Goal: Task Accomplishment & Management: Complete application form

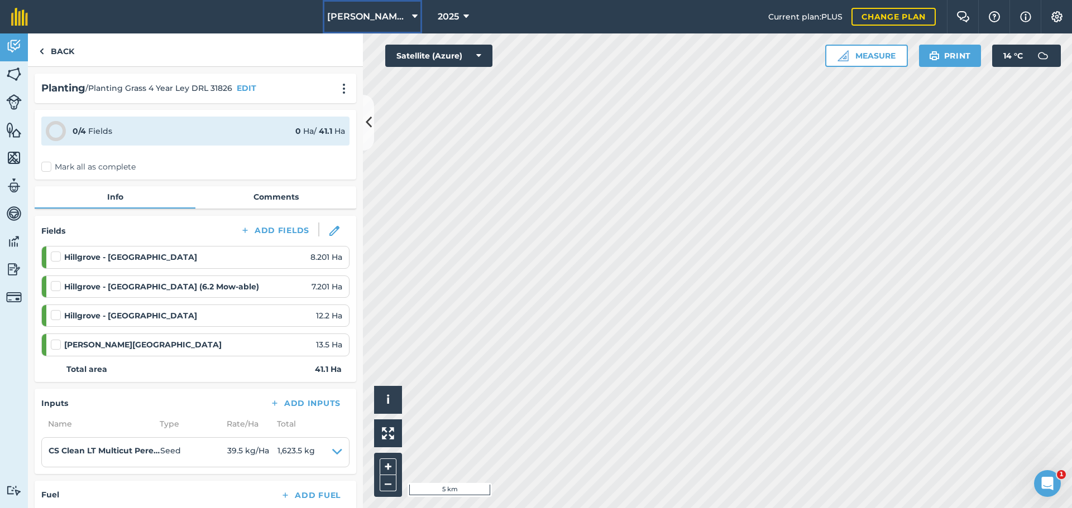
click at [384, 23] on button "[PERSON_NAME] Contracting" at bounding box center [372, 16] width 99 height 33
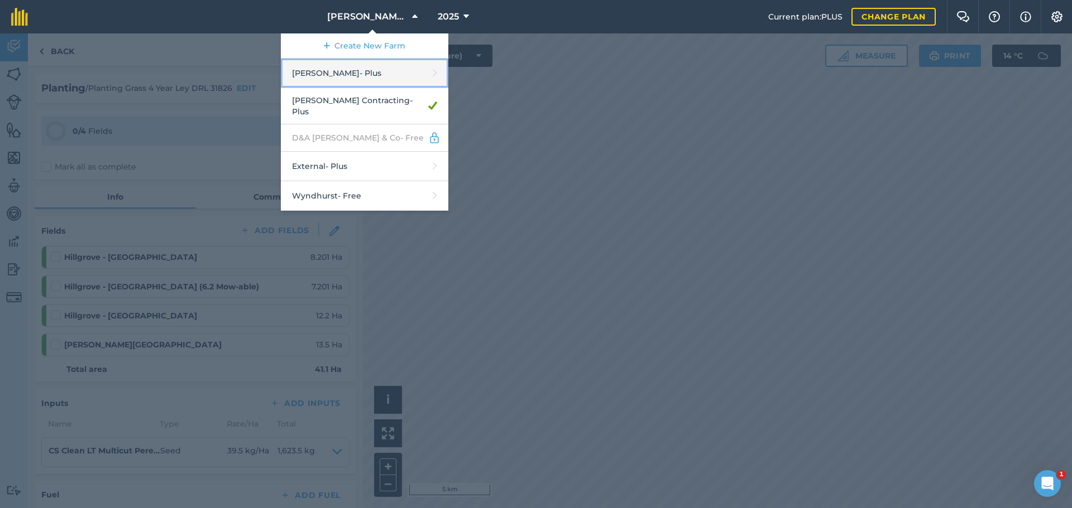
click at [332, 88] on link "[PERSON_NAME] - Plus" at bounding box center [364, 74] width 167 height 30
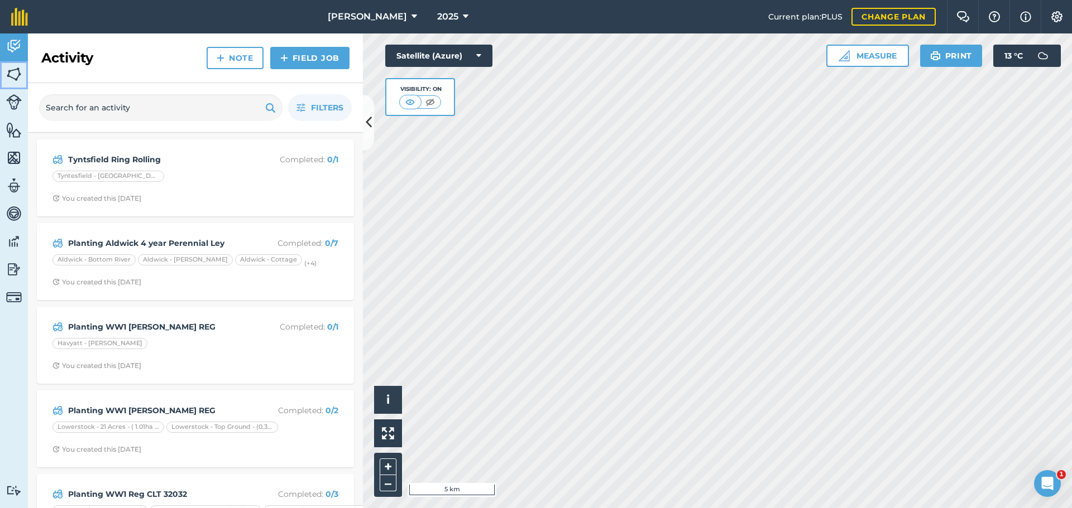
click at [19, 83] on img at bounding box center [14, 74] width 16 height 17
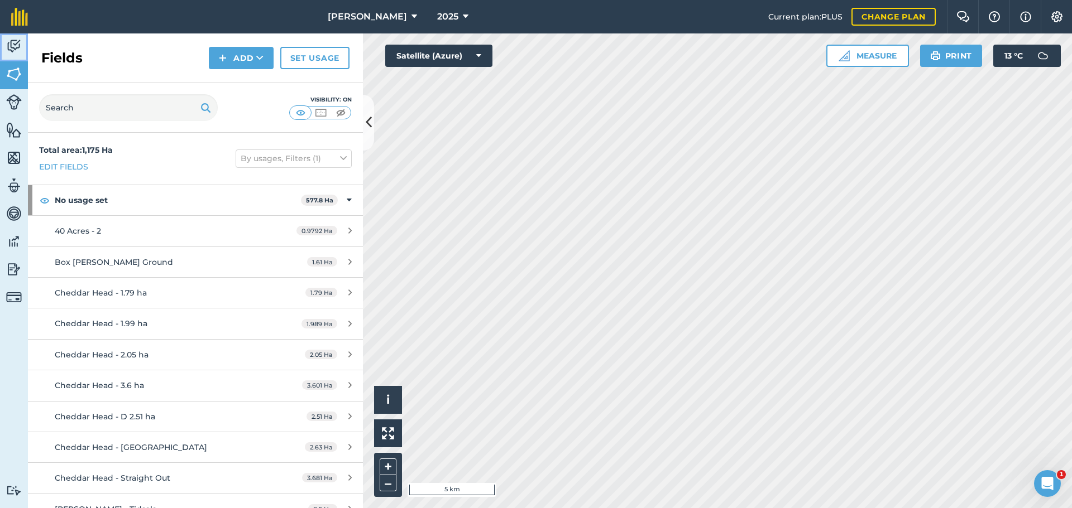
click at [12, 55] on img at bounding box center [14, 46] width 16 height 17
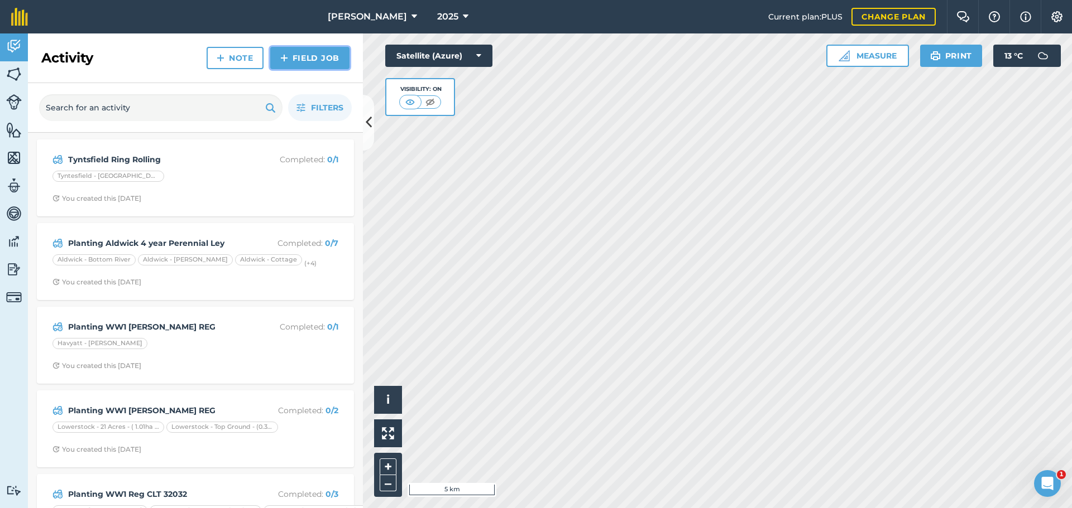
click at [311, 69] on link "Field Job" at bounding box center [309, 58] width 79 height 22
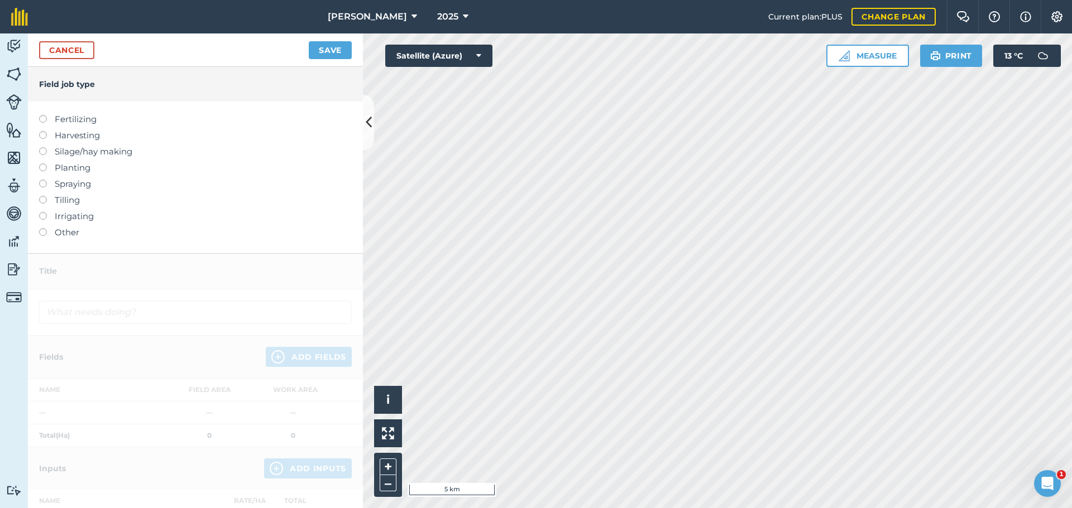
click at [44, 164] on label at bounding box center [47, 164] width 16 height 0
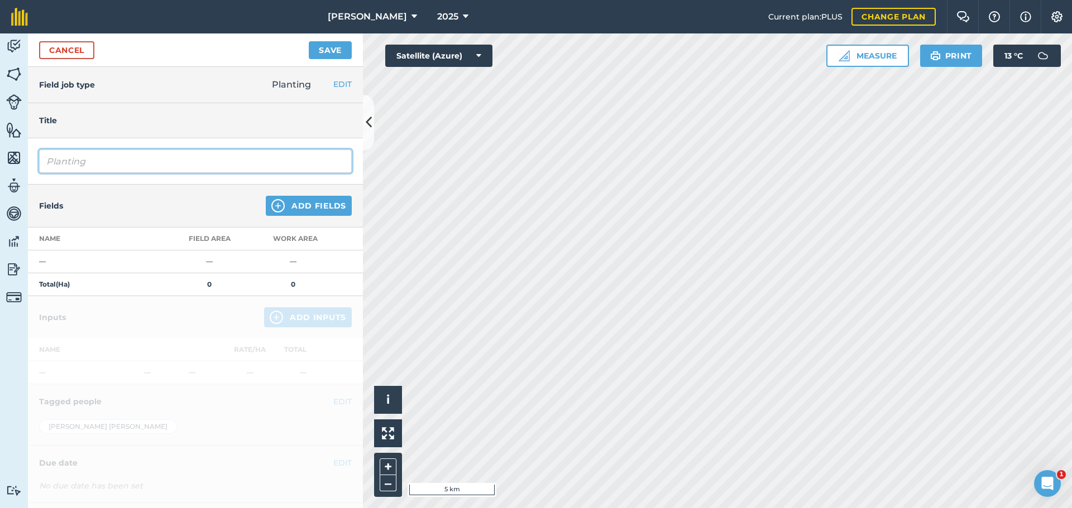
click at [127, 173] on input "Planting" at bounding box center [195, 161] width 313 height 23
type input "P"
type input "d"
type input "D"
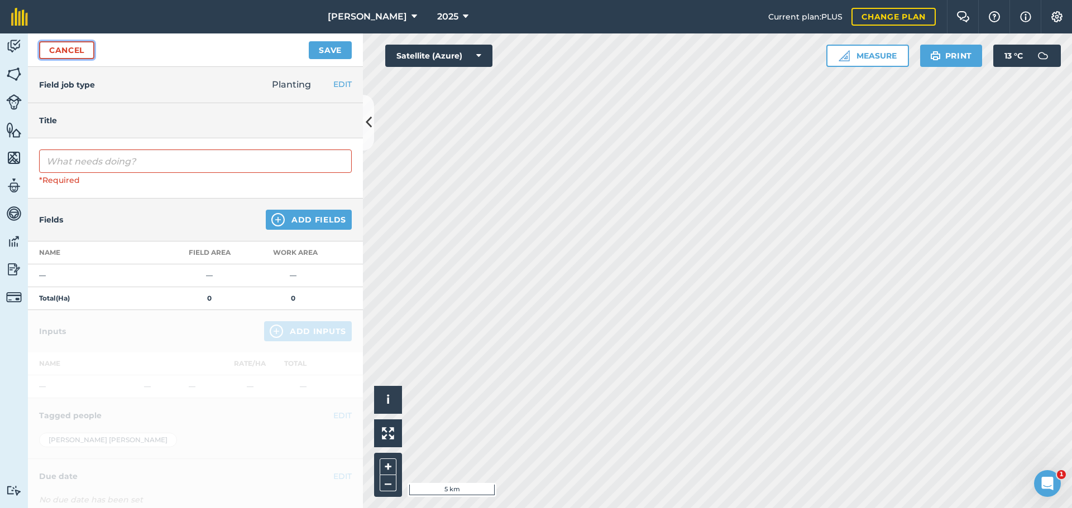
click at [79, 59] on link "Cancel" at bounding box center [66, 50] width 55 height 18
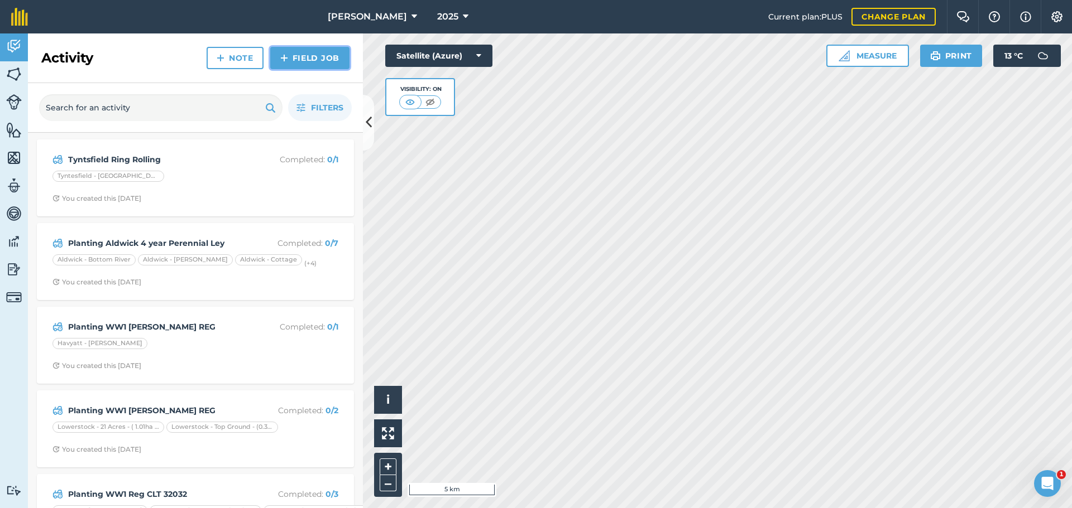
click at [273, 69] on link "Field Job" at bounding box center [309, 58] width 79 height 22
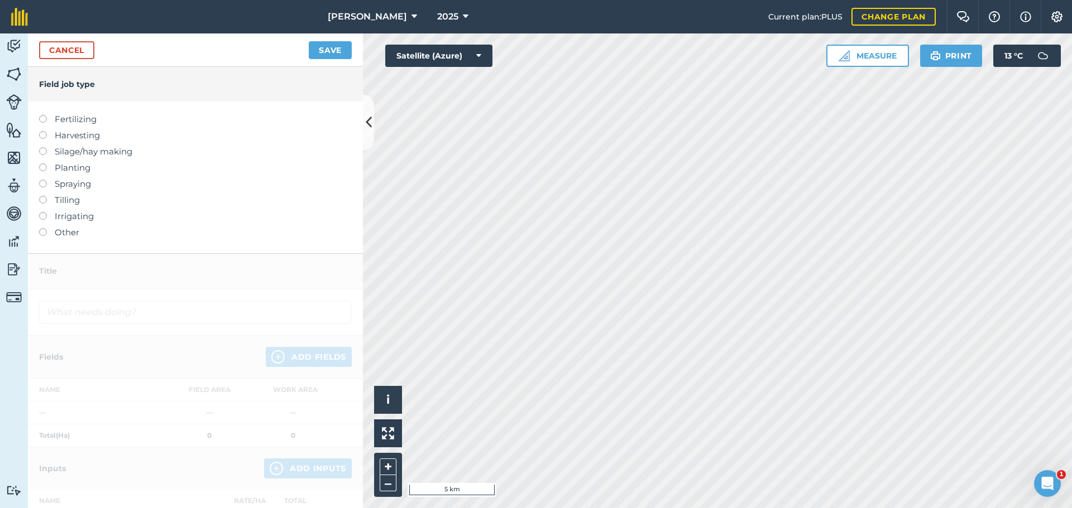
click at [47, 164] on label at bounding box center [47, 164] width 16 height 0
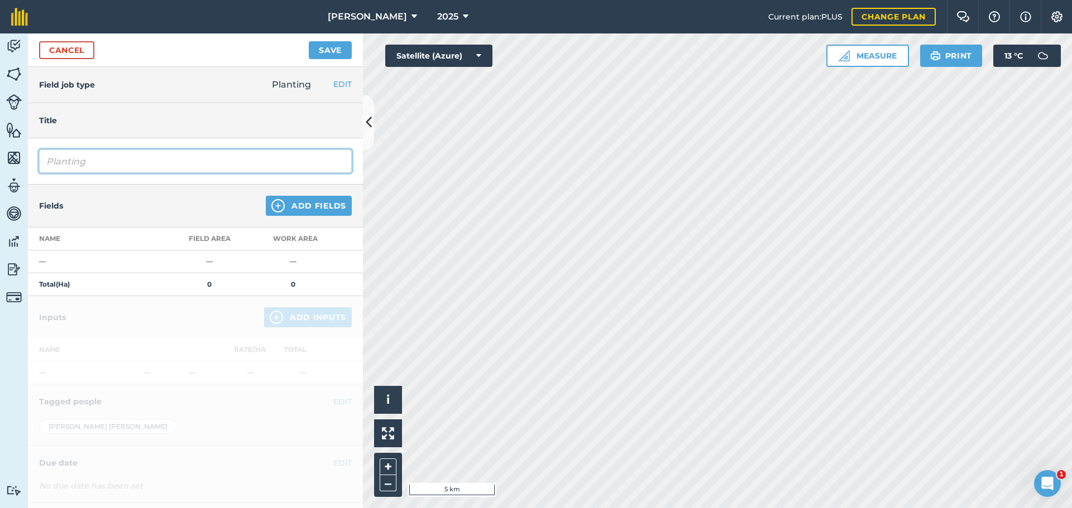
click at [118, 173] on input "Planting" at bounding box center [195, 161] width 313 height 23
type input "Planting WW1 [PERSON_NAME] DRL 32044"
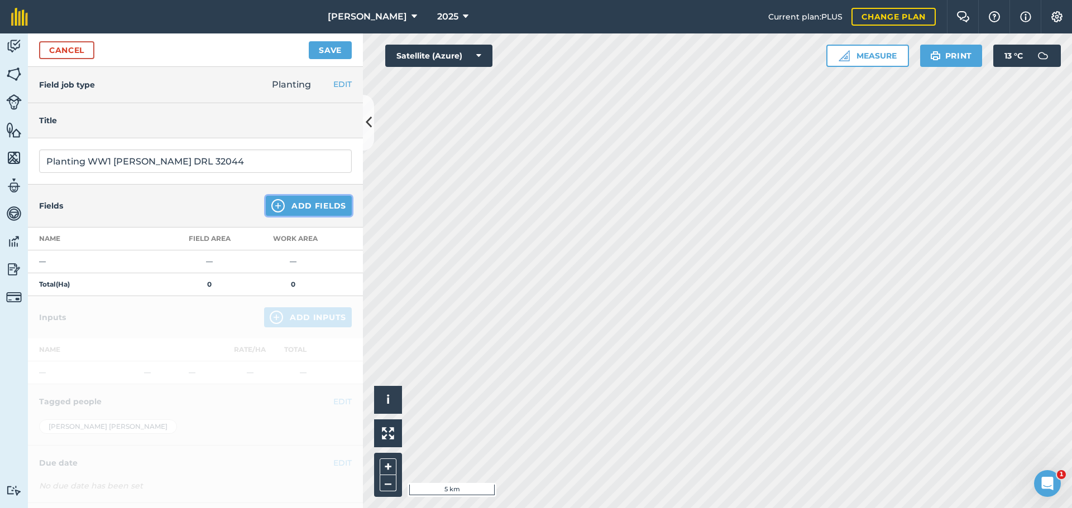
click at [305, 216] on button "Add Fields" at bounding box center [309, 206] width 86 height 20
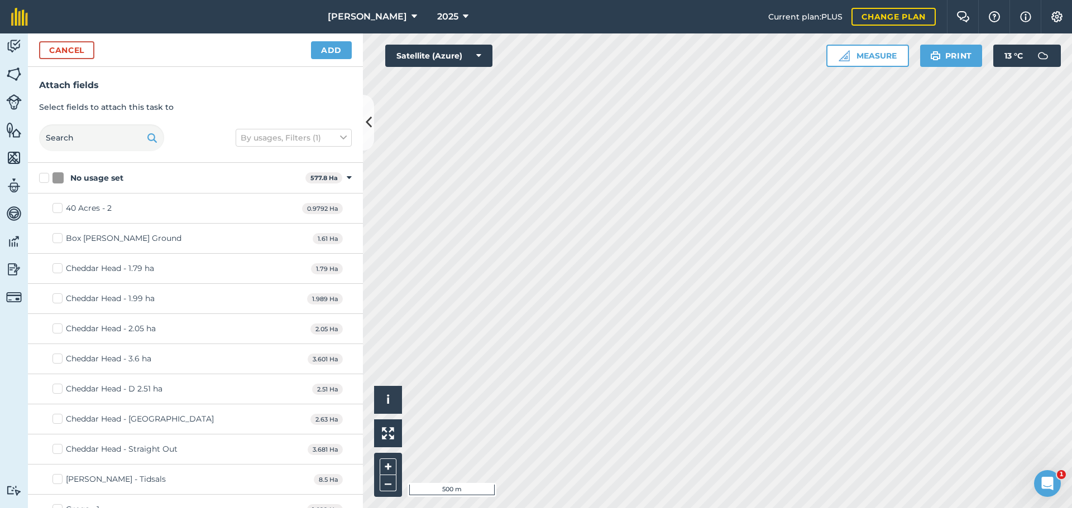
checkbox input "true"
click at [325, 59] on button "Add" at bounding box center [331, 50] width 41 height 18
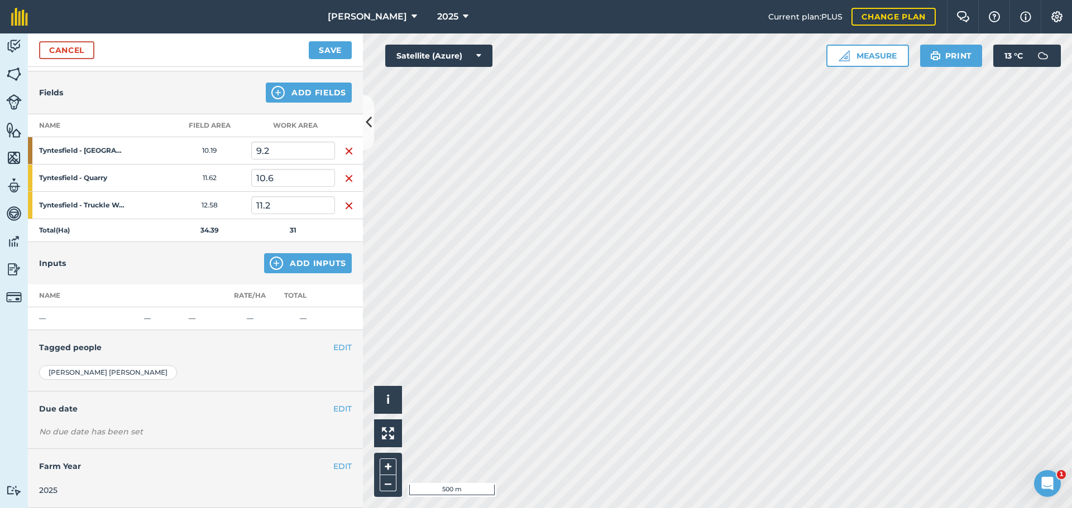
scroll to position [167, 0]
click at [318, 273] on button "Add Inputs" at bounding box center [308, 263] width 88 height 20
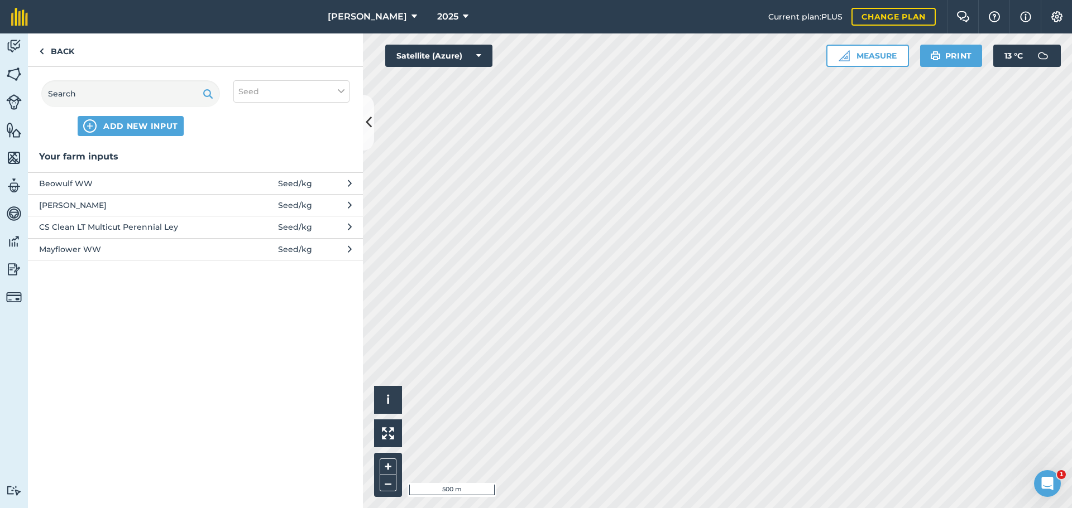
click at [256, 216] on button "[PERSON_NAME] Seed / kg" at bounding box center [195, 205] width 335 height 22
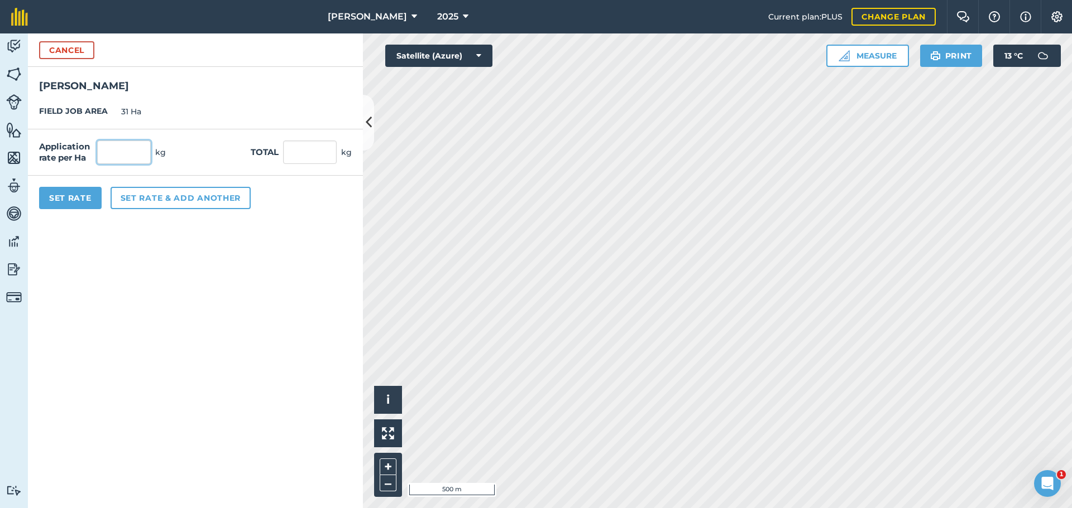
click at [146, 164] on input "text" at bounding box center [124, 152] width 54 height 23
type input "197"
type input "6,107"
click at [100, 209] on button "Set Rate" at bounding box center [70, 198] width 63 height 22
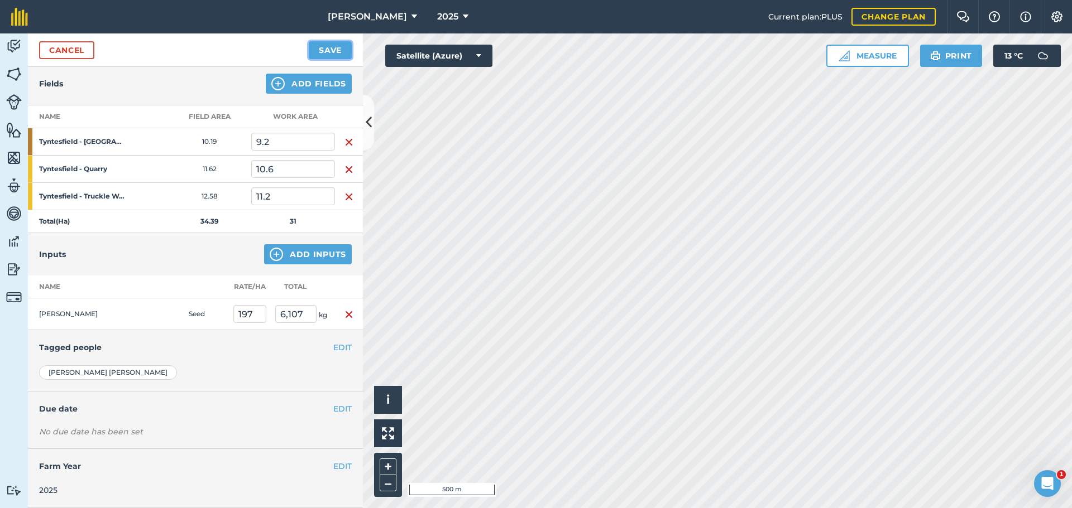
click at [338, 59] on button "Save" at bounding box center [330, 50] width 43 height 18
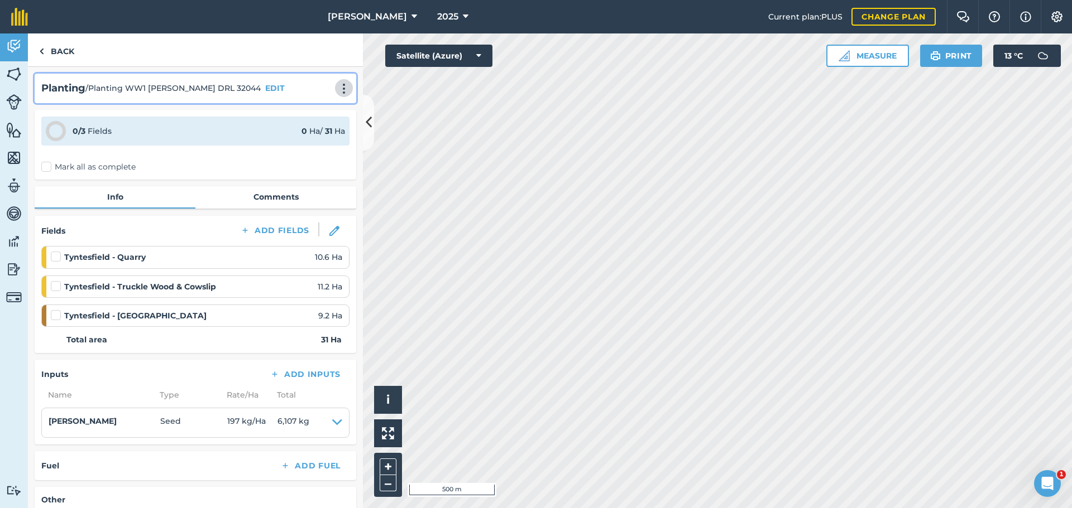
click at [337, 94] on img at bounding box center [343, 88] width 13 height 11
click at [310, 124] on link "Print" at bounding box center [320, 113] width 71 height 22
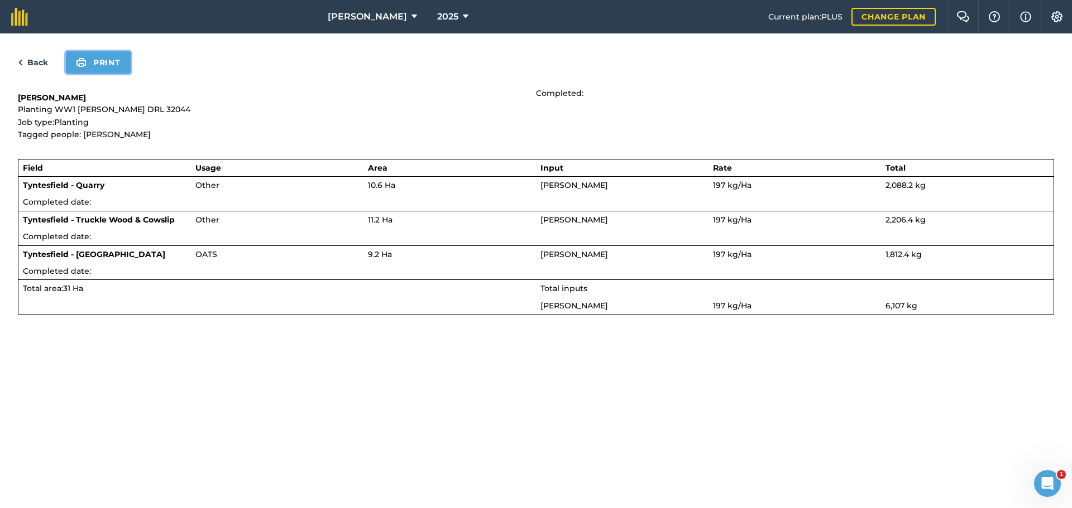
click at [131, 74] on button "Print" at bounding box center [98, 62] width 65 height 22
click at [129, 74] on button "Print" at bounding box center [98, 62] width 65 height 22
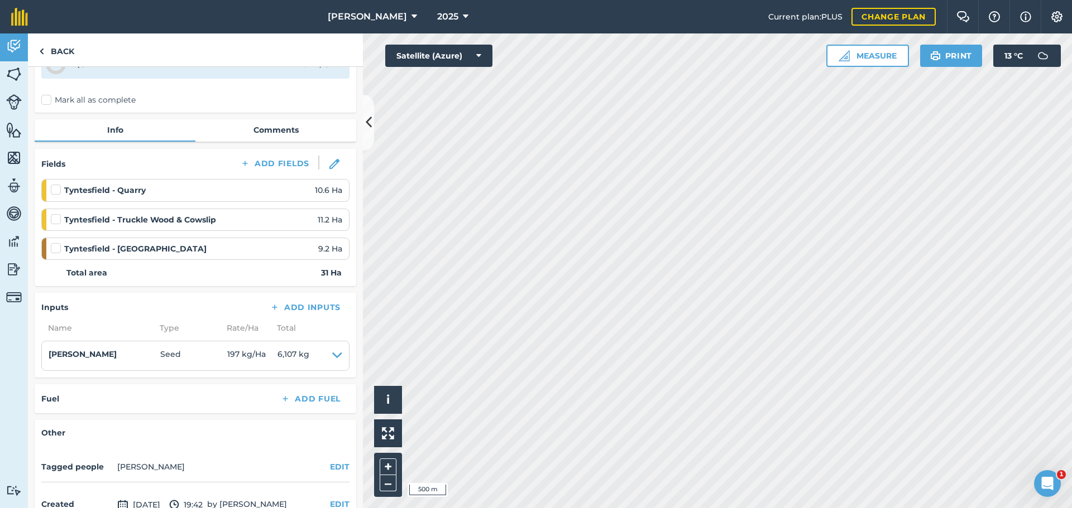
scroll to position [167, 0]
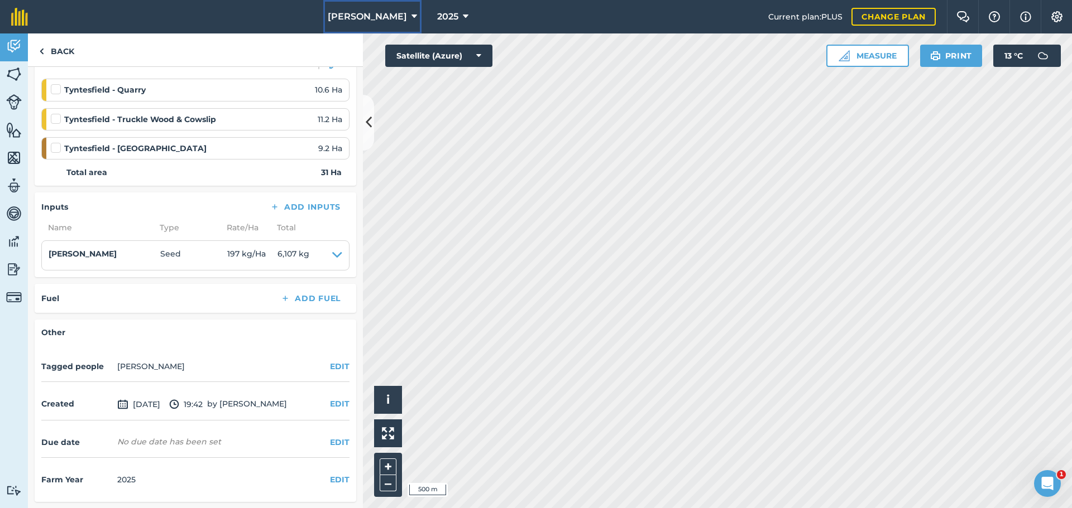
click at [411, 16] on icon at bounding box center [414, 16] width 6 height 13
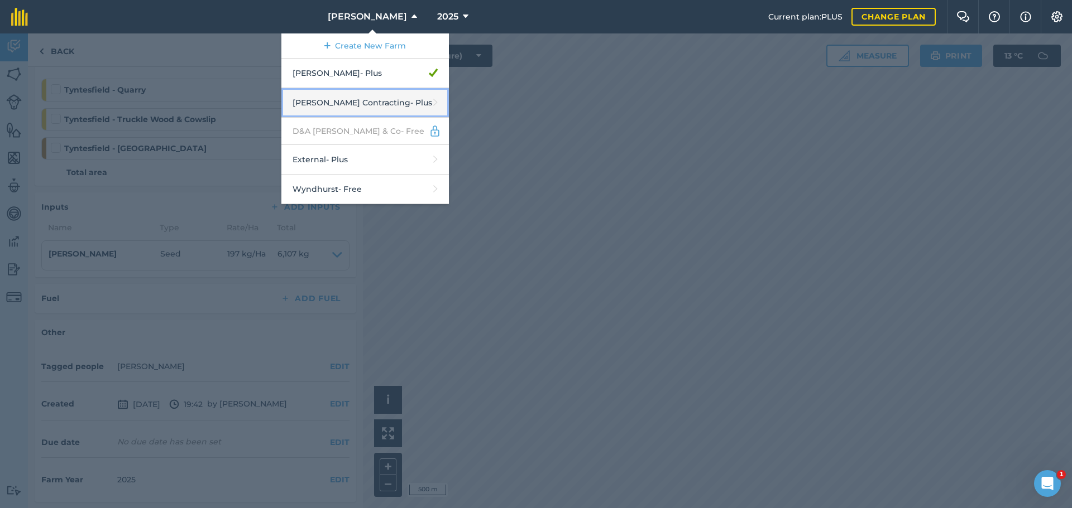
click at [332, 118] on link "[PERSON_NAME] Contracting - Plus" at bounding box center [364, 103] width 167 height 30
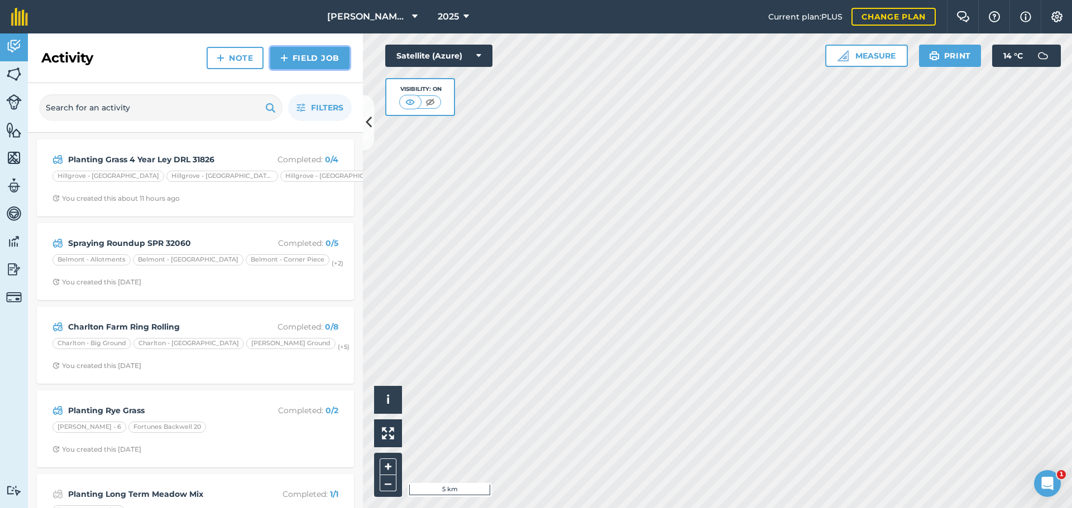
click at [273, 69] on link "Field Job" at bounding box center [309, 58] width 79 height 22
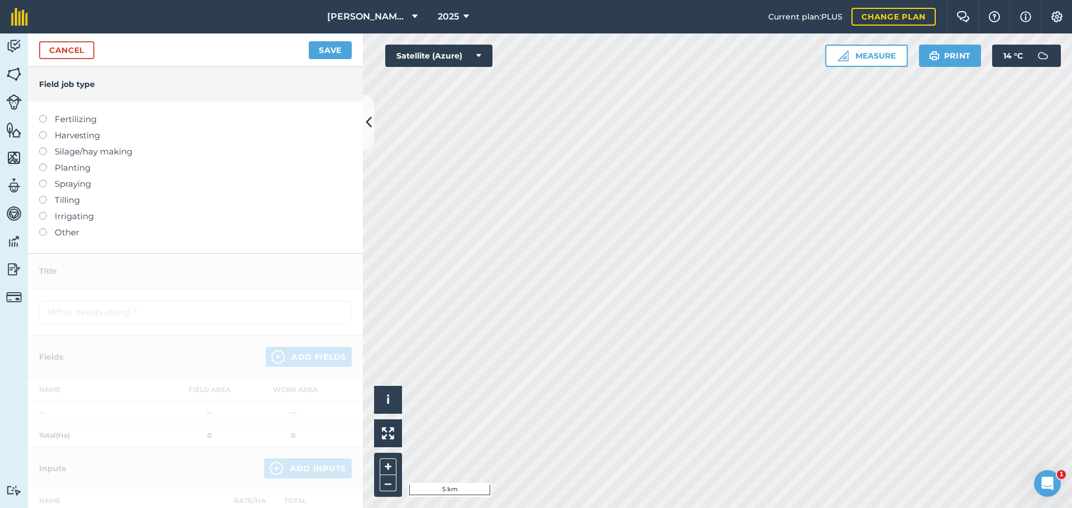
click at [45, 164] on label at bounding box center [47, 164] width 16 height 0
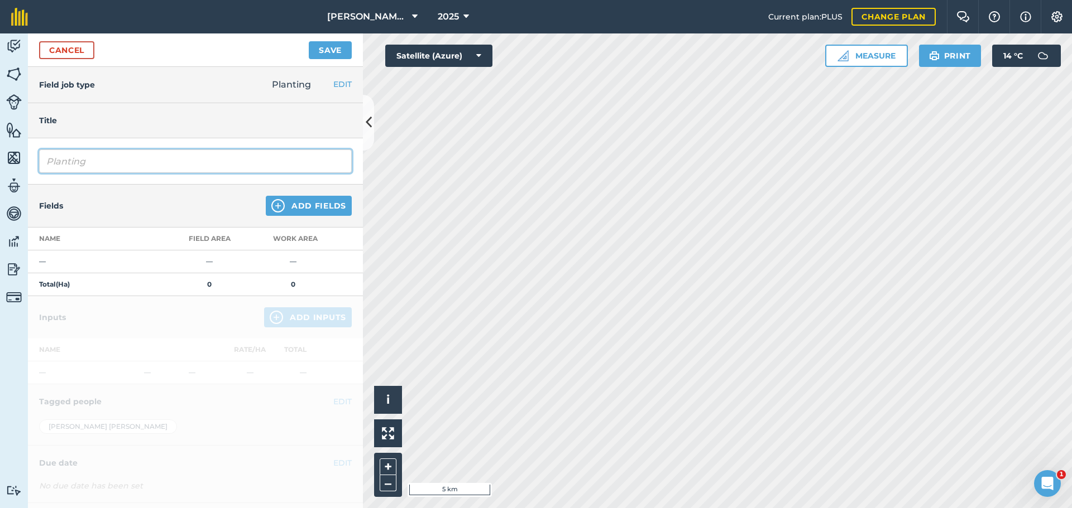
click at [126, 173] on input "Planting" at bounding box center [195, 161] width 313 height 23
type input "Planting WW1 DRL 32036"
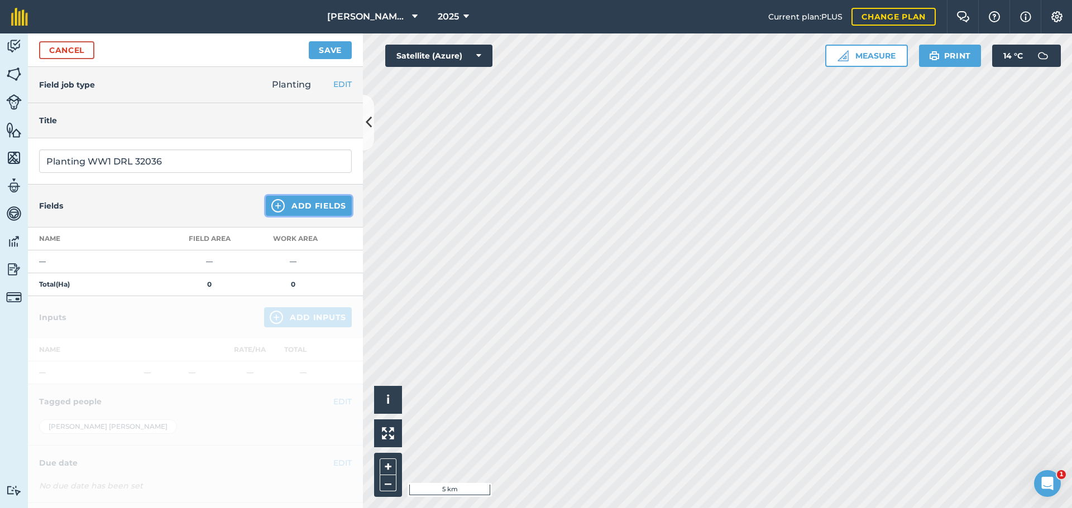
click at [322, 216] on button "Add Fields" at bounding box center [309, 206] width 86 height 20
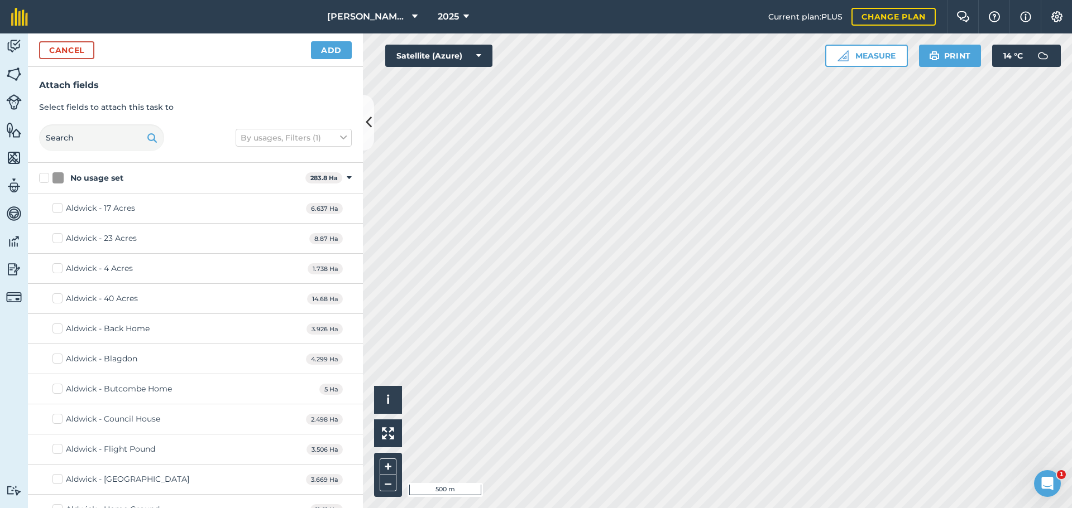
checkbox input "true"
click at [336, 59] on button "Add" at bounding box center [331, 50] width 41 height 18
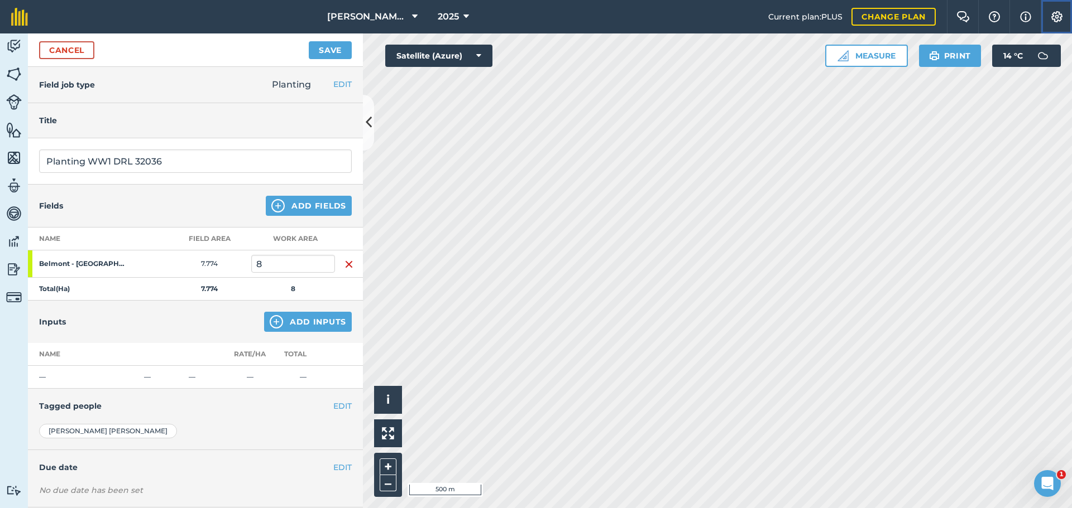
click at [1053, 21] on img at bounding box center [1056, 16] width 13 height 11
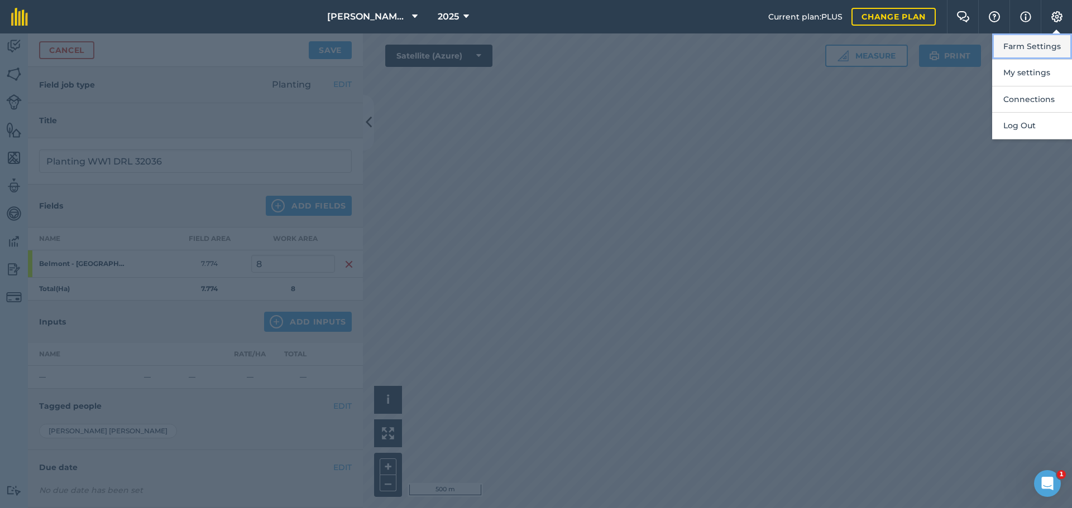
click at [1039, 59] on button "Farm Settings" at bounding box center [1032, 46] width 80 height 26
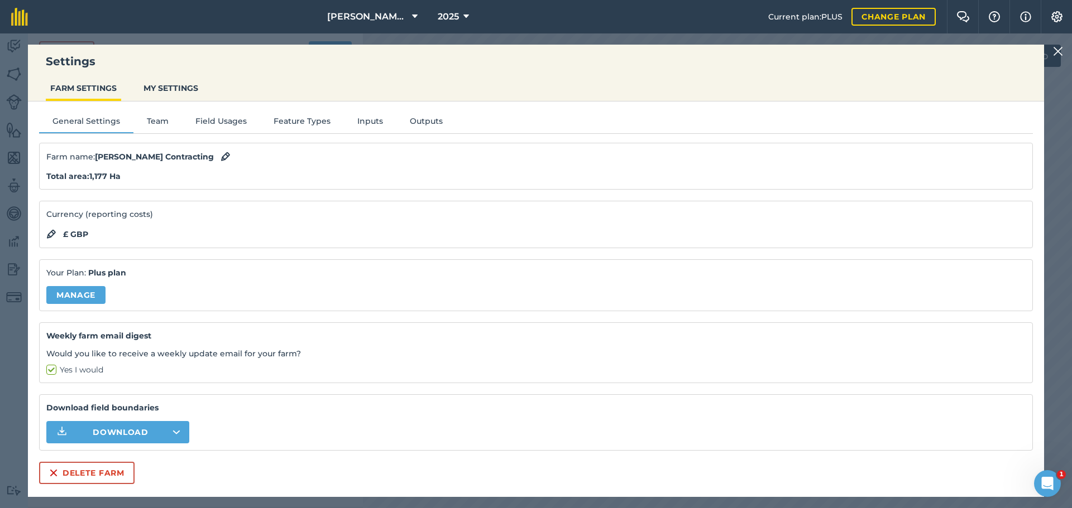
click at [1054, 45] on img at bounding box center [1058, 51] width 10 height 13
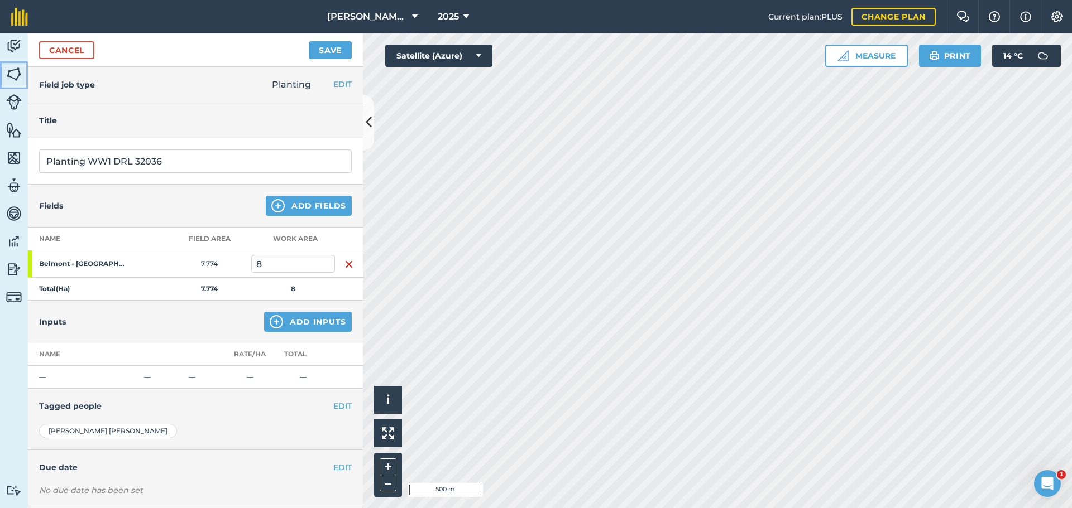
click at [18, 81] on img at bounding box center [14, 74] width 16 height 17
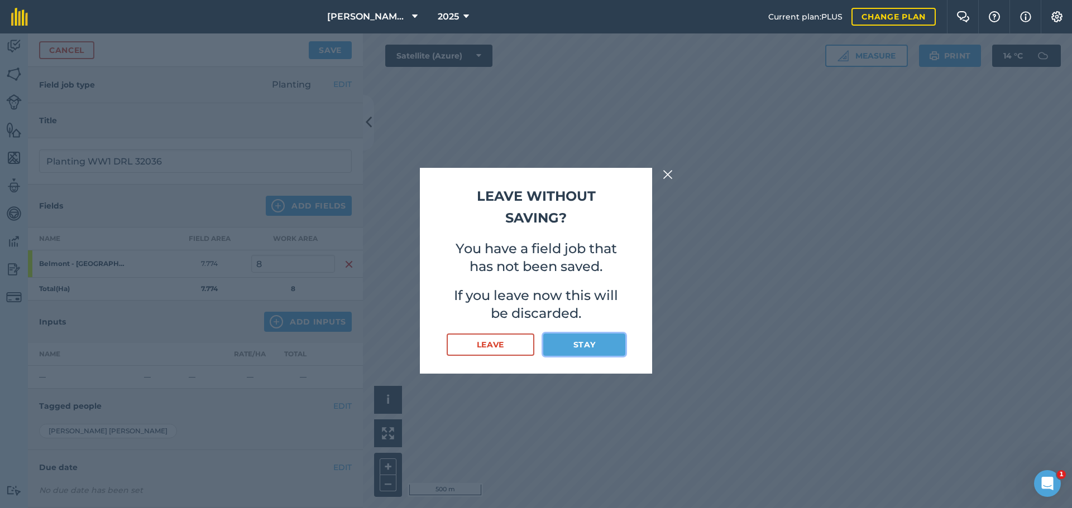
click at [601, 356] on button "Stay" at bounding box center [584, 345] width 82 height 22
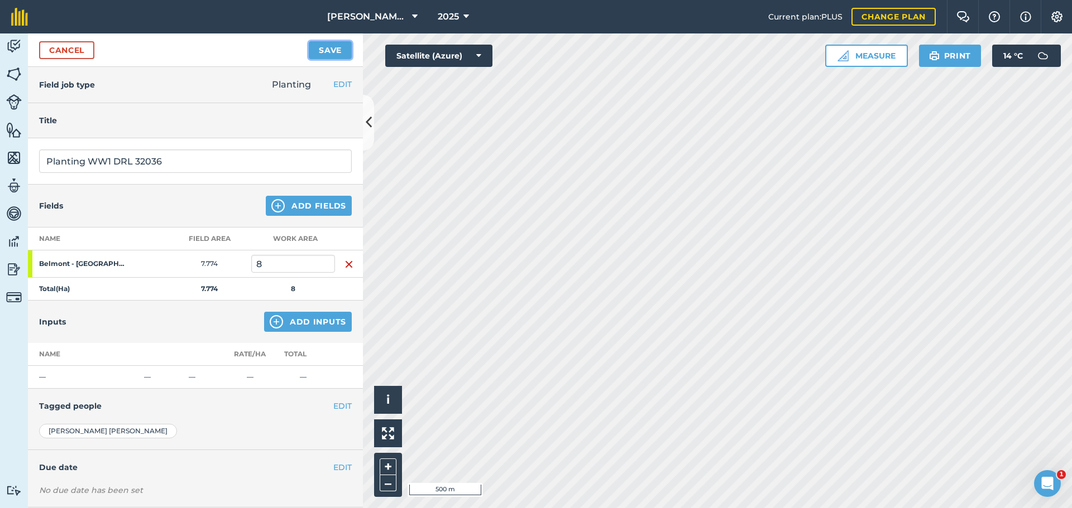
click at [319, 59] on button "Save" at bounding box center [330, 50] width 43 height 18
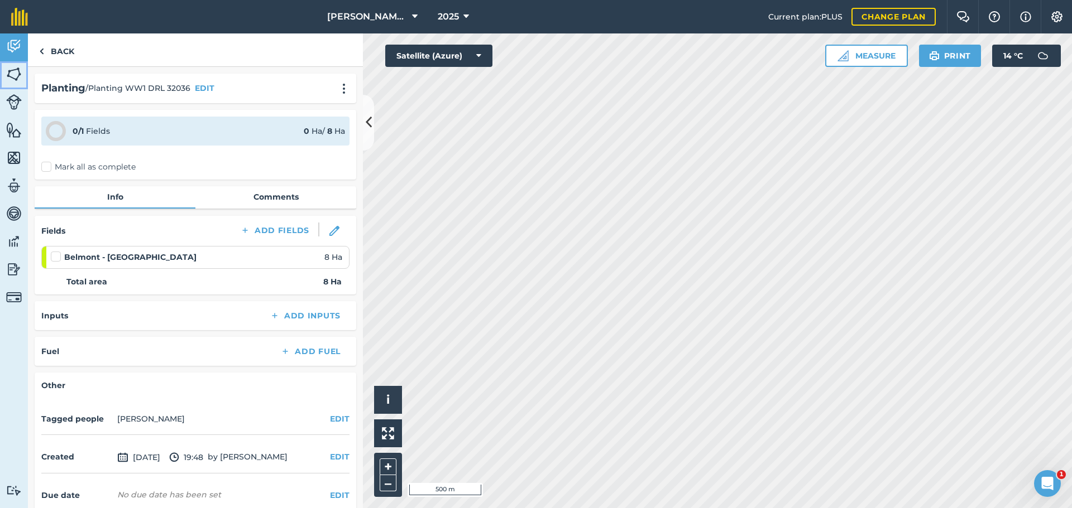
click at [16, 81] on img at bounding box center [14, 74] width 16 height 17
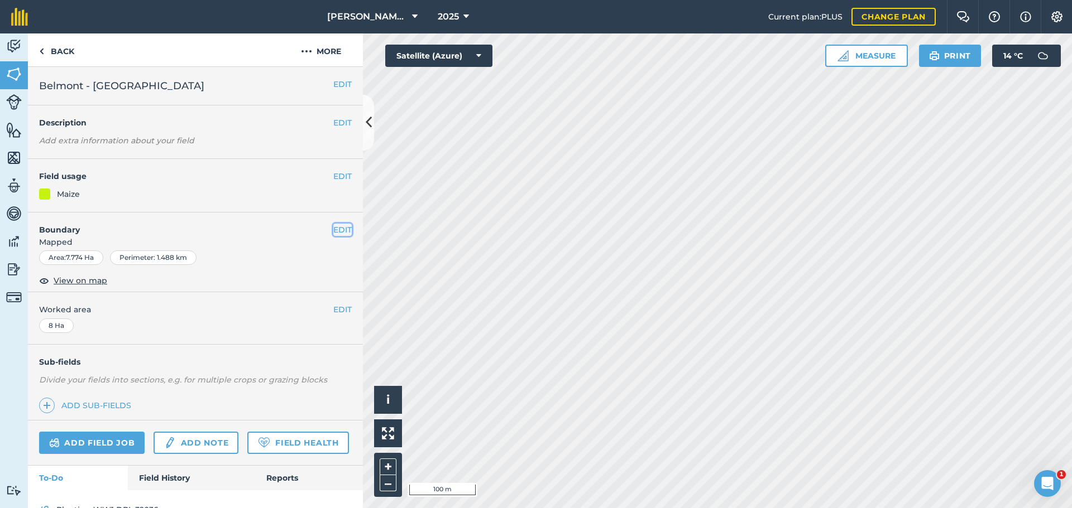
click at [337, 236] on button "EDIT" at bounding box center [342, 230] width 18 height 12
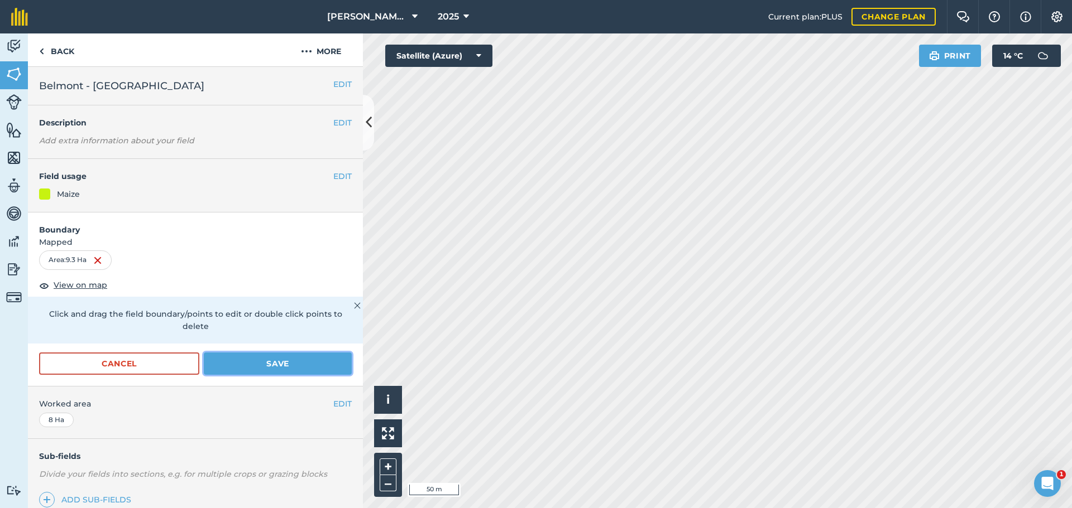
click at [307, 375] on button "Save" at bounding box center [278, 364] width 148 height 22
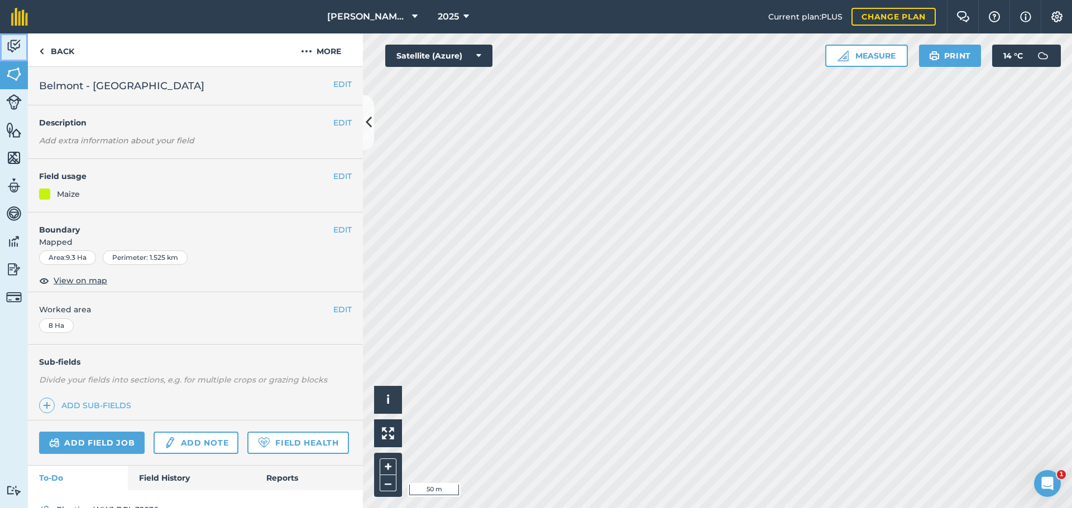
click at [8, 55] on img at bounding box center [14, 46] width 16 height 17
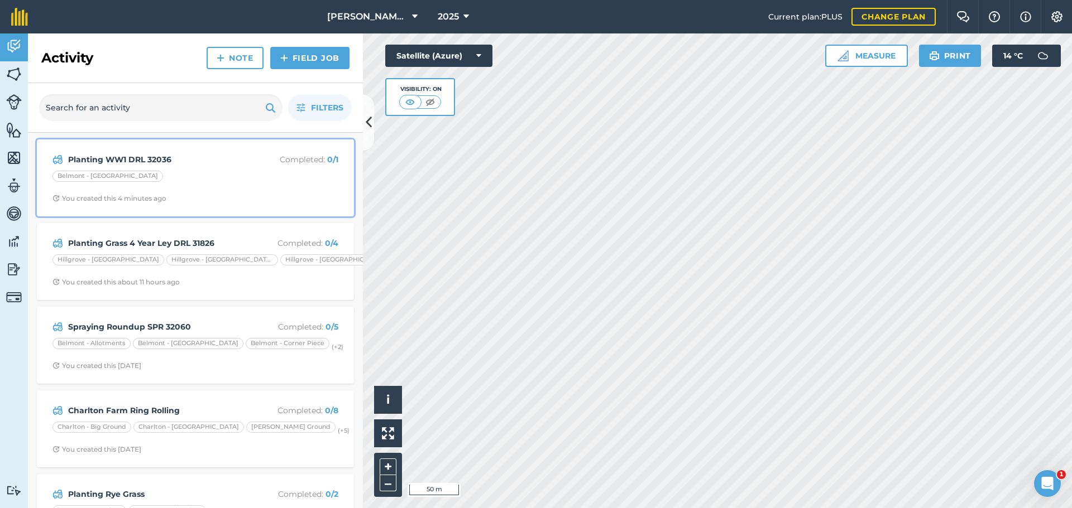
click at [142, 198] on div "Planting WW1 DRL 32036 Completed : 0 / 1 Belmont - [GEOGRAPHIC_DATA] You create…" at bounding box center [196, 178] width 304 height 64
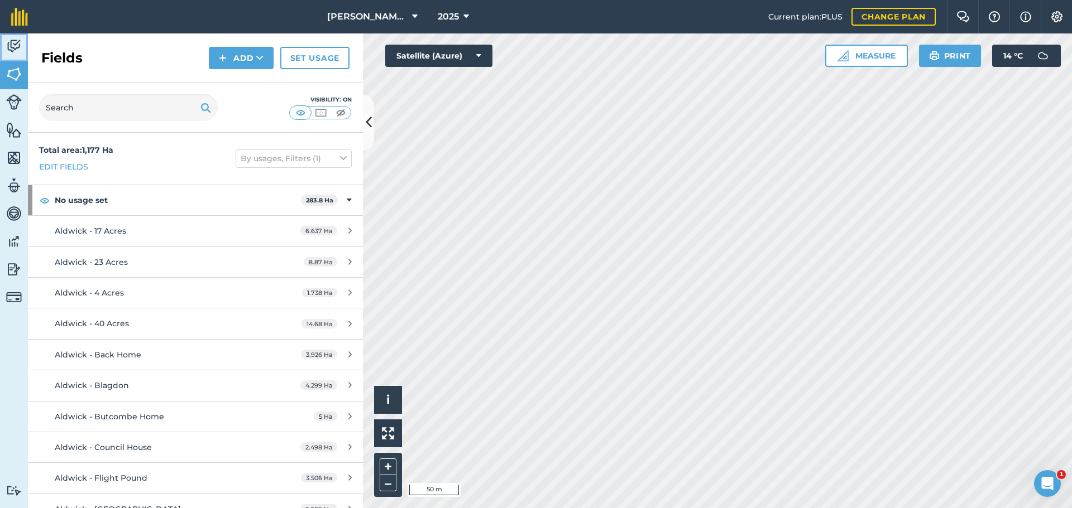
click at [13, 54] on img at bounding box center [14, 46] width 16 height 17
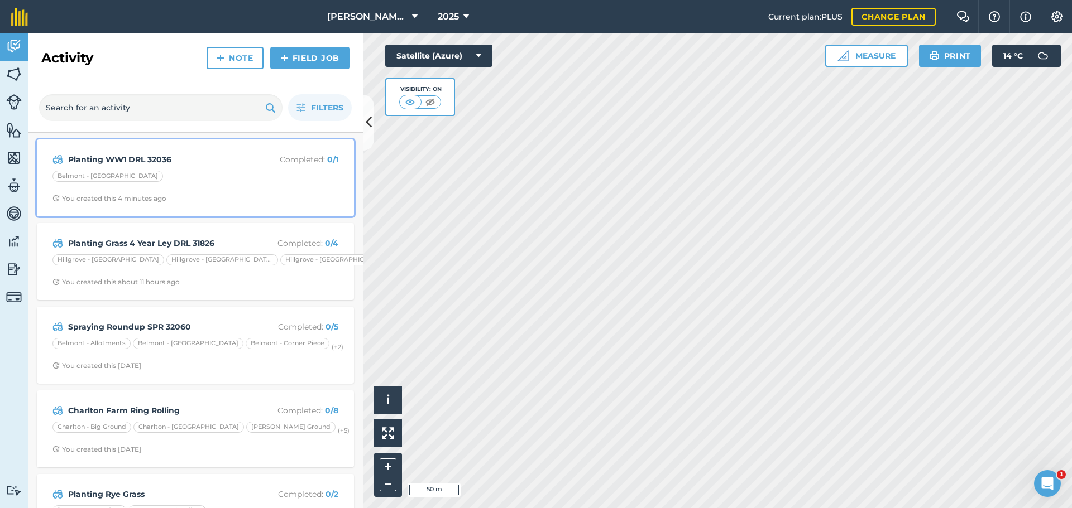
click at [136, 182] on div "Belmont - [GEOGRAPHIC_DATA]" at bounding box center [107, 176] width 111 height 11
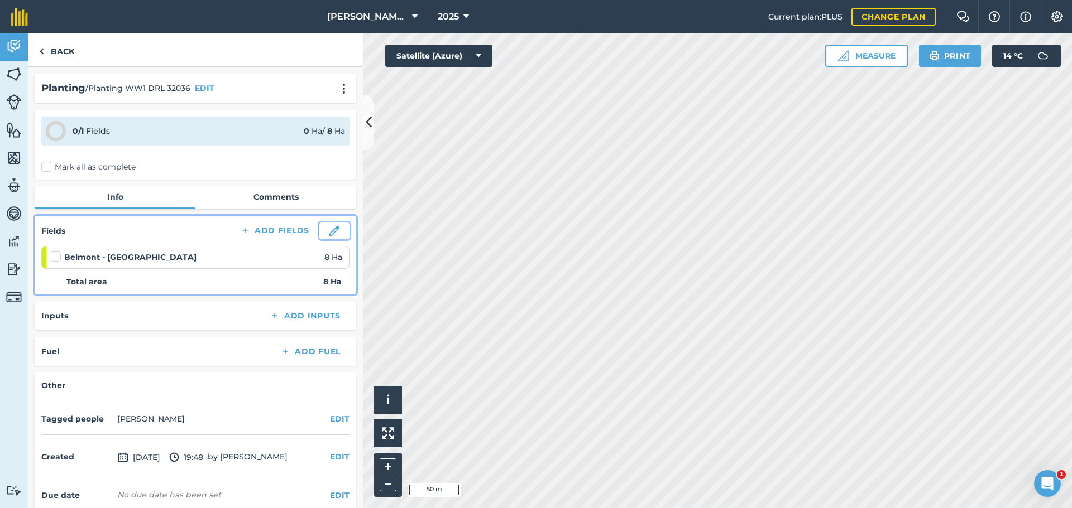
click at [325, 239] on button at bounding box center [334, 231] width 30 height 17
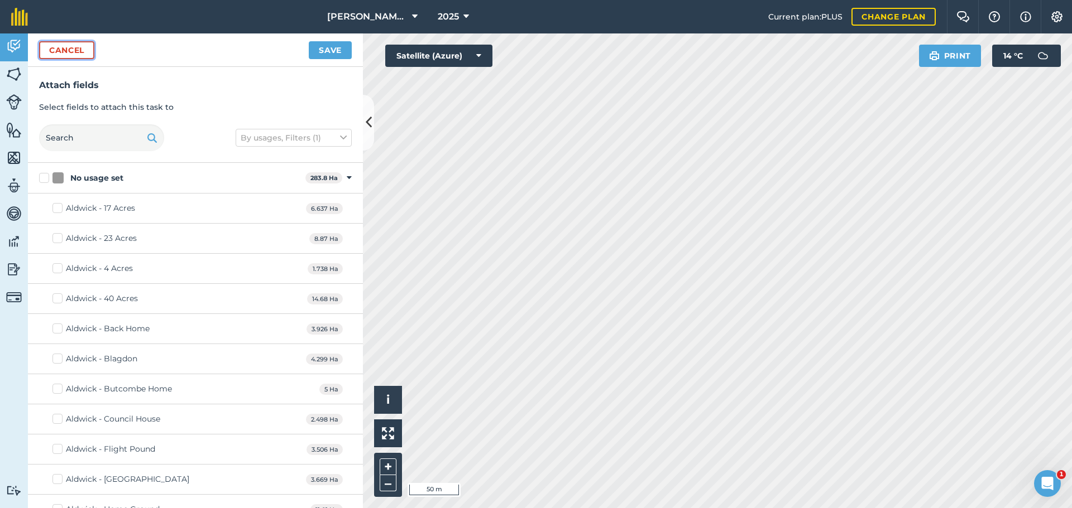
drag, startPoint x: 78, startPoint y: 59, endPoint x: 81, endPoint y: 67, distance: 8.8
click at [78, 59] on button "Cancel" at bounding box center [66, 50] width 55 height 18
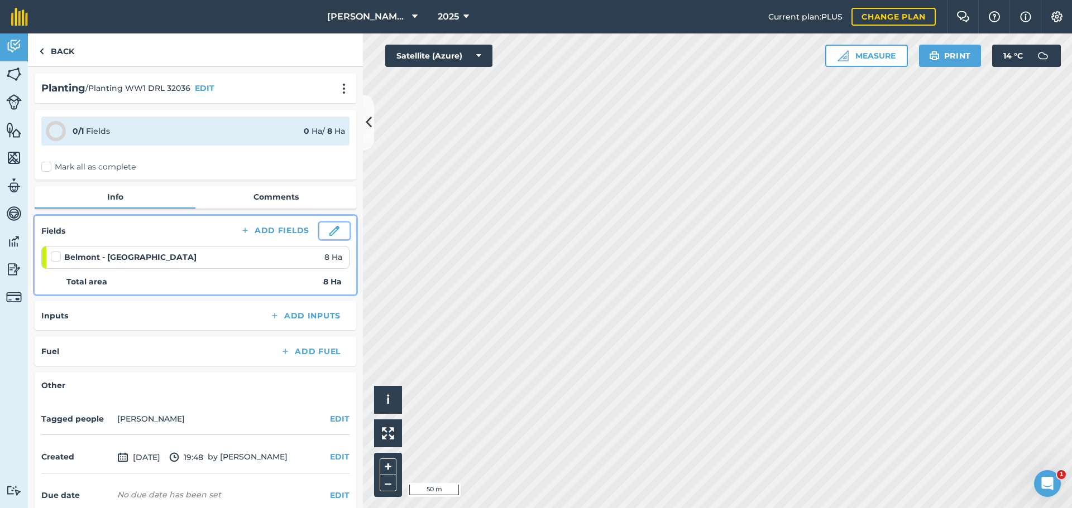
click at [329, 236] on img at bounding box center [334, 231] width 10 height 10
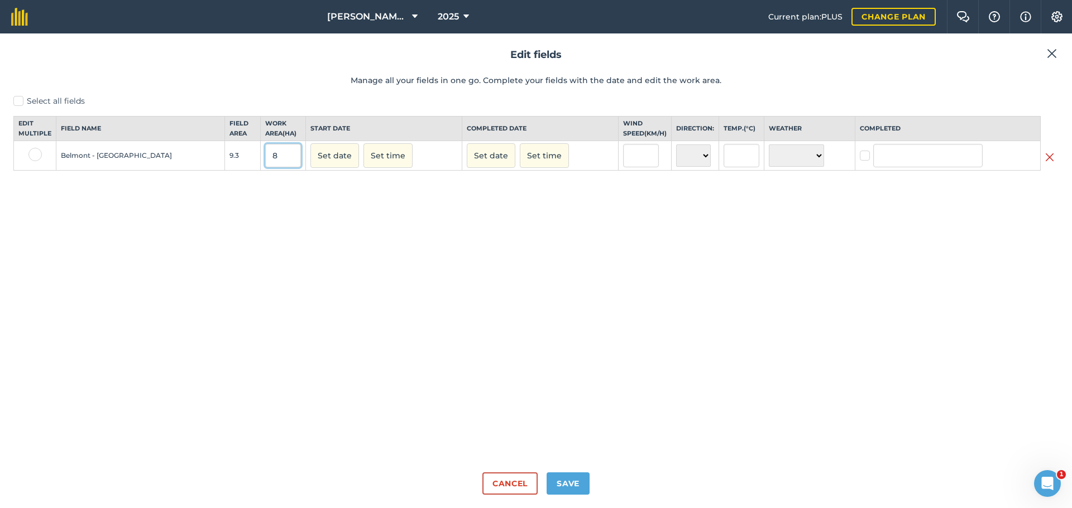
click at [273, 167] on input "8" at bounding box center [283, 155] width 36 height 23
type input "9.3"
click at [580, 483] on button "Save" at bounding box center [567, 484] width 43 height 22
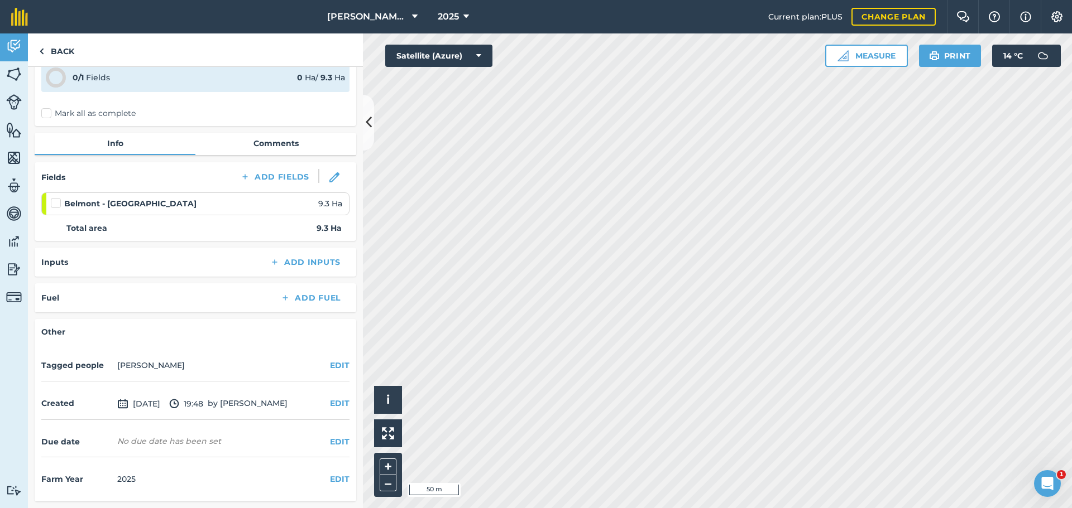
scroll to position [112, 0]
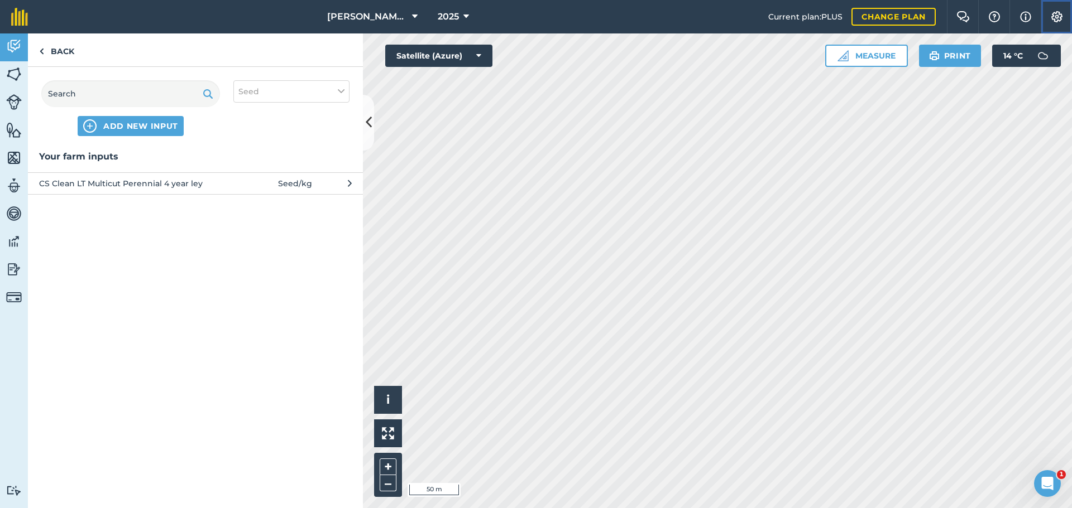
click at [1054, 20] on img at bounding box center [1056, 16] width 13 height 11
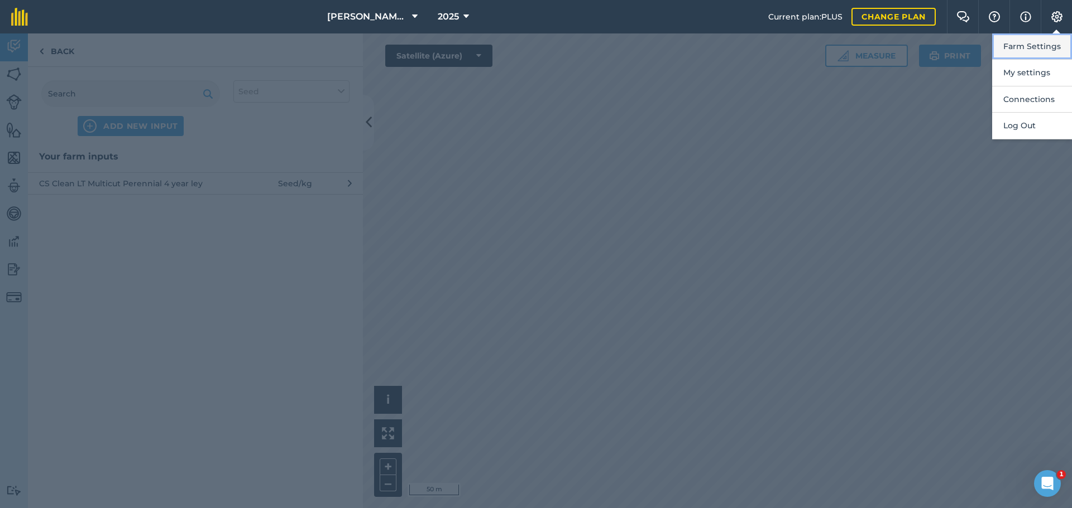
click at [1037, 55] on button "Farm Settings" at bounding box center [1032, 46] width 80 height 26
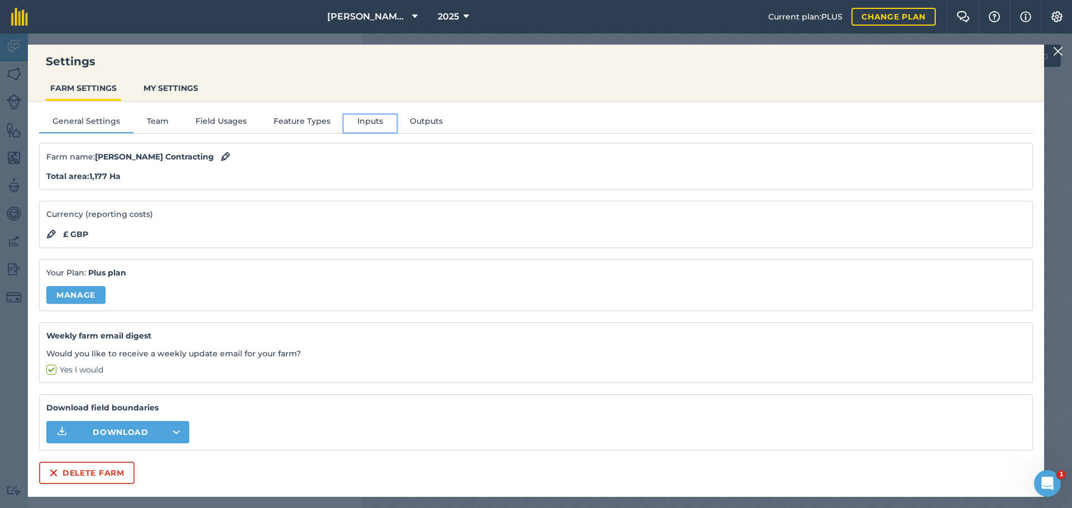
click at [392, 129] on button "Inputs" at bounding box center [370, 123] width 52 height 17
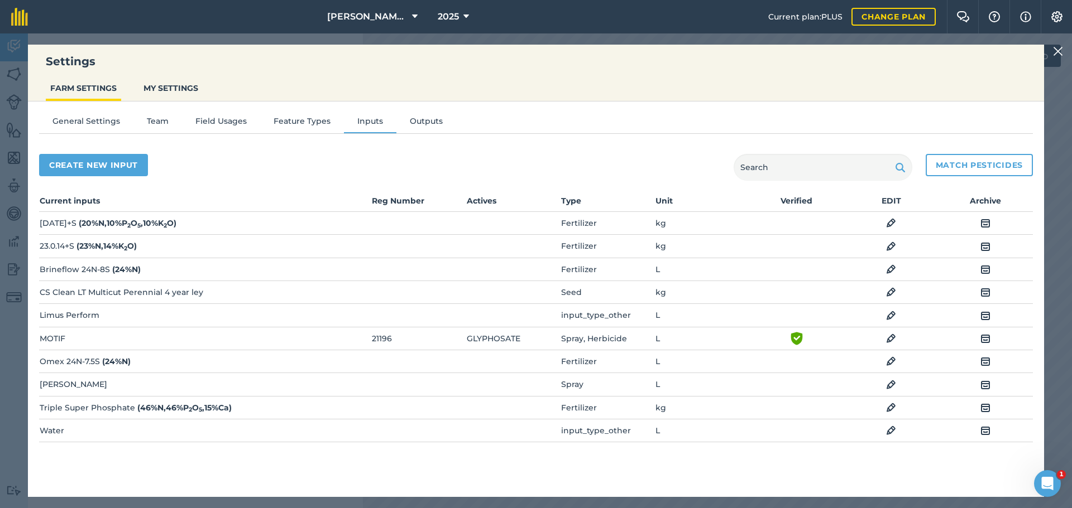
click at [1054, 49] on img at bounding box center [1058, 51] width 10 height 13
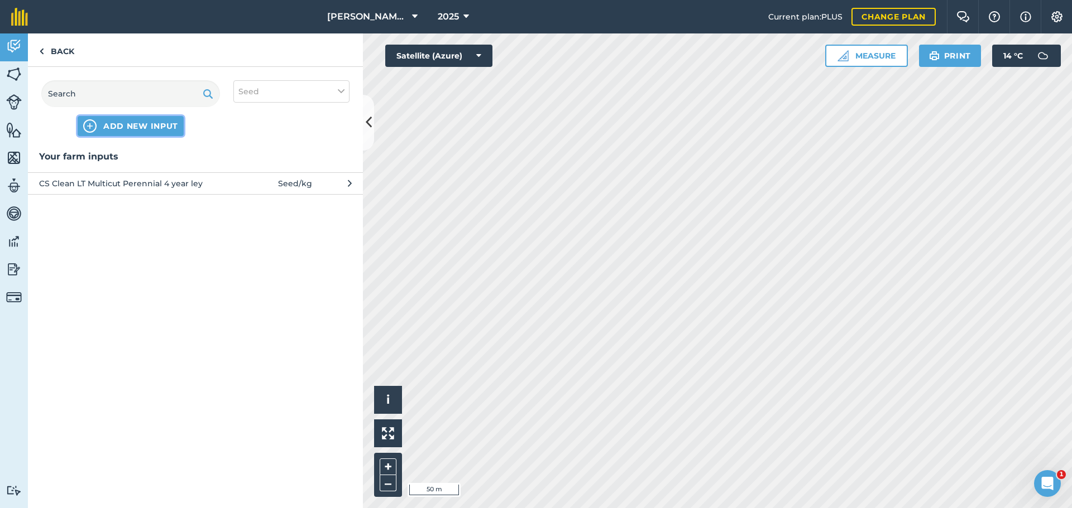
click at [130, 132] on span "ADD NEW INPUT" at bounding box center [140, 126] width 75 height 11
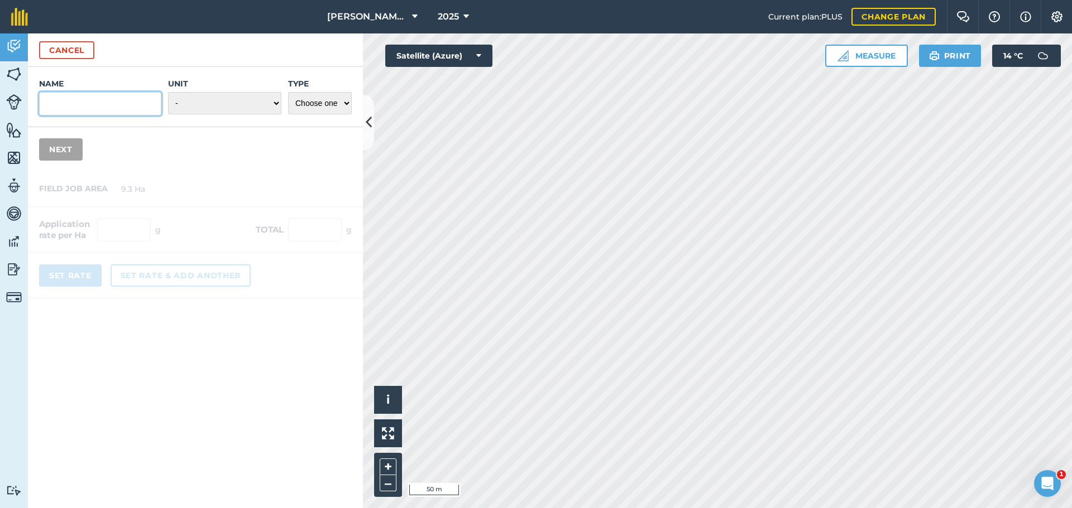
click at [102, 116] on input "Name" at bounding box center [100, 103] width 122 height 23
type input "c"
type input "[PERSON_NAME] Winter Wheat"
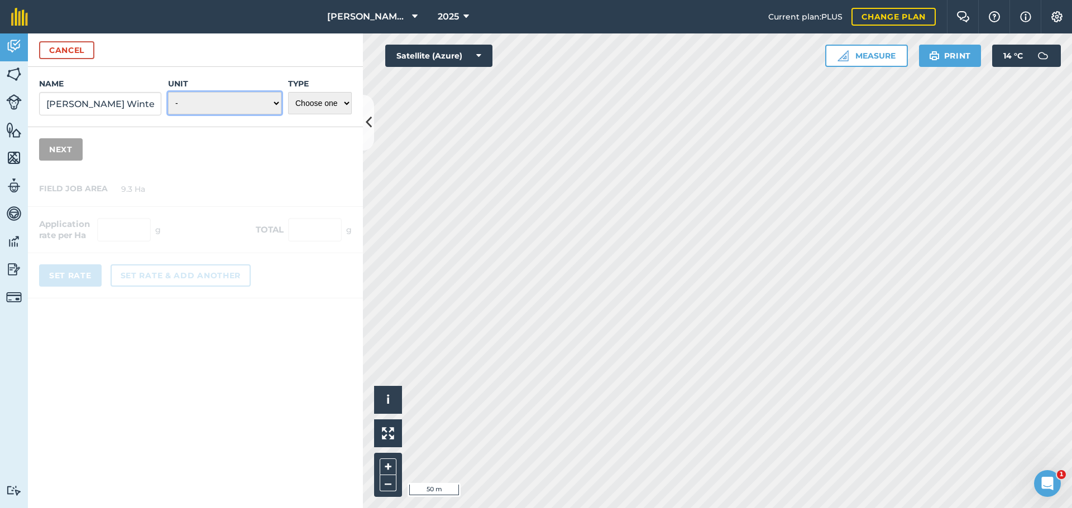
click at [261, 114] on select "- Grams/g Kilograms/kg Metric tonnes/t Millilitres/ml Litres/L Ounces/oz Pounds…" at bounding box center [224, 103] width 113 height 22
select select "KILOGRAMS"
click at [168, 114] on select "- Grams/g Kilograms/kg Metric tonnes/t Millilitres/ml Litres/L Ounces/oz Pounds…" at bounding box center [224, 103] width 113 height 22
click at [332, 114] on select "Choose one Fertilizer Seed Spray Fuel Other" at bounding box center [320, 103] width 64 height 22
select select "SEED"
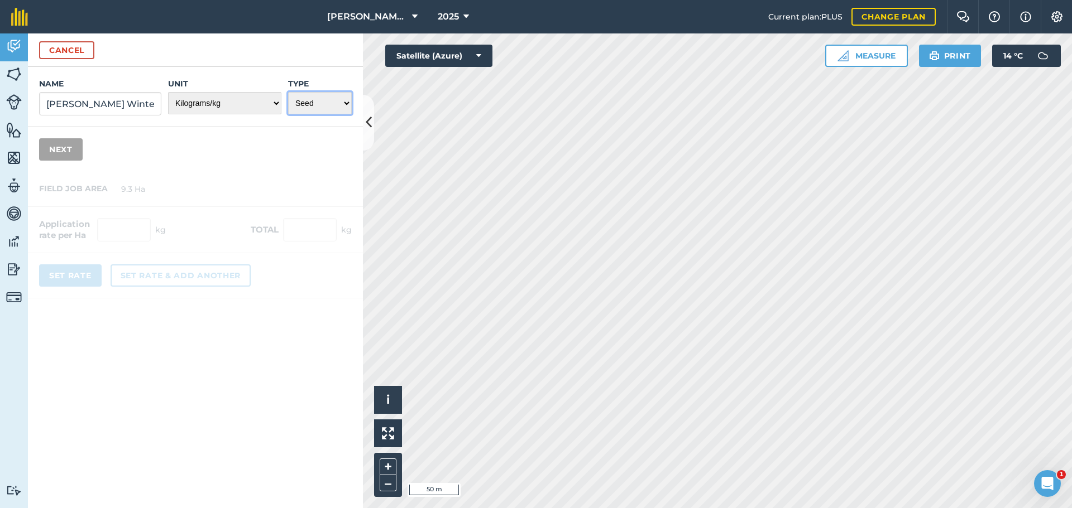
click at [288, 114] on select "Choose one Fertilizer Seed Spray Fuel Other" at bounding box center [320, 103] width 64 height 22
click at [73, 161] on button "Next" at bounding box center [61, 149] width 44 height 22
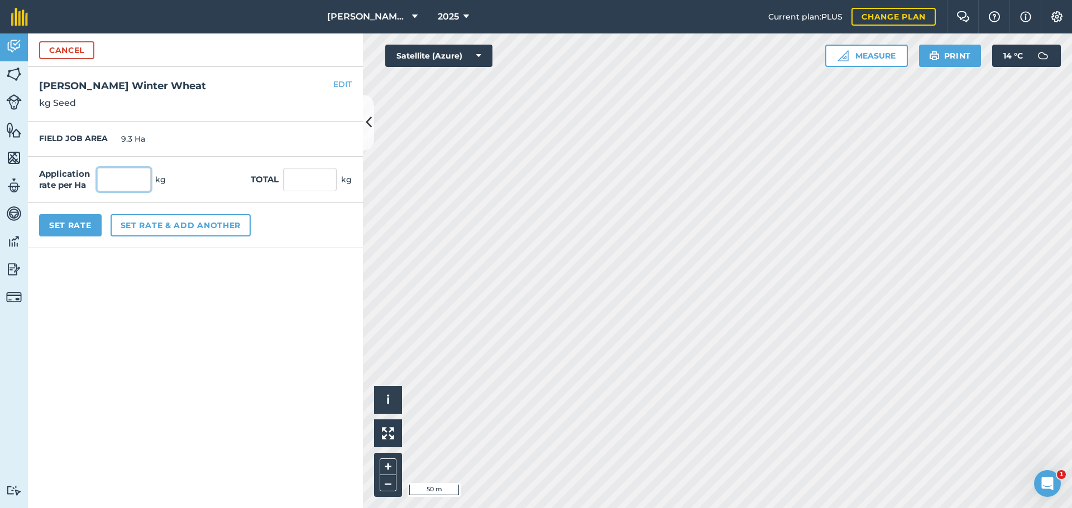
click at [150, 191] on input "text" at bounding box center [124, 179] width 54 height 23
type input "197"
type input "1,832.1"
drag, startPoint x: 339, startPoint y: 104, endPoint x: 323, endPoint y: 109, distance: 16.8
click at [339, 90] on button "EDIT" at bounding box center [342, 84] width 18 height 12
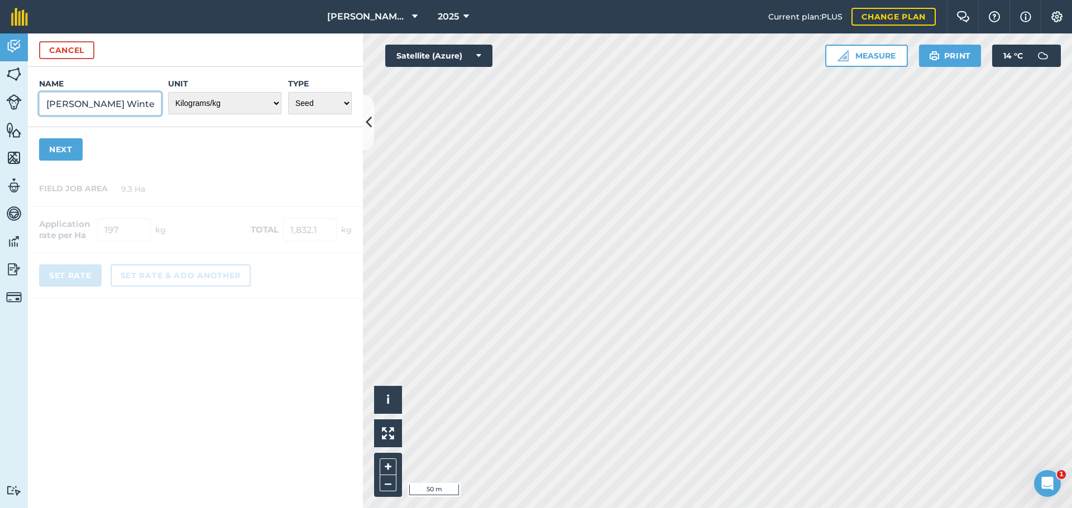
click at [142, 116] on input "[PERSON_NAME] Winter Wheat" at bounding box center [100, 103] width 122 height 23
click at [135, 116] on input "[PERSON_NAME] WWheat" at bounding box center [100, 103] width 122 height 23
click at [145, 116] on input "[PERSON_NAME] WWeat" at bounding box center [100, 103] width 122 height 23
click at [80, 161] on button "Next" at bounding box center [61, 149] width 44 height 22
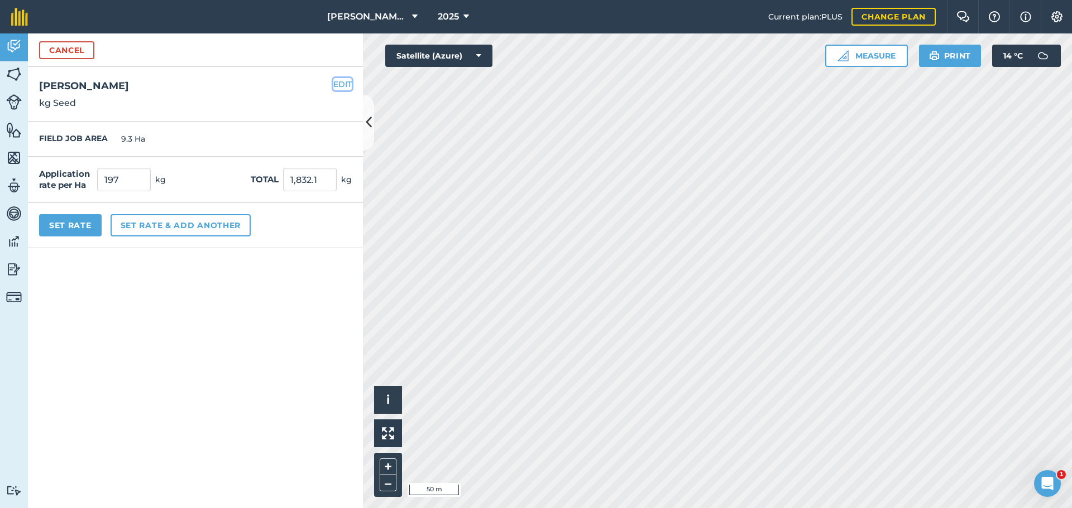
click at [342, 90] on button "EDIT" at bounding box center [342, 84] width 18 height 12
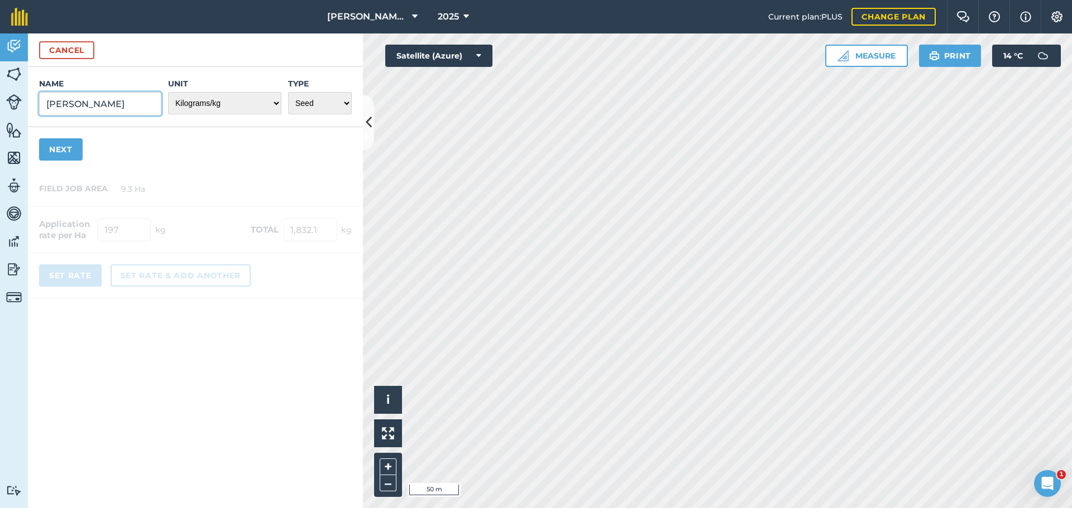
click at [134, 116] on input "[PERSON_NAME]" at bounding box center [100, 103] width 122 height 23
type input "[PERSON_NAME] W Wheat"
click at [75, 161] on button "Next" at bounding box center [61, 149] width 44 height 22
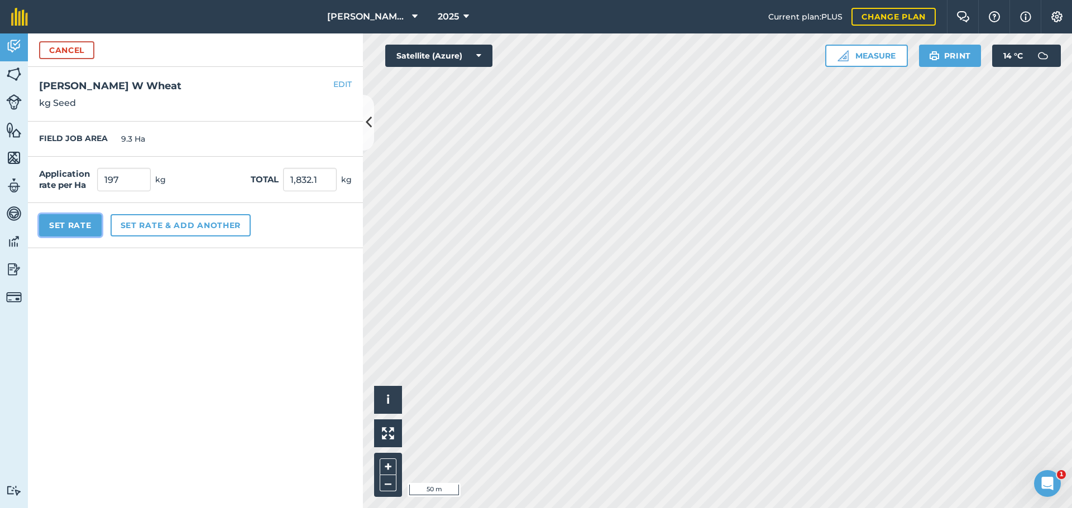
click at [75, 237] on button "Set Rate" at bounding box center [70, 225] width 63 height 22
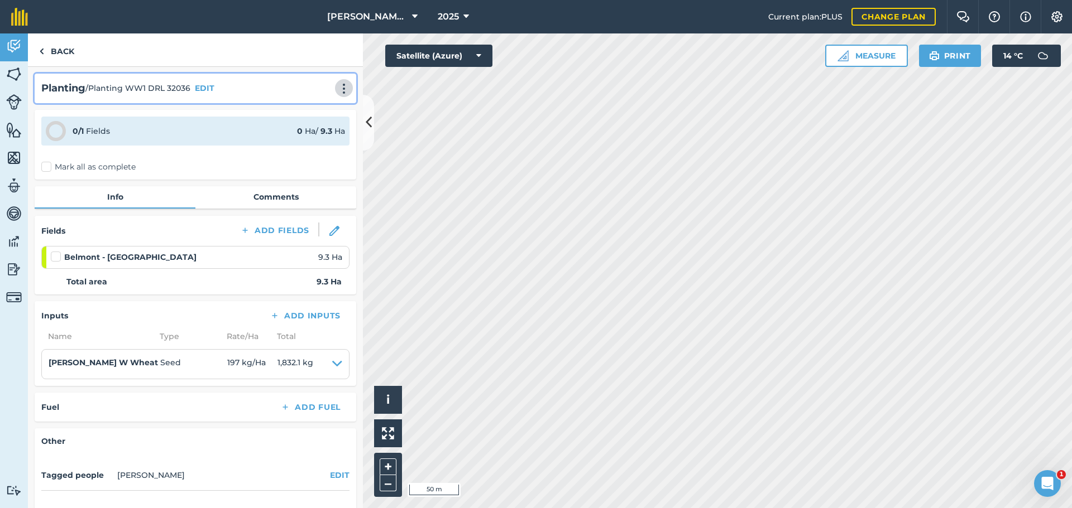
click at [337, 94] on img at bounding box center [343, 88] width 13 height 11
click at [300, 124] on link "Print" at bounding box center [320, 113] width 71 height 22
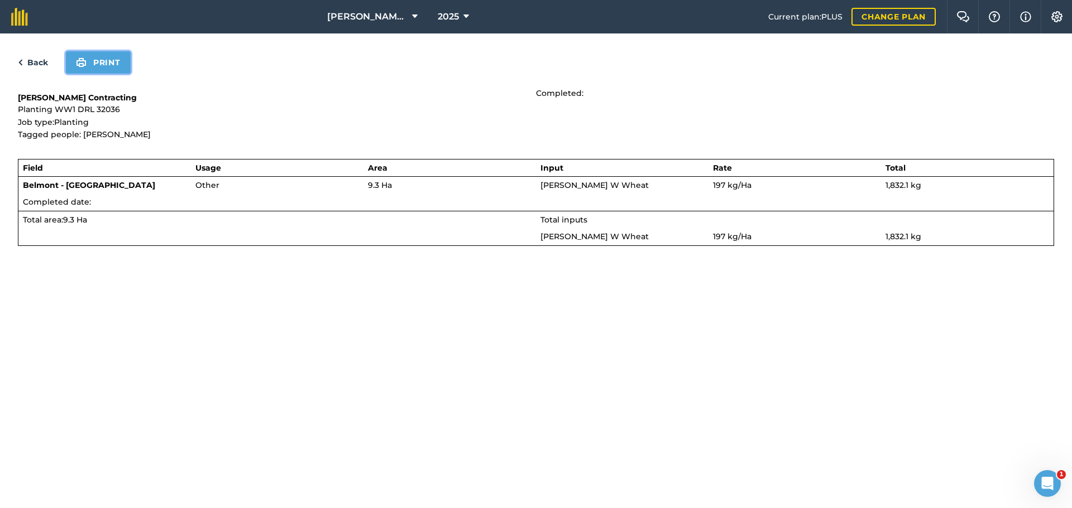
drag, startPoint x: 128, startPoint y: 81, endPoint x: 831, endPoint y: 431, distance: 785.8
click at [129, 74] on button "Print" at bounding box center [98, 62] width 65 height 22
click at [42, 69] on link "Back" at bounding box center [33, 62] width 30 height 13
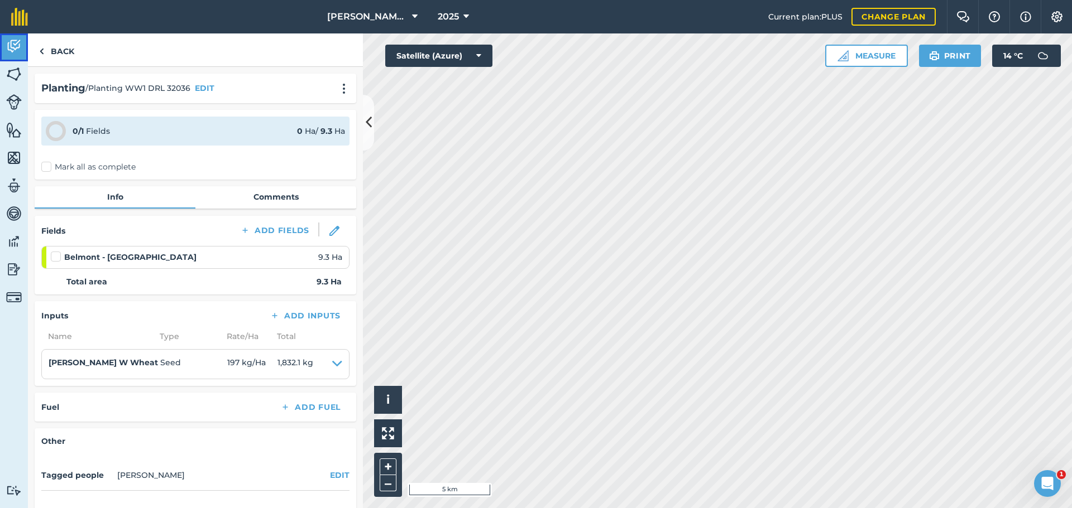
click at [9, 47] on img at bounding box center [14, 46] width 16 height 17
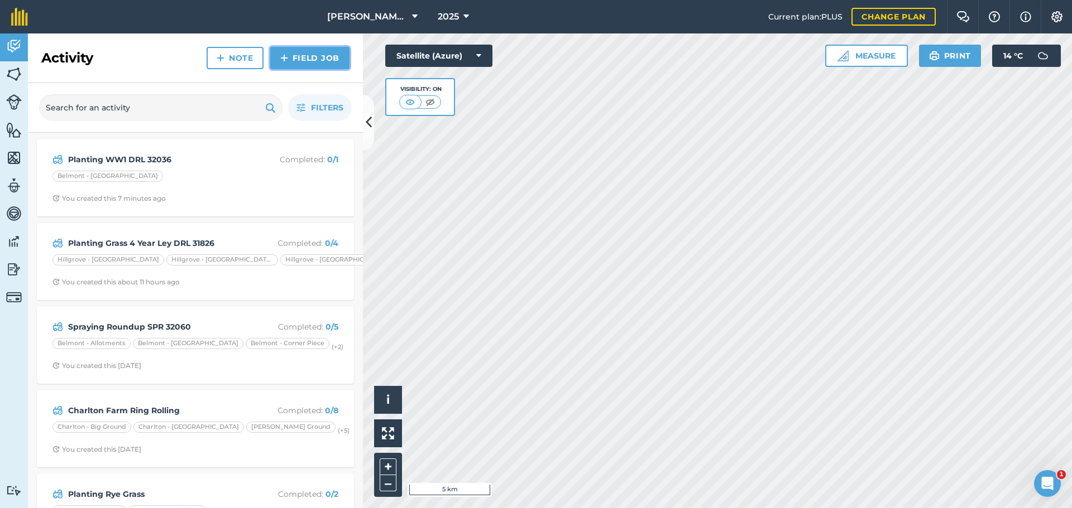
click at [280, 69] on link "Field Job" at bounding box center [309, 58] width 79 height 22
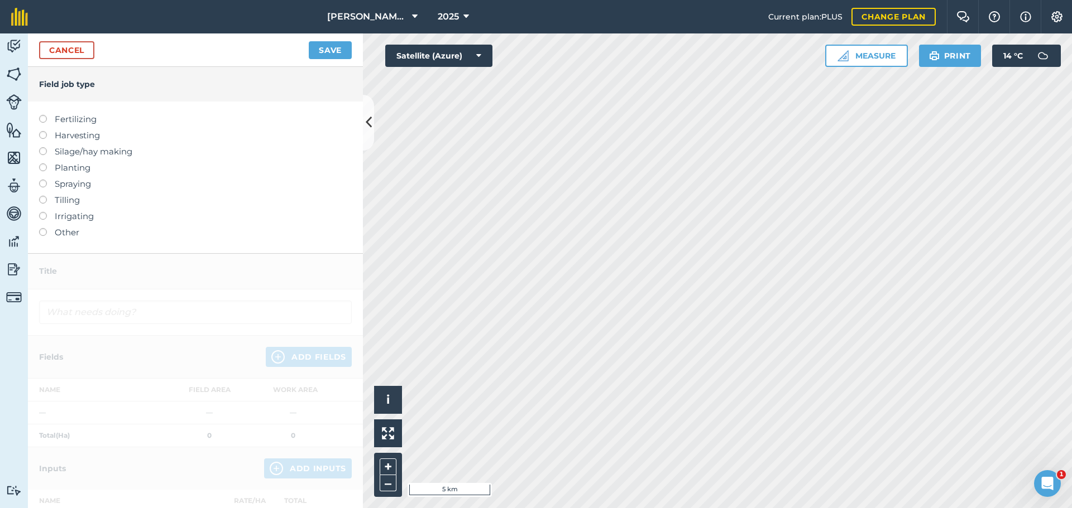
click at [47, 164] on label at bounding box center [47, 164] width 16 height 0
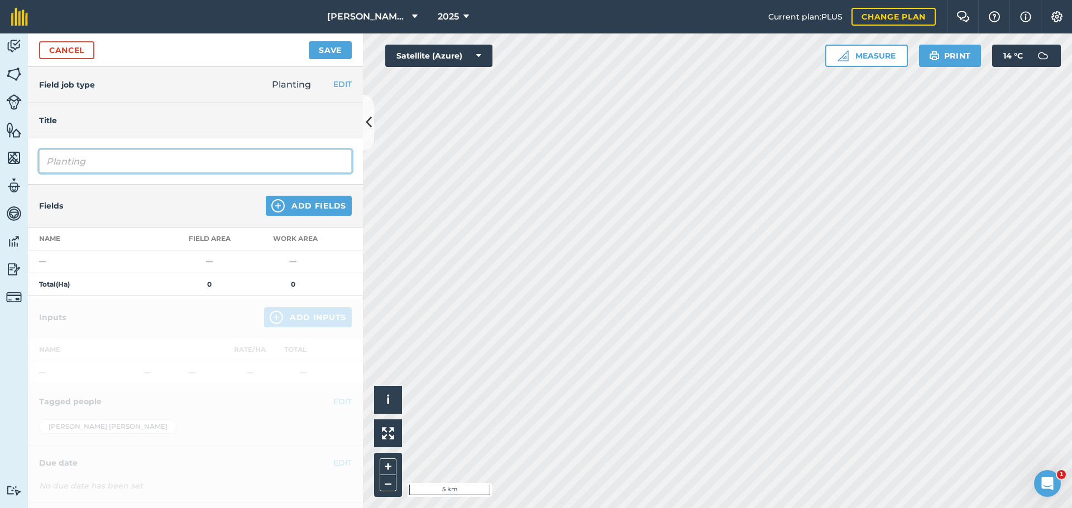
click at [113, 173] on input "Planting" at bounding box center [195, 161] width 313 height 23
type input "Planting WW1 [PERSON_NAME]"
click at [18, 83] on img at bounding box center [14, 74] width 16 height 17
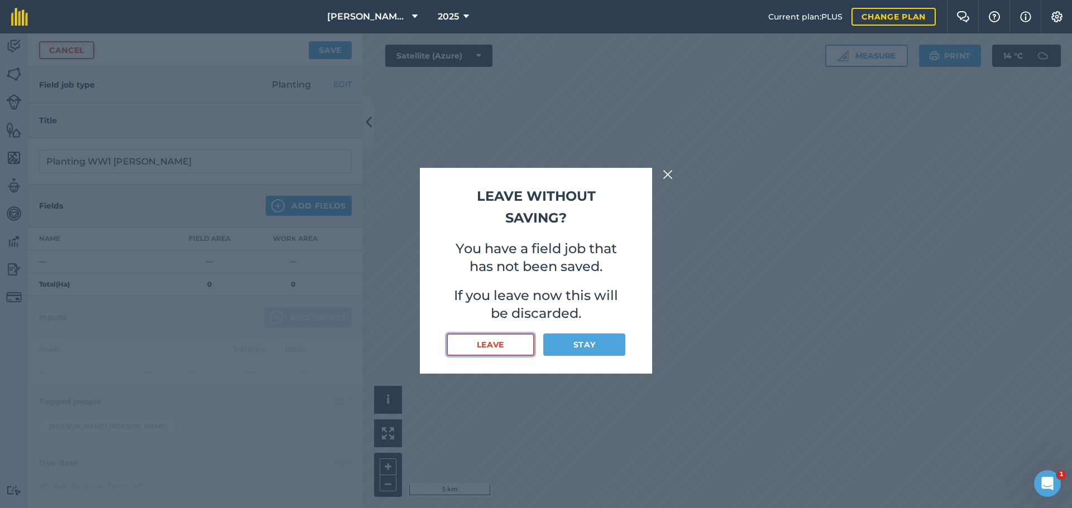
click at [501, 356] on button "Leave" at bounding box center [491, 345] width 88 height 22
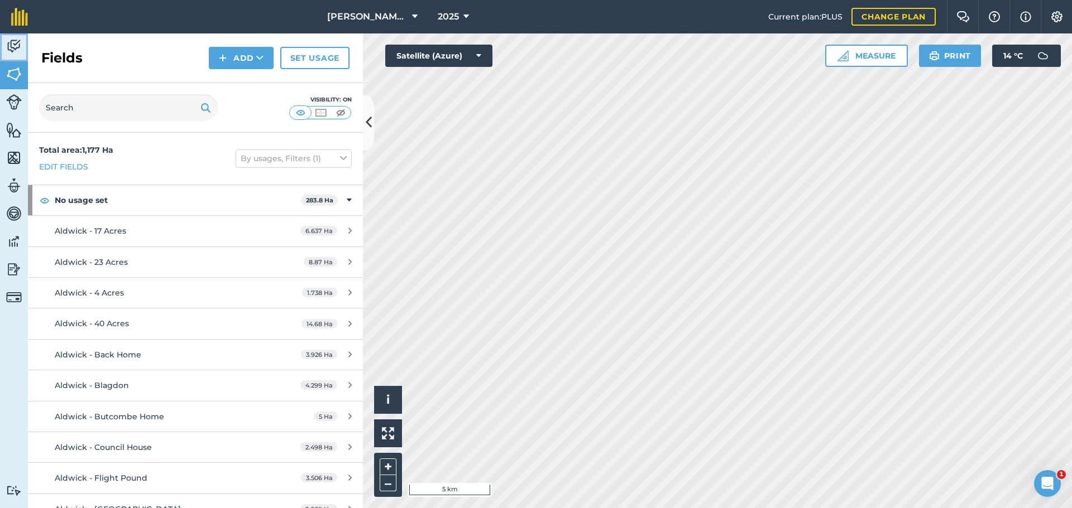
click at [17, 54] on img at bounding box center [14, 46] width 16 height 17
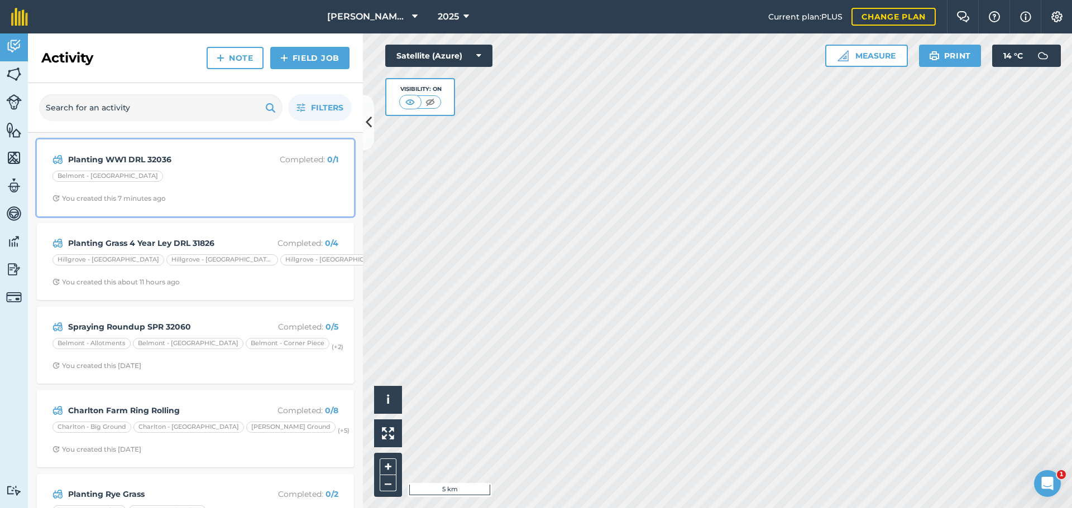
click at [149, 182] on div "Belmont - [GEOGRAPHIC_DATA]" at bounding box center [107, 176] width 111 height 11
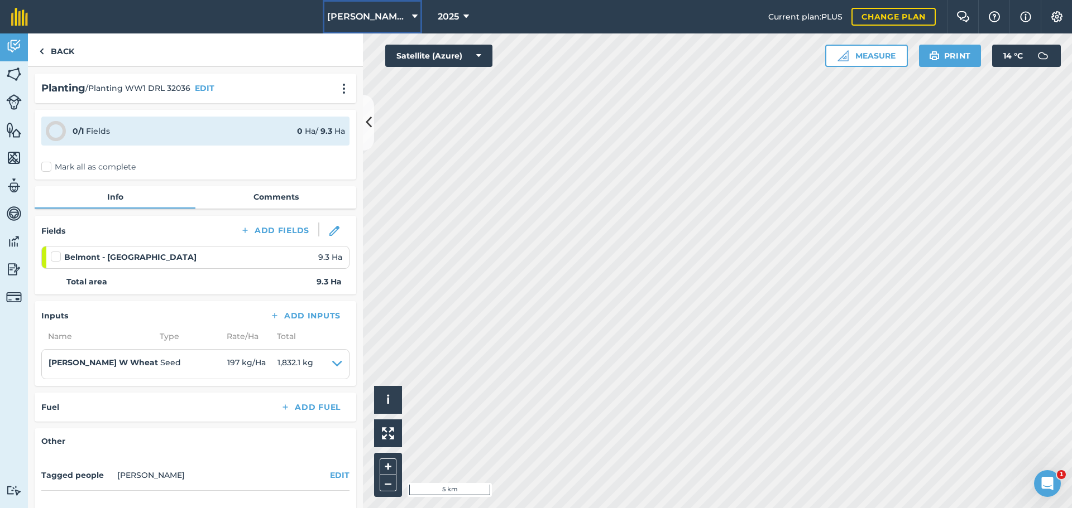
click at [412, 22] on icon at bounding box center [415, 16] width 6 height 13
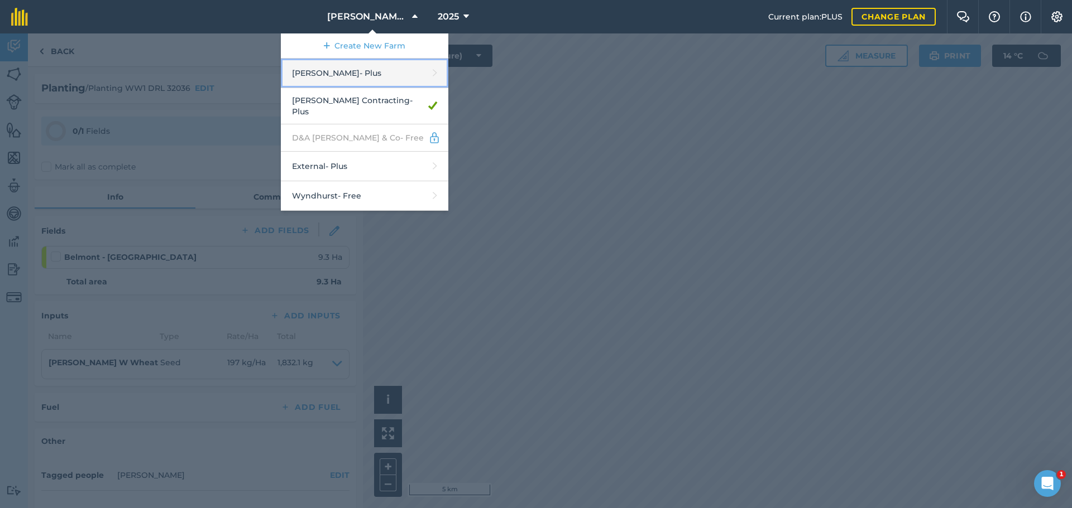
click at [304, 88] on link "[PERSON_NAME] - Plus" at bounding box center [364, 74] width 167 height 30
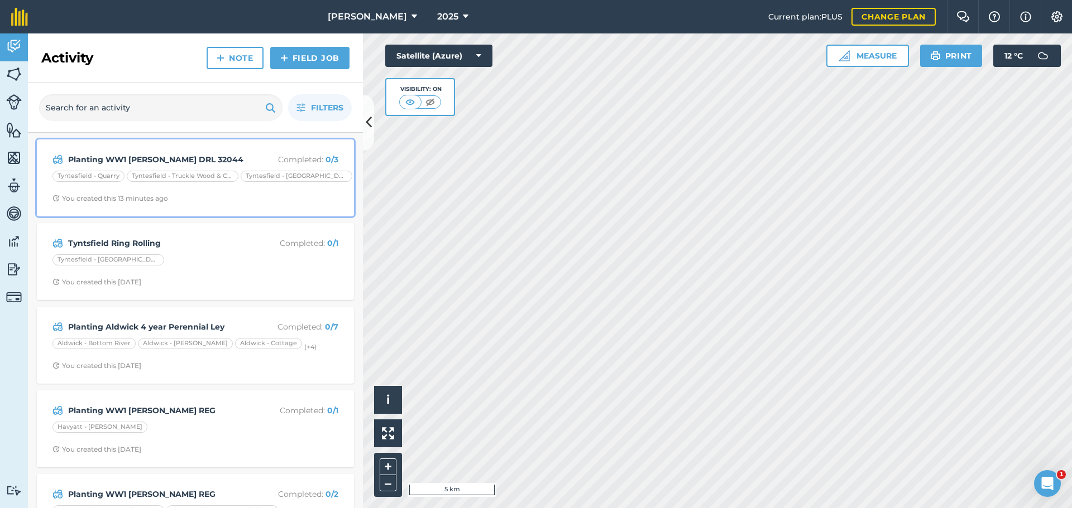
click at [129, 203] on div "You created this 13 minutes ago" at bounding box center [110, 198] width 116 height 9
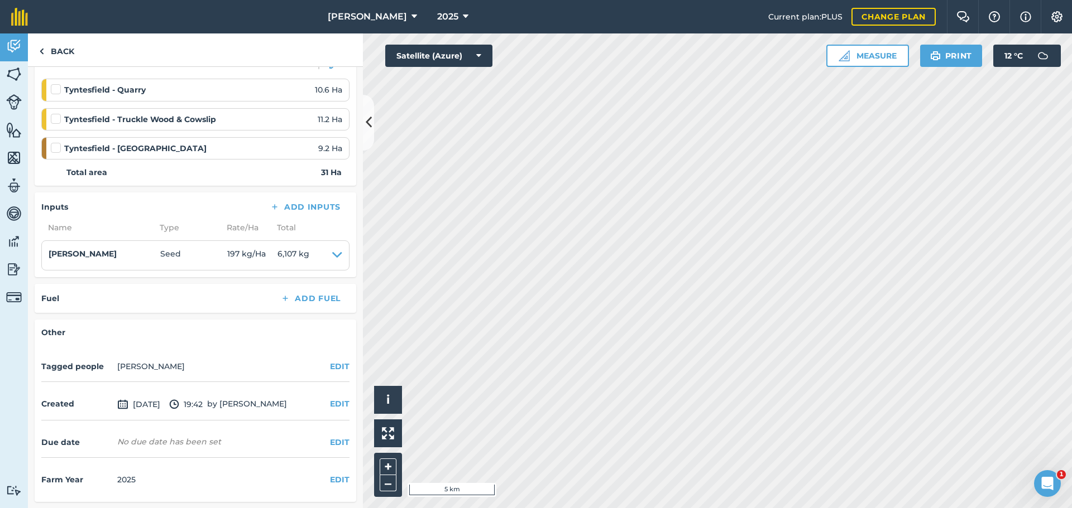
scroll to position [223, 0]
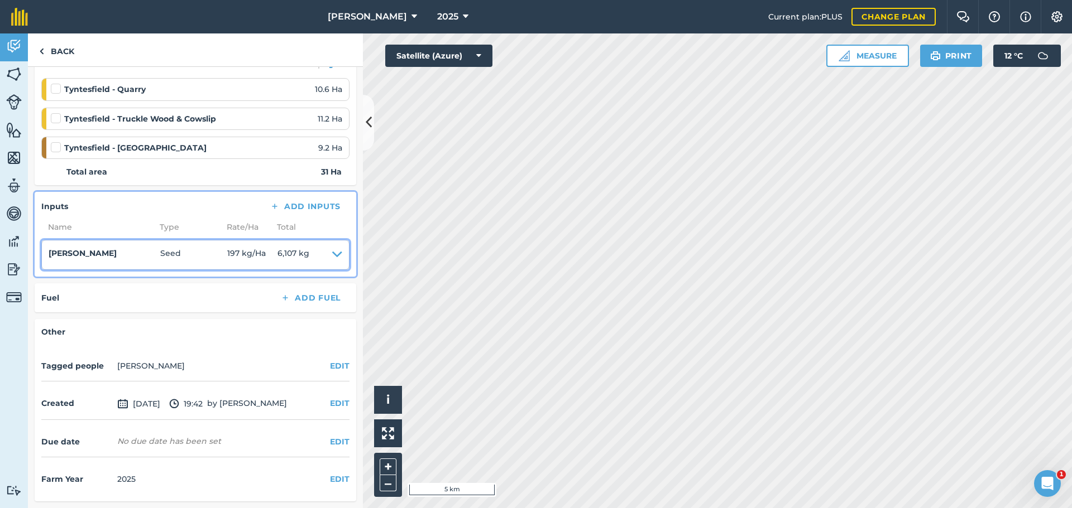
click at [315, 263] on summary "[PERSON_NAME] Seed 197 kg / Ha 6,107 kg" at bounding box center [196, 255] width 294 height 16
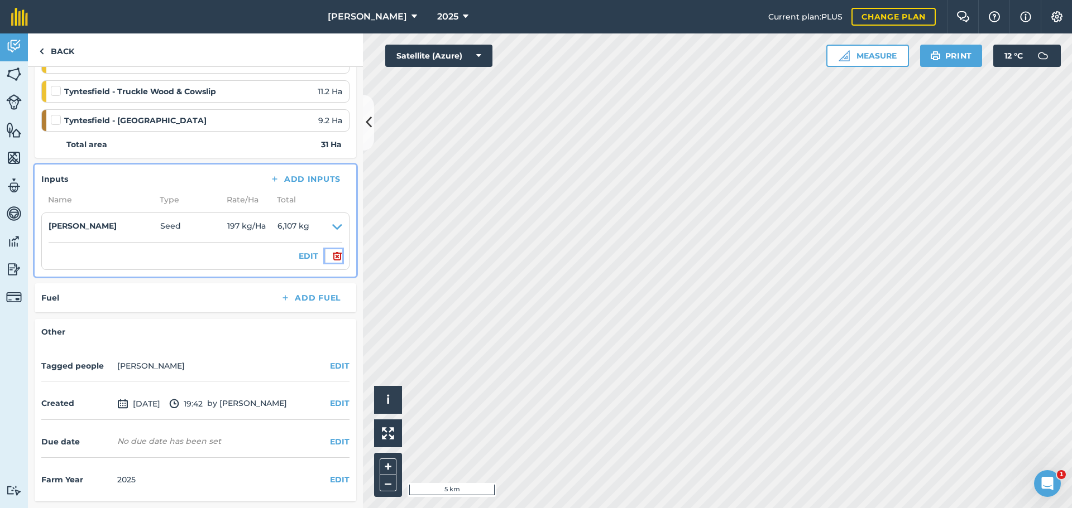
click at [332, 263] on img at bounding box center [337, 255] width 10 height 13
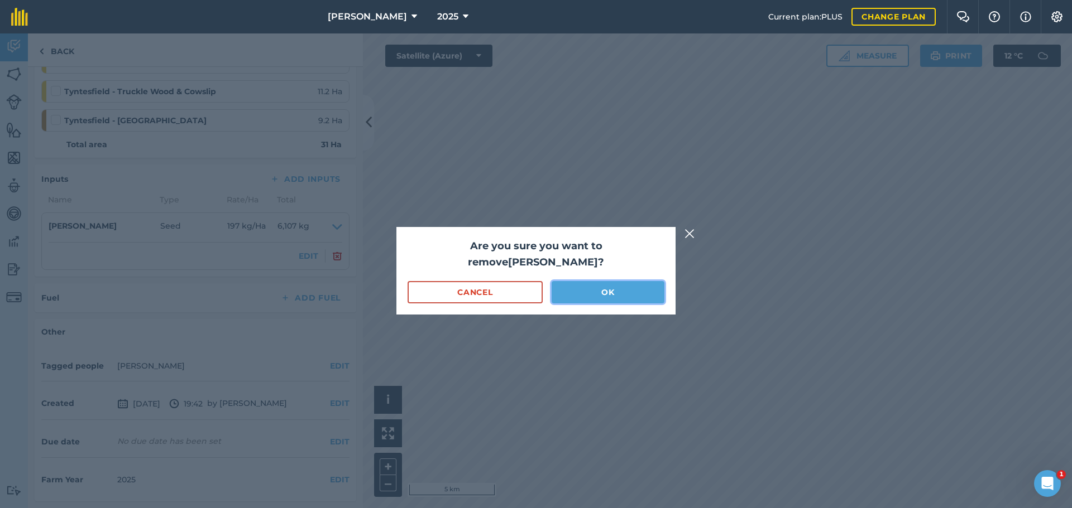
click at [582, 286] on button "OK" at bounding box center [607, 292] width 113 height 22
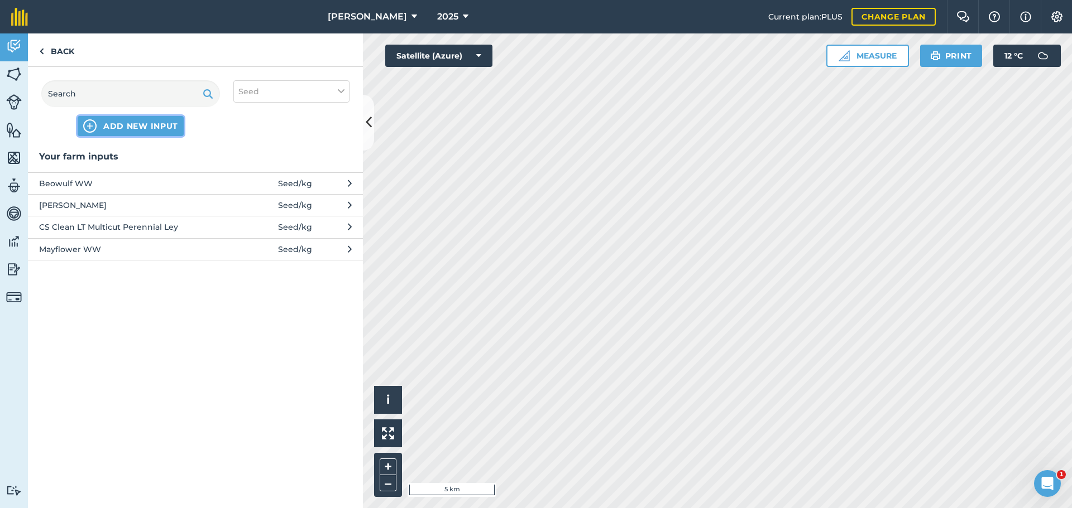
click at [151, 132] on span "ADD NEW INPUT" at bounding box center [140, 126] width 75 height 11
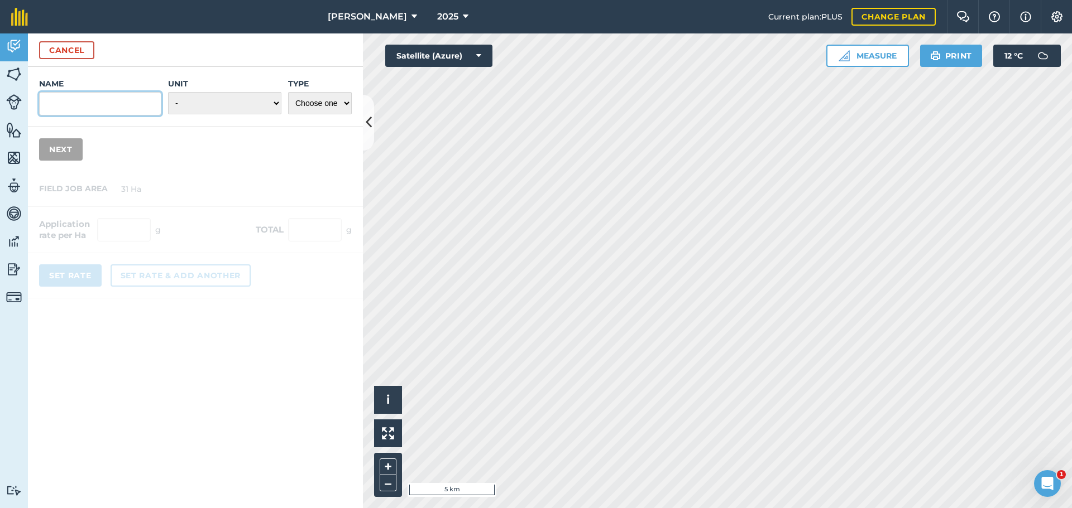
click at [116, 116] on input "Name" at bounding box center [100, 103] width 122 height 23
type input "e"
type input "Extaze"
click at [266, 114] on select "- Grams/g Kilograms/kg Metric tonnes/t Millilitres/ml Litres/L Ounces/oz Pounds…" at bounding box center [224, 103] width 113 height 22
select select "KILOGRAMS"
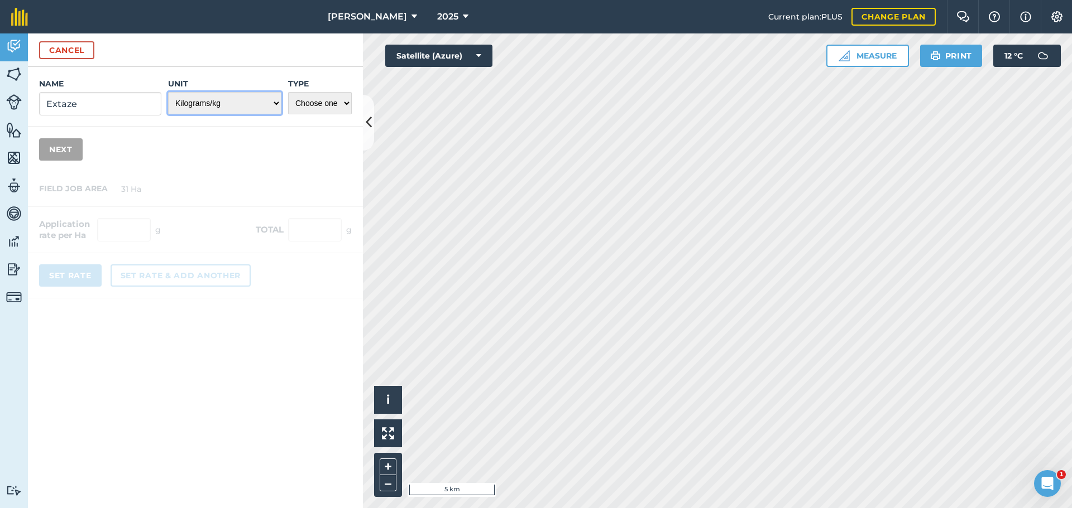
click at [168, 114] on select "- Grams/g Kilograms/kg Metric tonnes/t Millilitres/ml Litres/L Ounces/oz Pounds…" at bounding box center [224, 103] width 113 height 22
click at [333, 114] on select "Choose one Fertilizer Seed Spray Fuel Other" at bounding box center [320, 103] width 64 height 22
select select "SEED"
click at [288, 114] on select "Choose one Fertilizer Seed Spray Fuel Other" at bounding box center [320, 103] width 64 height 22
click at [81, 161] on button "Next" at bounding box center [61, 149] width 44 height 22
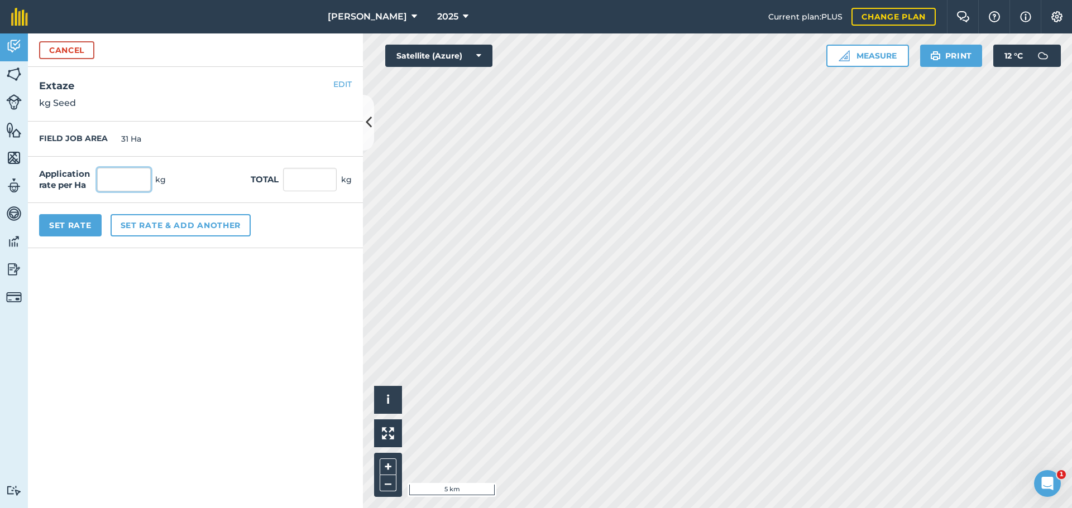
click at [151, 191] on input "text" at bounding box center [124, 179] width 54 height 23
type input "197"
type input "6,107"
click at [56, 237] on button "Set Rate" at bounding box center [70, 225] width 63 height 22
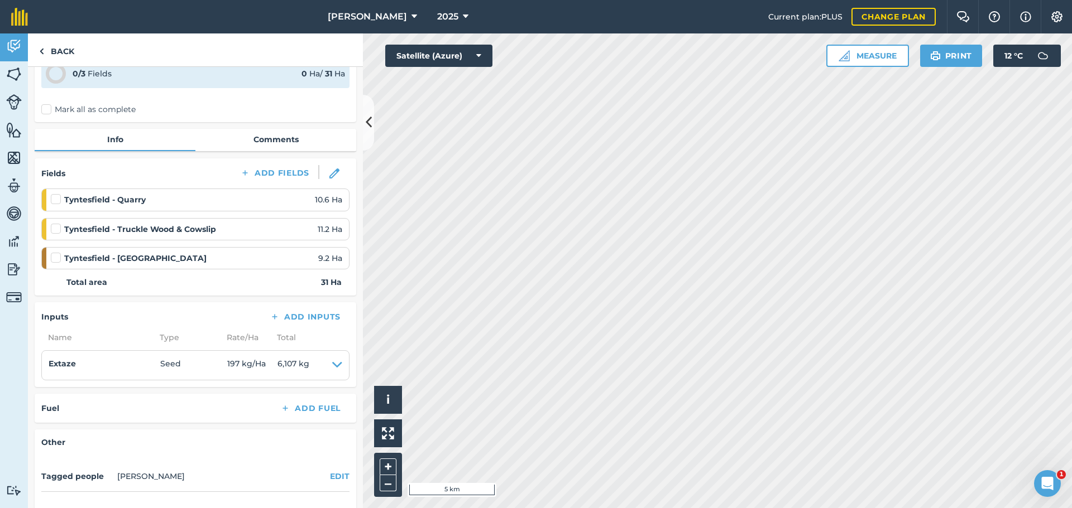
scroll to position [112, 0]
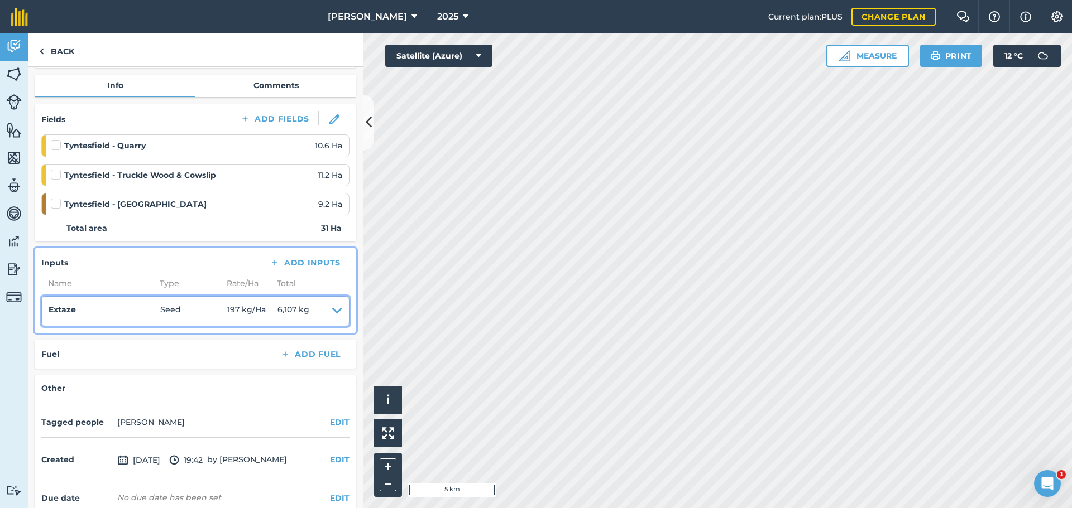
click at [332, 319] on icon at bounding box center [337, 312] width 10 height 16
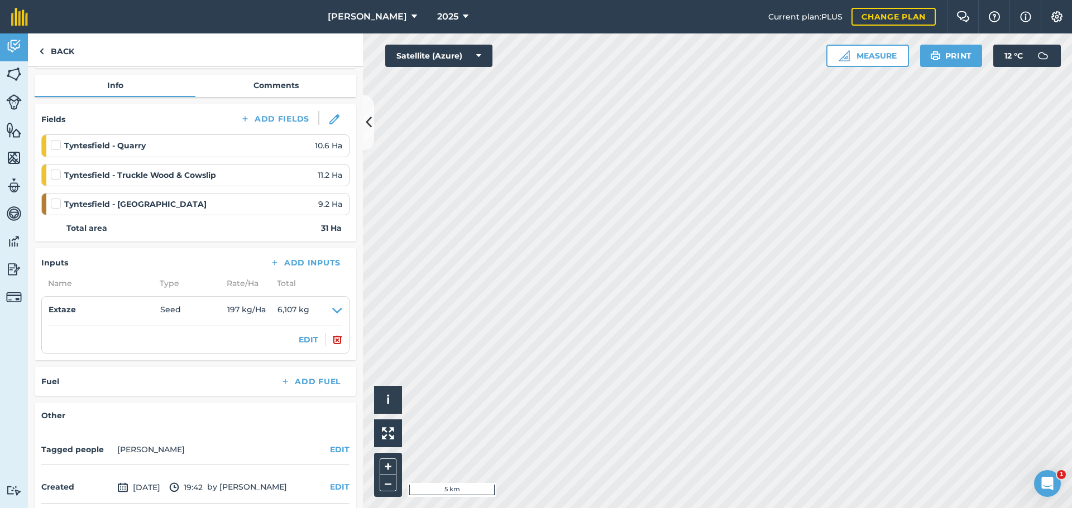
click at [295, 347] on div "EDIT" at bounding box center [196, 339] width 294 height 13
click at [299, 346] on button "EDIT" at bounding box center [309, 340] width 20 height 12
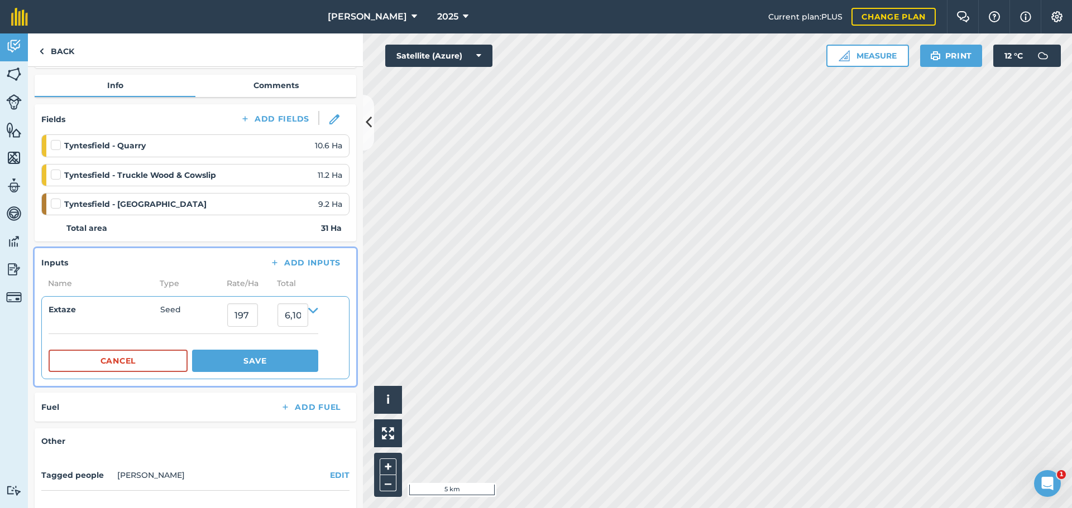
click at [103, 375] on li "Extaze Seed 197 6,107 Cancel Save" at bounding box center [195, 337] width 308 height 83
click at [105, 316] on h4 "Extaze" at bounding box center [105, 310] width 112 height 12
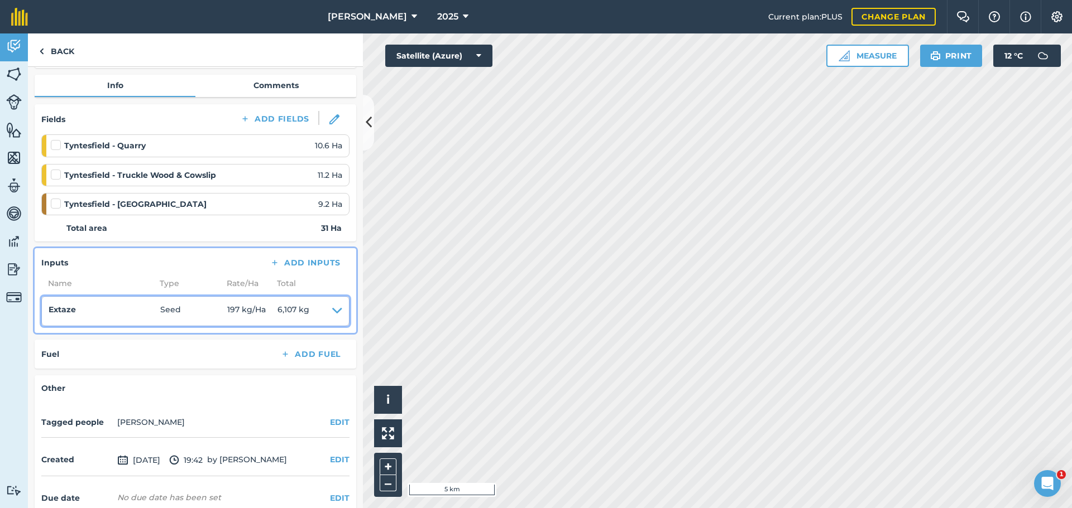
click at [110, 316] on h4 "Extaze" at bounding box center [105, 310] width 112 height 12
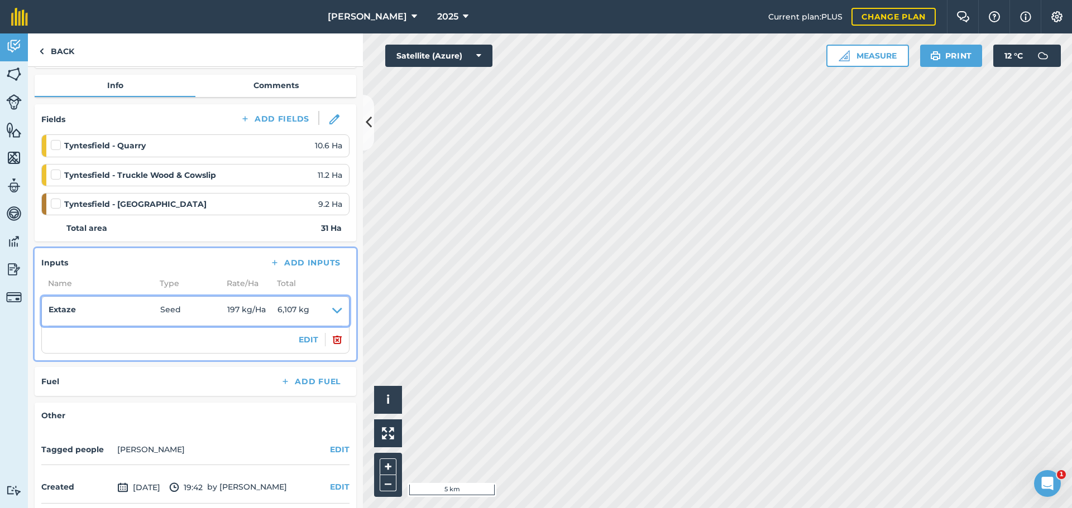
click at [110, 316] on h4 "Extaze" at bounding box center [105, 310] width 112 height 12
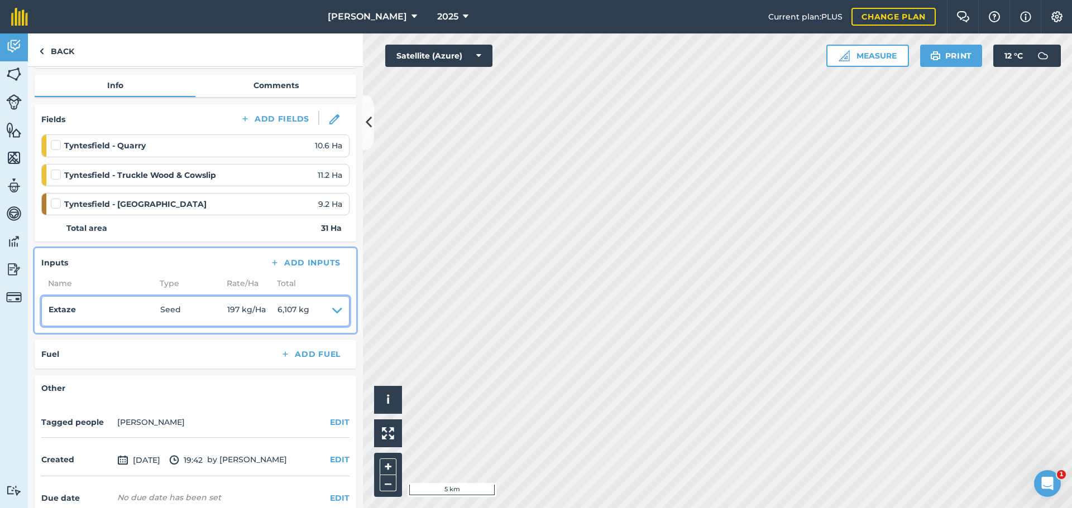
click at [110, 316] on h4 "Extaze" at bounding box center [105, 310] width 112 height 12
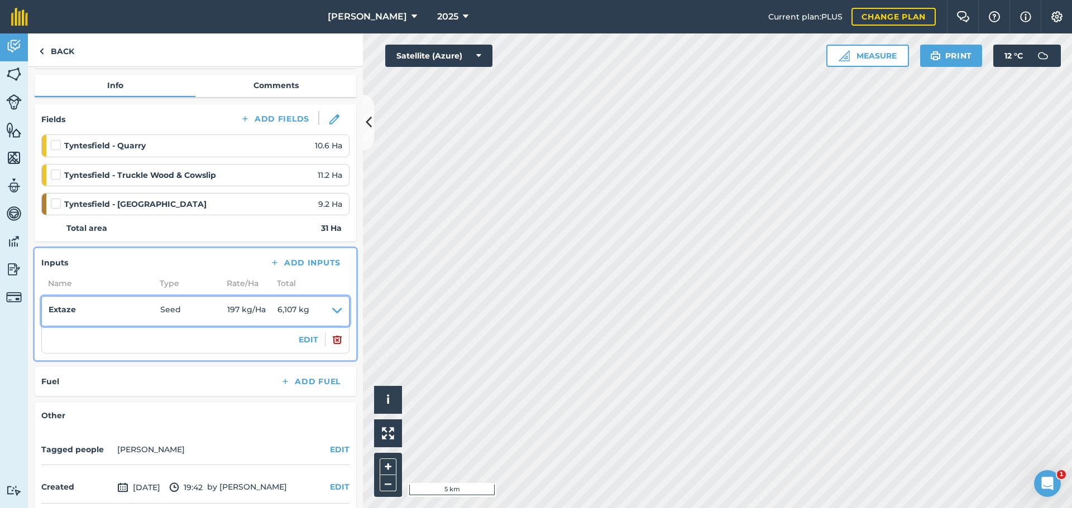
click at [110, 316] on h4 "Extaze" at bounding box center [105, 310] width 112 height 12
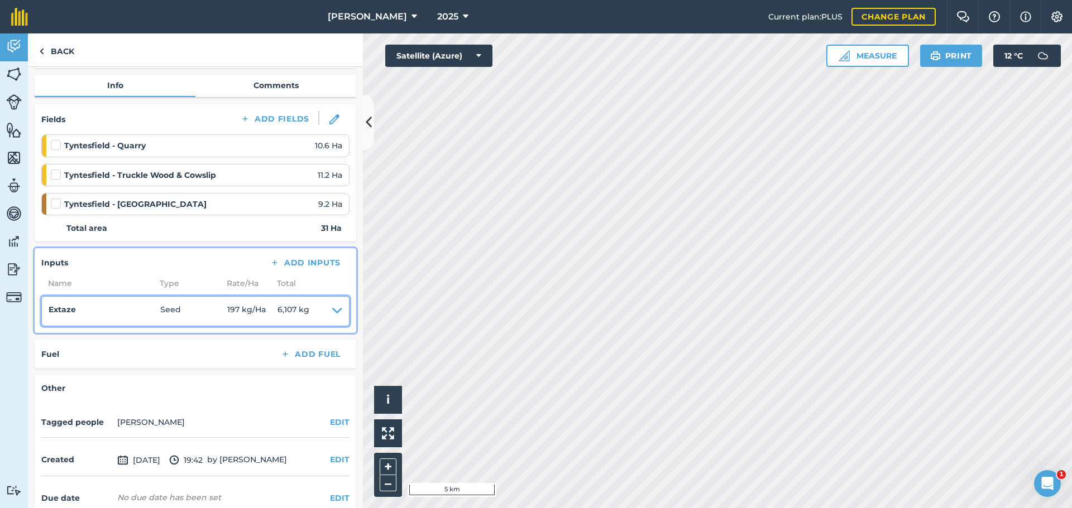
click at [110, 316] on h4 "Extaze" at bounding box center [105, 310] width 112 height 12
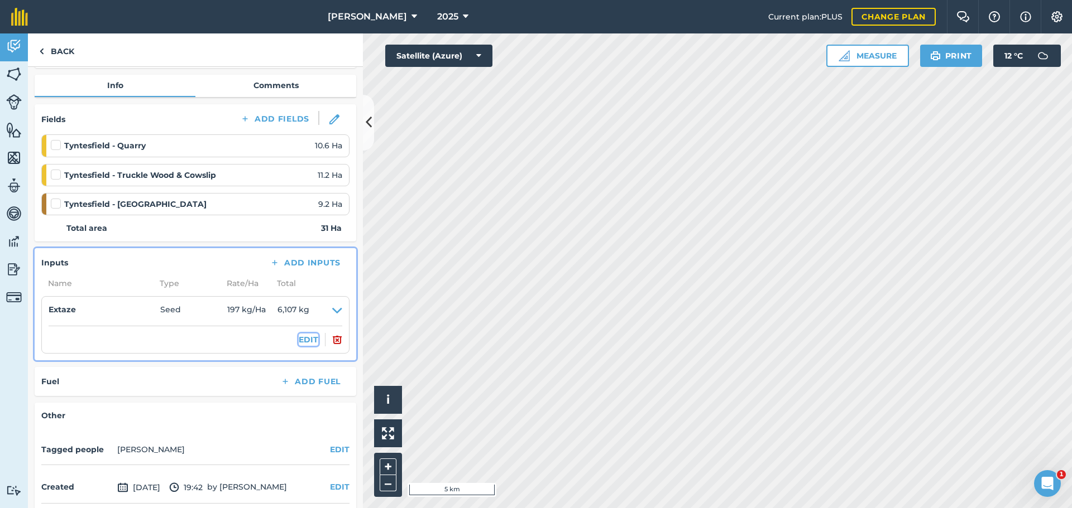
click at [299, 346] on button "EDIT" at bounding box center [309, 340] width 20 height 12
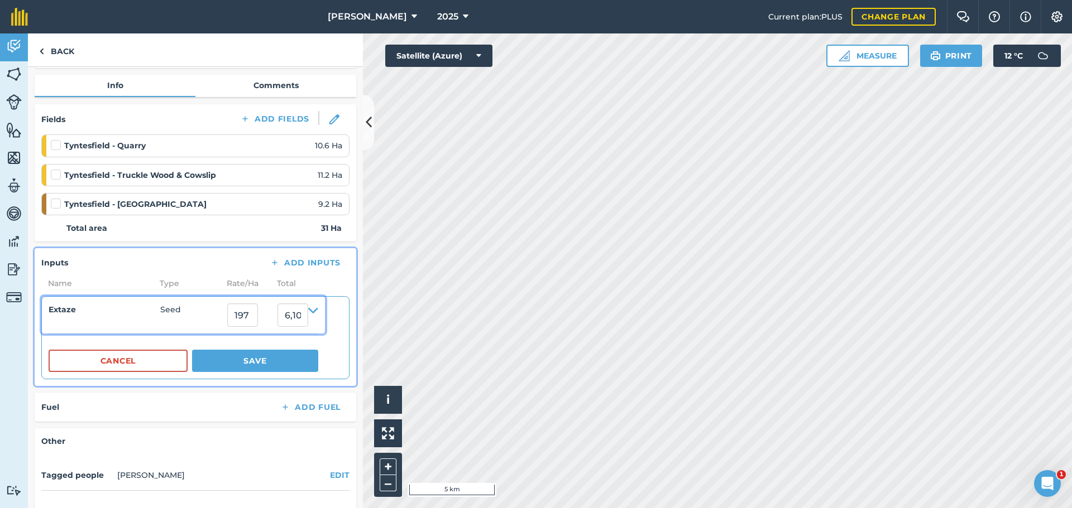
click at [119, 327] on div "Extaze" at bounding box center [105, 315] width 112 height 23
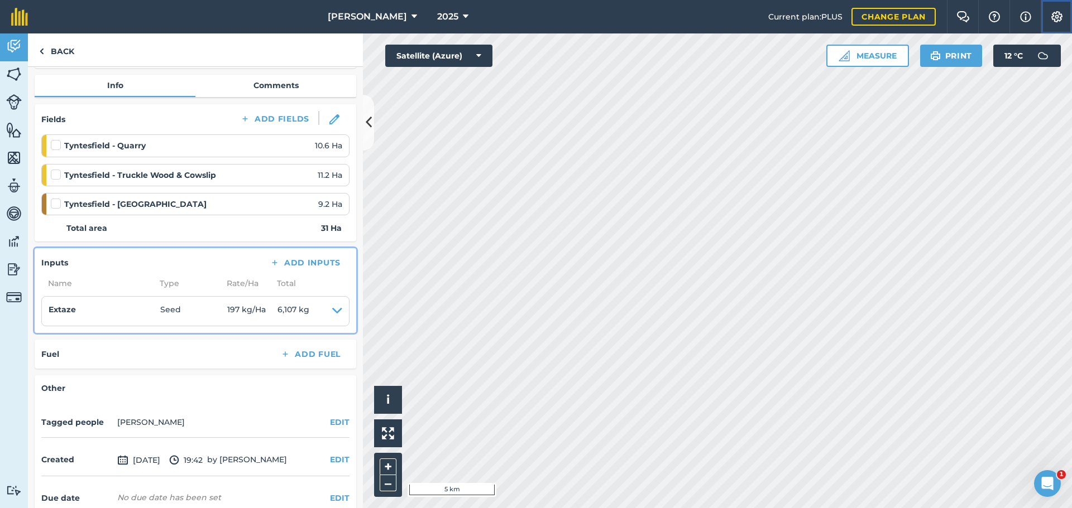
click at [1053, 16] on img at bounding box center [1056, 16] width 13 height 11
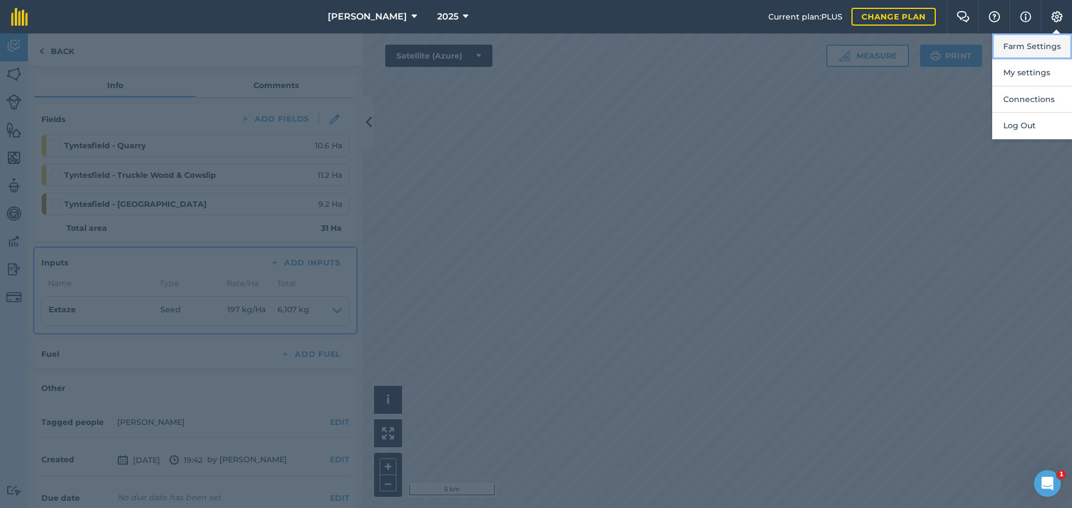
click at [1028, 48] on button "Farm Settings" at bounding box center [1032, 46] width 80 height 26
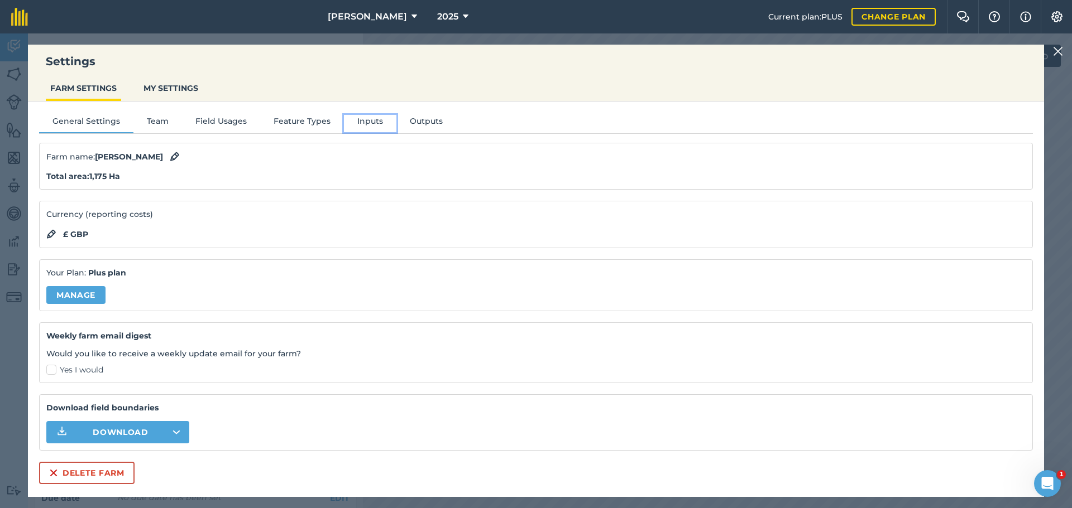
click at [396, 132] on button "Inputs" at bounding box center [370, 123] width 52 height 17
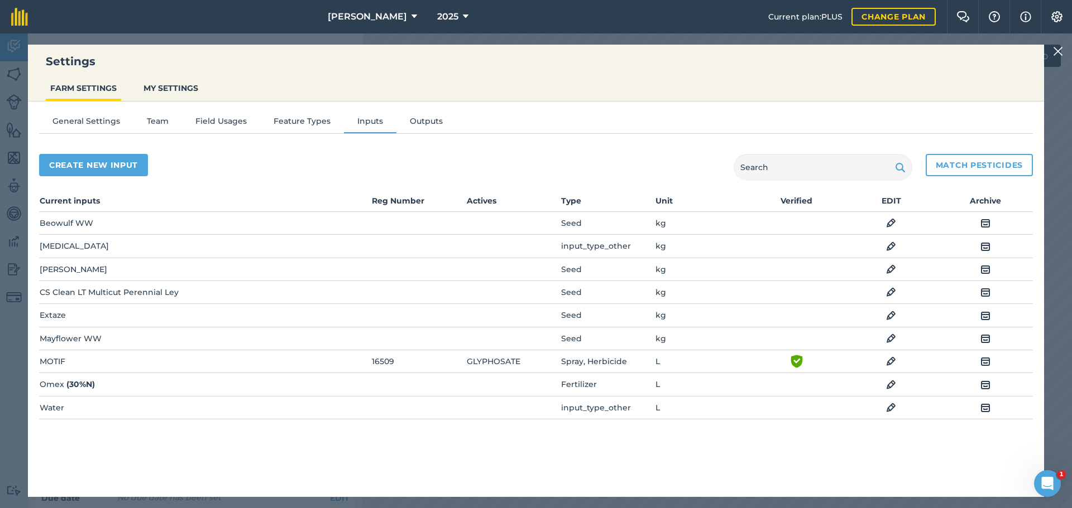
click at [886, 323] on img at bounding box center [891, 315] width 10 height 13
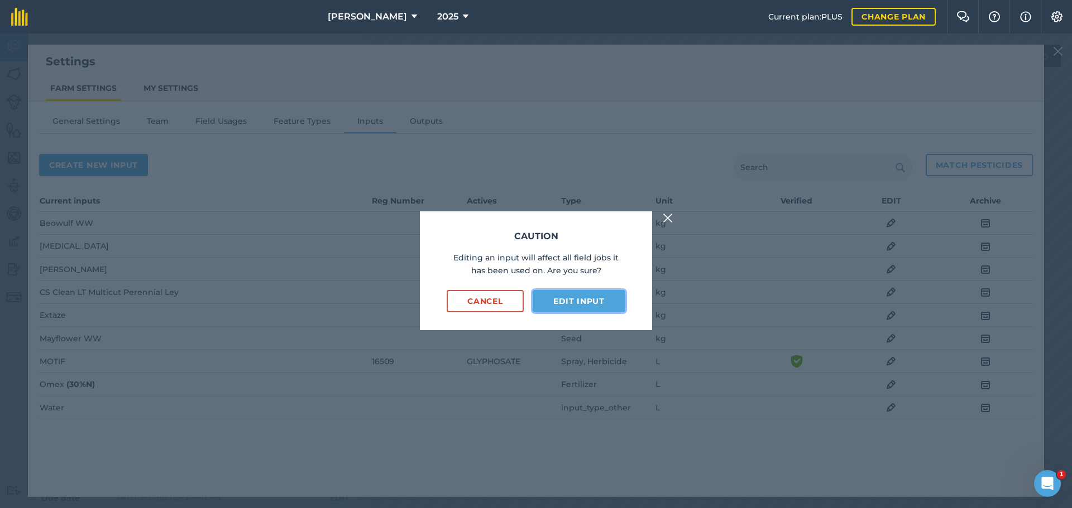
click at [573, 307] on button "Edit input" at bounding box center [578, 301] width 93 height 22
select select "KILOGRAMS"
select select "SEED"
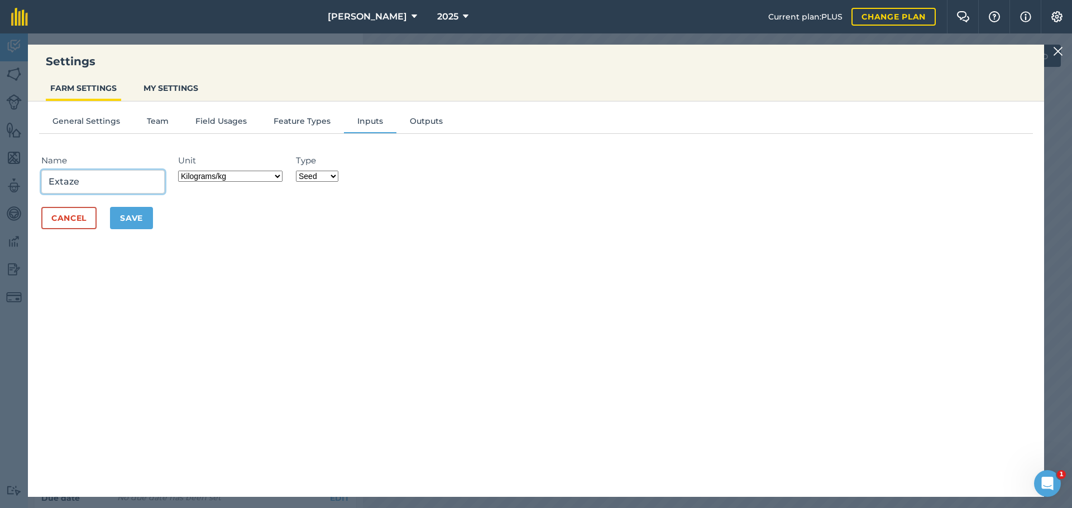
click at [108, 188] on input "Extaze" at bounding box center [102, 181] width 123 height 23
type input "Extaze W Wheat"
click at [153, 229] on button "Save" at bounding box center [131, 218] width 43 height 22
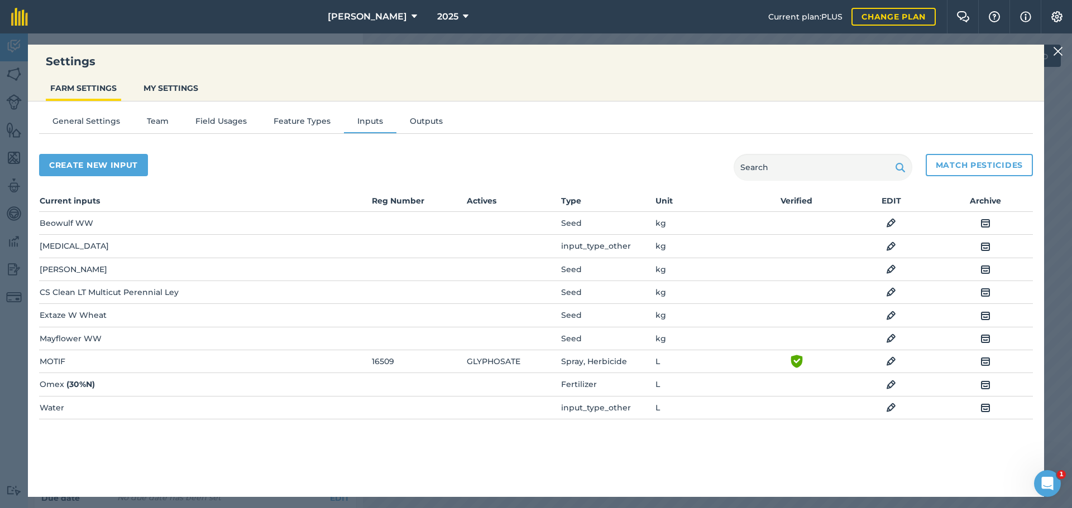
click at [1059, 44] on div "Settings FARM SETTINGS MY SETTINGS General Settings Team Field Usages Feature T…" at bounding box center [536, 270] width 1072 height 475
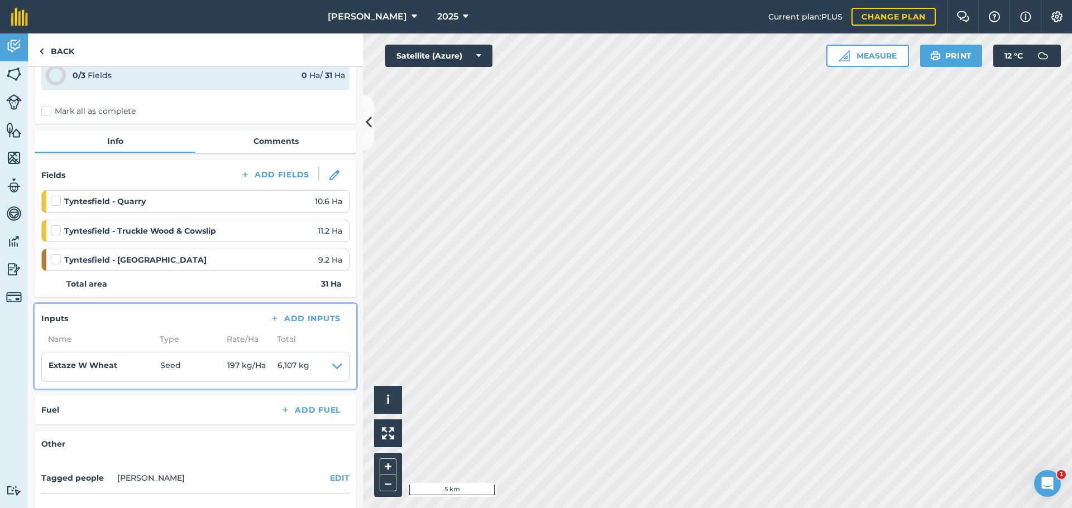
scroll to position [0, 0]
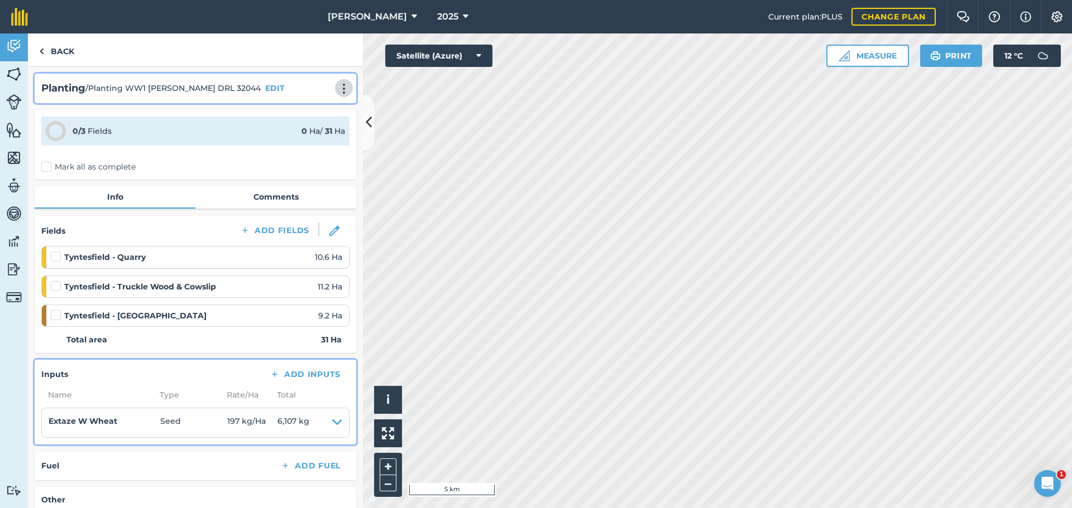
click at [337, 94] on img at bounding box center [343, 88] width 13 height 11
click at [292, 124] on link "Print" at bounding box center [320, 113] width 71 height 22
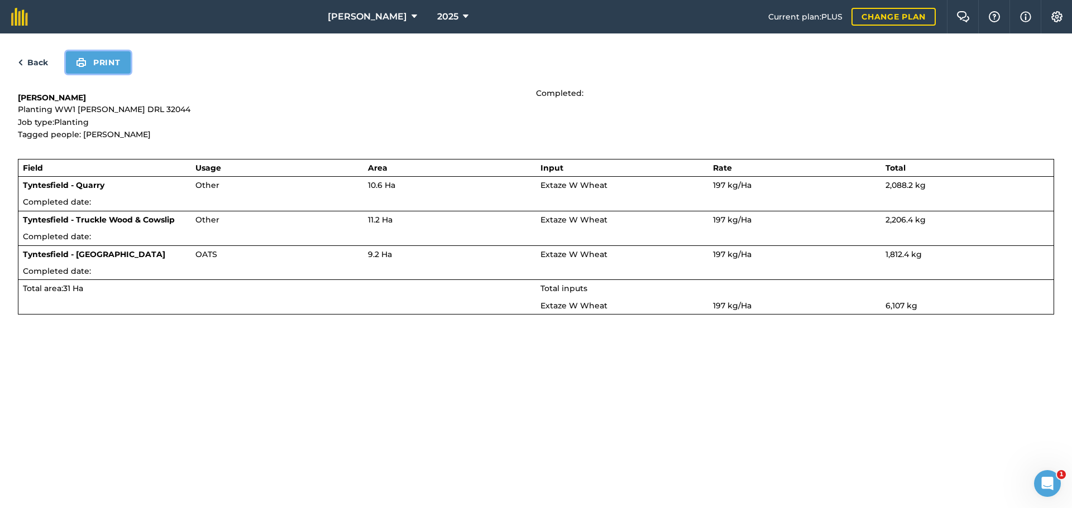
click at [125, 71] on button "Print" at bounding box center [98, 62] width 65 height 22
click at [48, 69] on link "Back" at bounding box center [33, 62] width 30 height 13
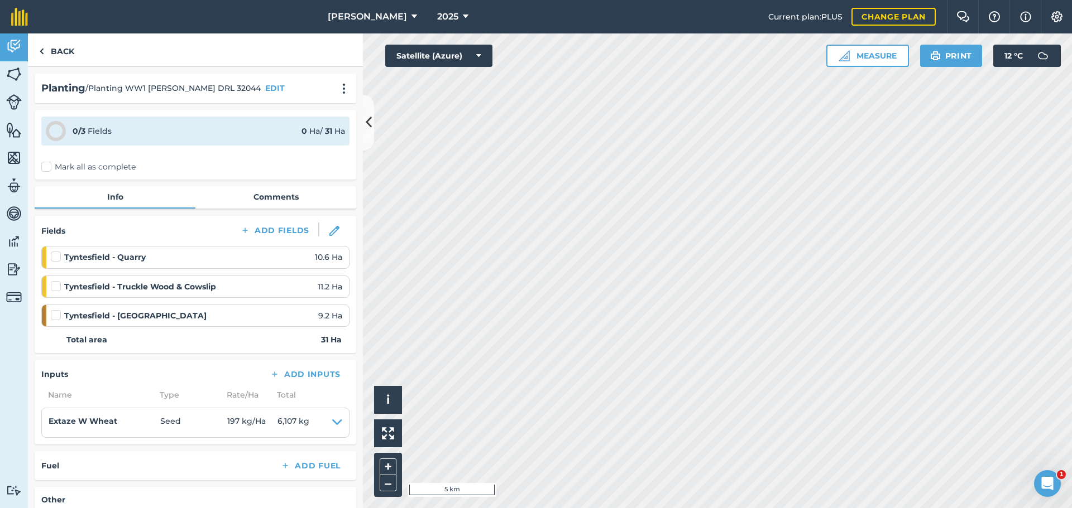
click at [421, 22] on div "2025" at bounding box center [452, 16] width 63 height 33
click at [388, 22] on button "[PERSON_NAME]" at bounding box center [372, 16] width 98 height 33
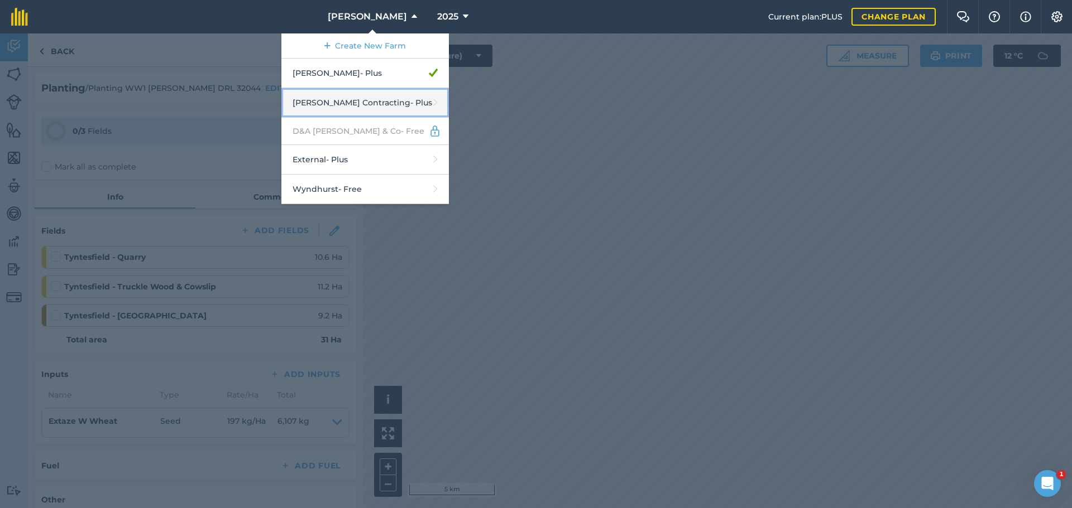
click at [320, 118] on link "[PERSON_NAME] Contracting - Plus" at bounding box center [364, 103] width 167 height 30
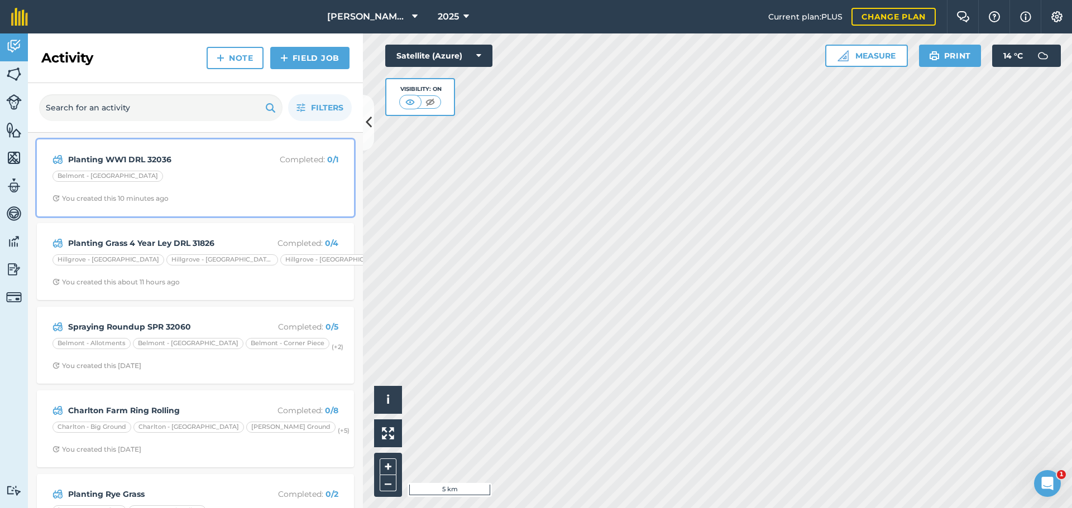
click at [193, 166] on strong "Planting WW1 DRL 32036" at bounding box center [156, 159] width 177 height 12
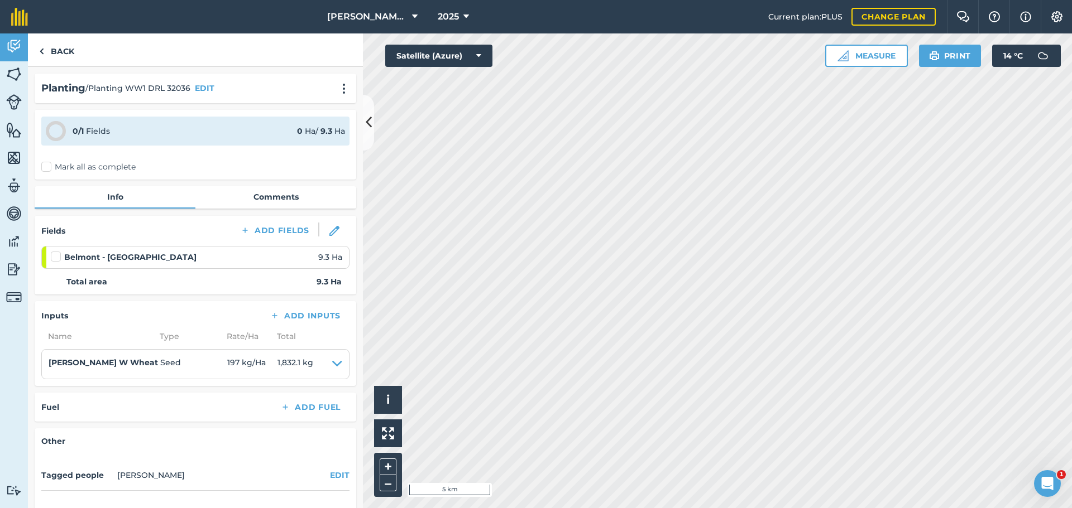
scroll to position [56, 0]
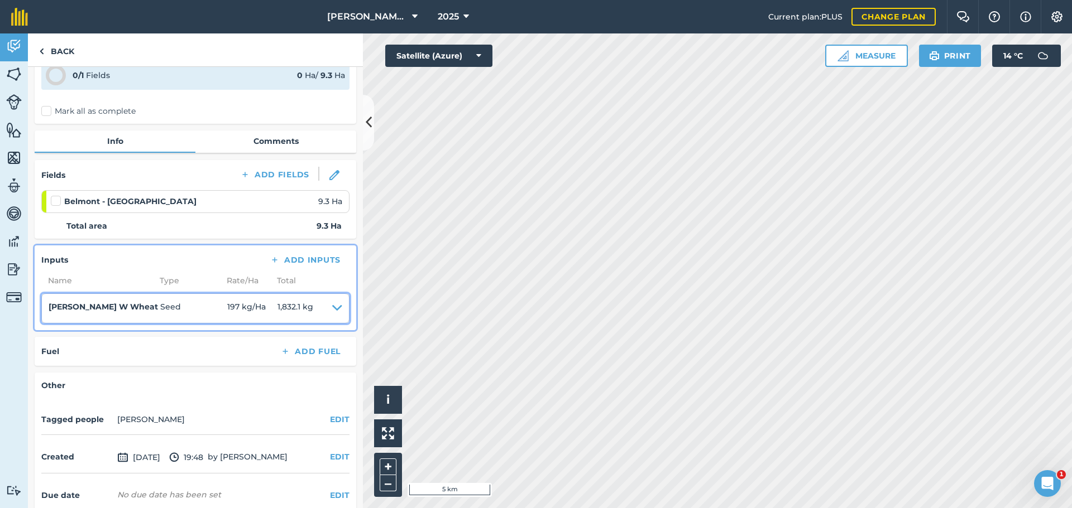
click at [332, 316] on icon at bounding box center [337, 309] width 10 height 16
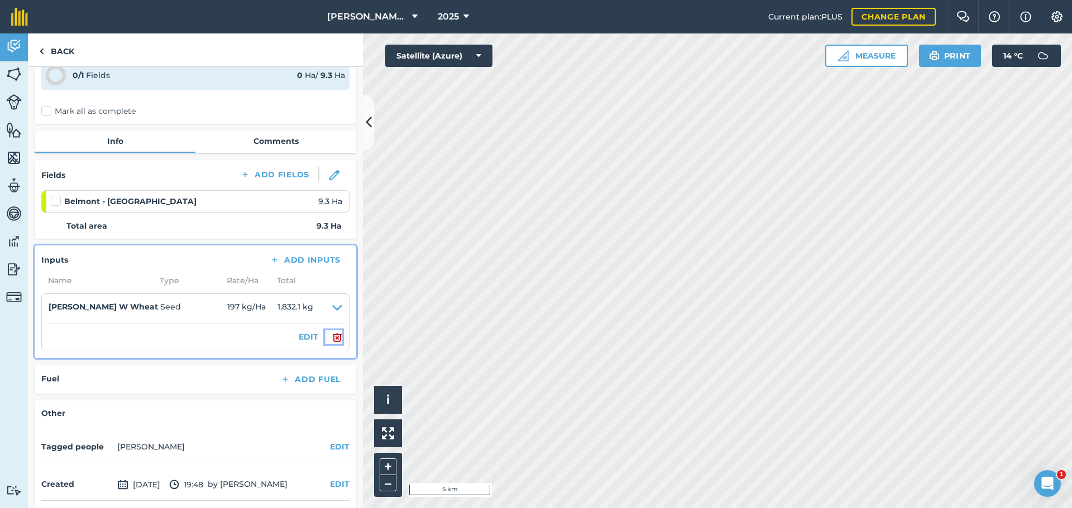
click at [332, 344] on img at bounding box center [337, 337] width 10 height 13
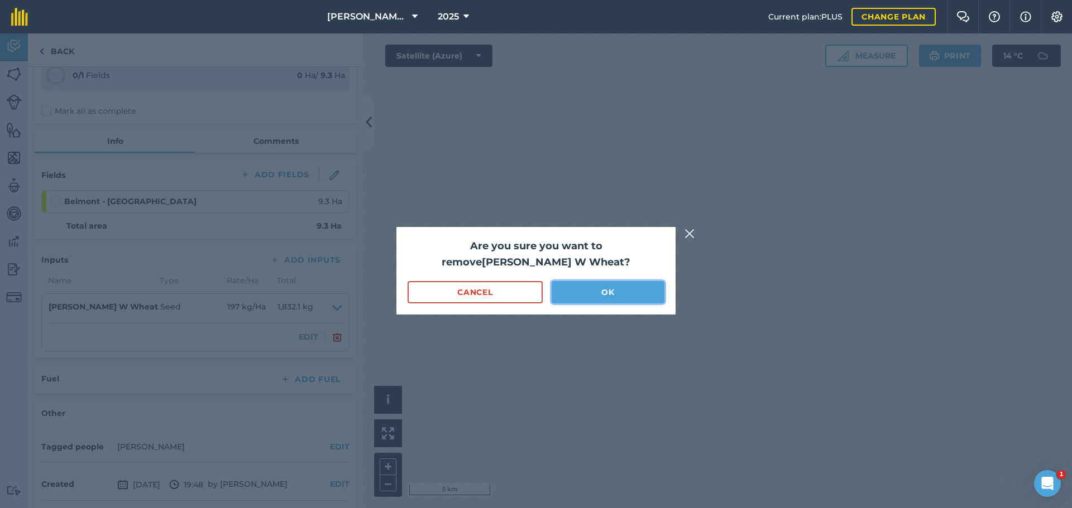
click at [598, 289] on button "OK" at bounding box center [607, 292] width 113 height 22
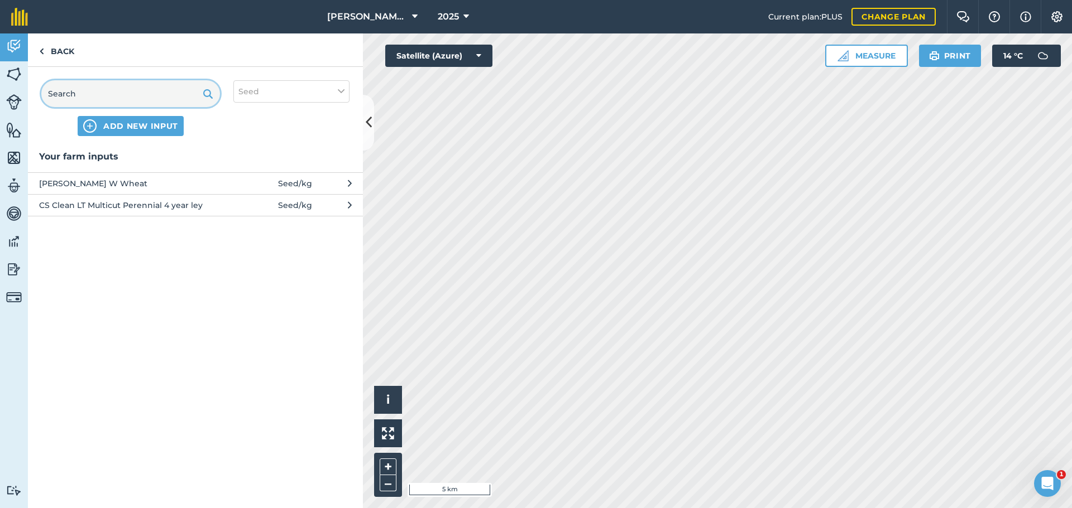
click at [117, 107] on input "text" at bounding box center [130, 93] width 179 height 27
click at [124, 132] on span "ADD NEW INPUT" at bounding box center [140, 126] width 75 height 11
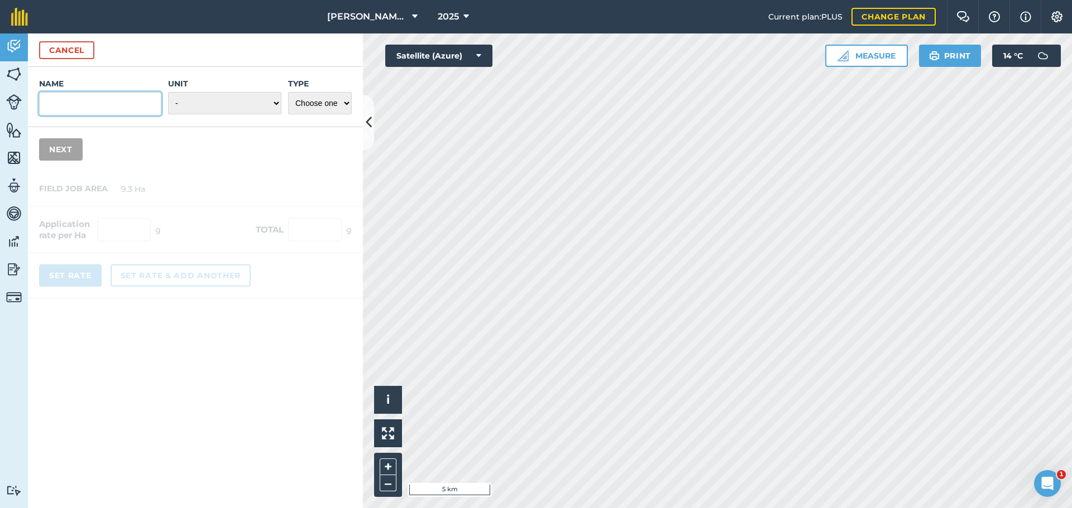
click at [117, 116] on input "Name" at bounding box center [100, 103] width 122 height 23
type input "e"
type input "Extaze W Wheat"
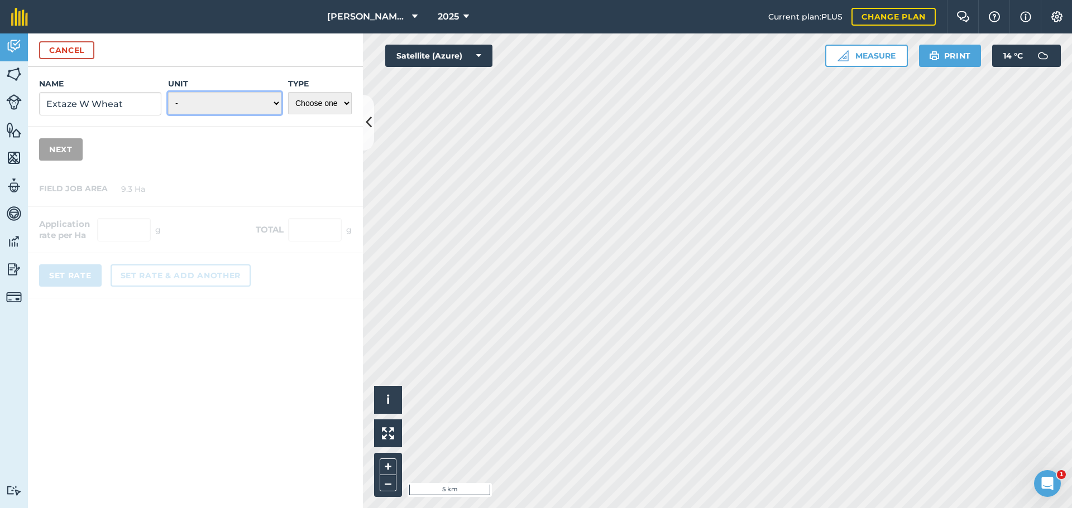
click at [196, 114] on select "- Grams/g Kilograms/kg Metric tonnes/t Millilitres/ml Litres/L Ounces/oz Pounds…" at bounding box center [224, 103] width 113 height 22
select select "KILOGRAMS"
click at [168, 114] on select "- Grams/g Kilograms/kg Metric tonnes/t Millilitres/ml Litres/L Ounces/oz Pounds…" at bounding box center [224, 103] width 113 height 22
click at [305, 114] on select "Choose one Fertilizer Seed Spray Fuel Other" at bounding box center [320, 103] width 64 height 22
select select "SEED"
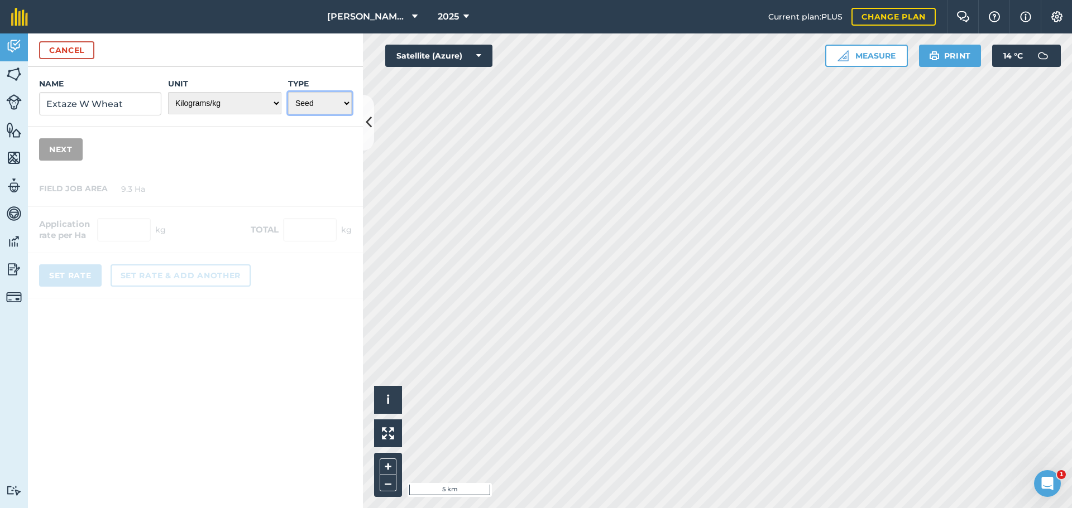
click at [288, 114] on select "Choose one Fertilizer Seed Spray Fuel Other" at bounding box center [320, 103] width 64 height 22
click at [75, 161] on button "Next" at bounding box center [61, 149] width 44 height 22
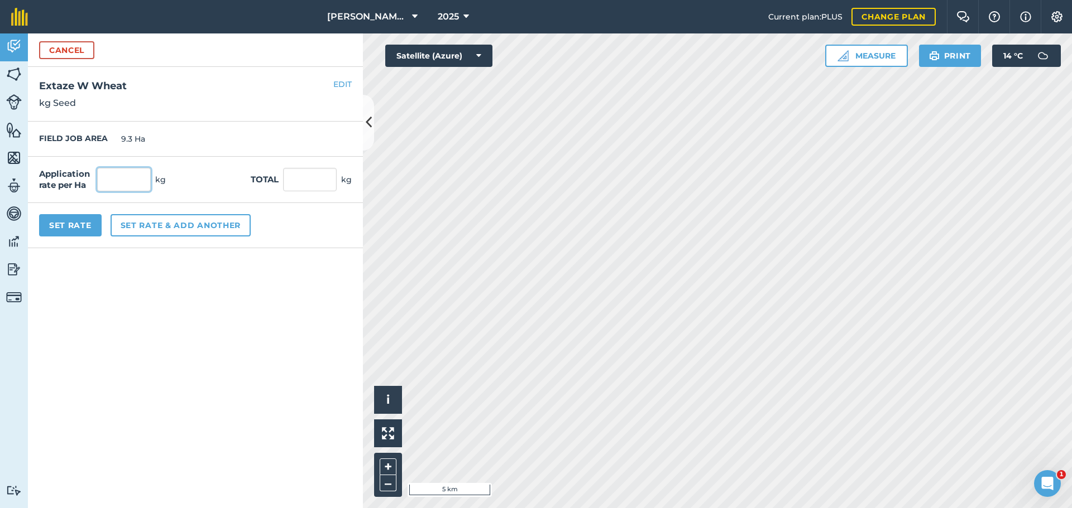
click at [148, 191] on input "text" at bounding box center [124, 179] width 54 height 23
type input "197"
type input "1,832.1"
click at [77, 237] on button "Set Rate" at bounding box center [70, 225] width 63 height 22
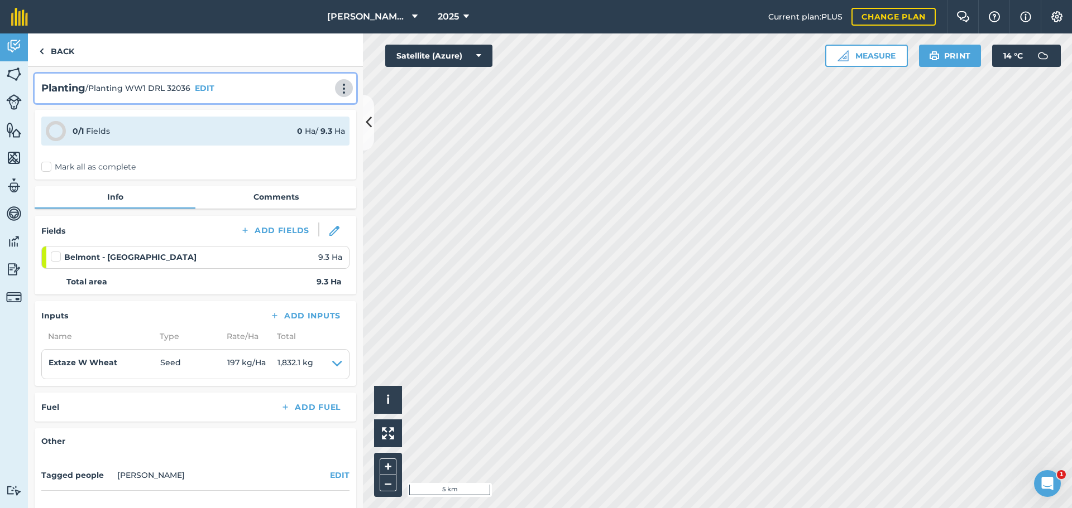
click at [337, 94] on img at bounding box center [343, 88] width 13 height 11
click at [305, 124] on link "Print" at bounding box center [320, 113] width 71 height 22
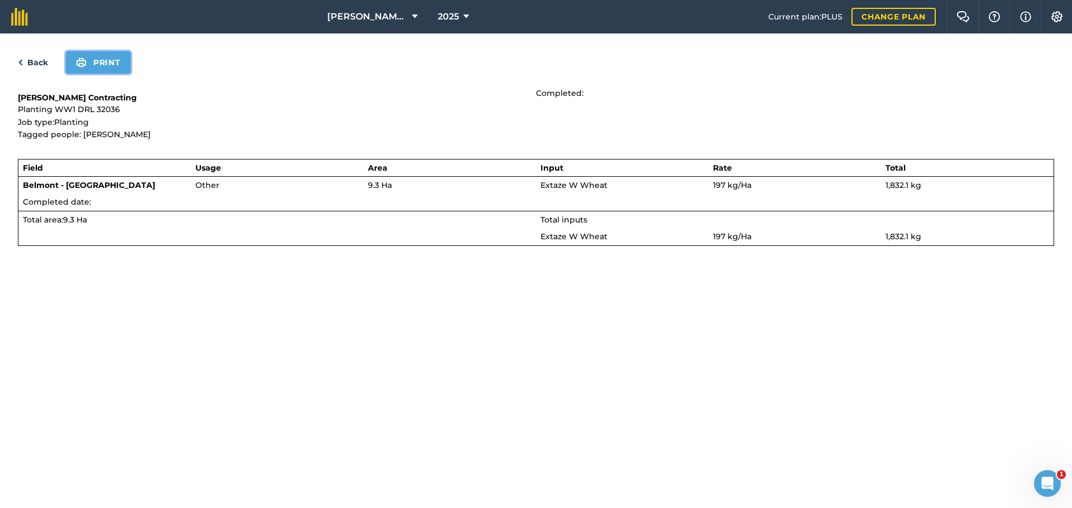
drag, startPoint x: 124, startPoint y: 73, endPoint x: 819, endPoint y: 430, distance: 781.3
click at [123, 73] on button "Print" at bounding box center [98, 62] width 65 height 22
click at [44, 69] on link "Back" at bounding box center [33, 62] width 30 height 13
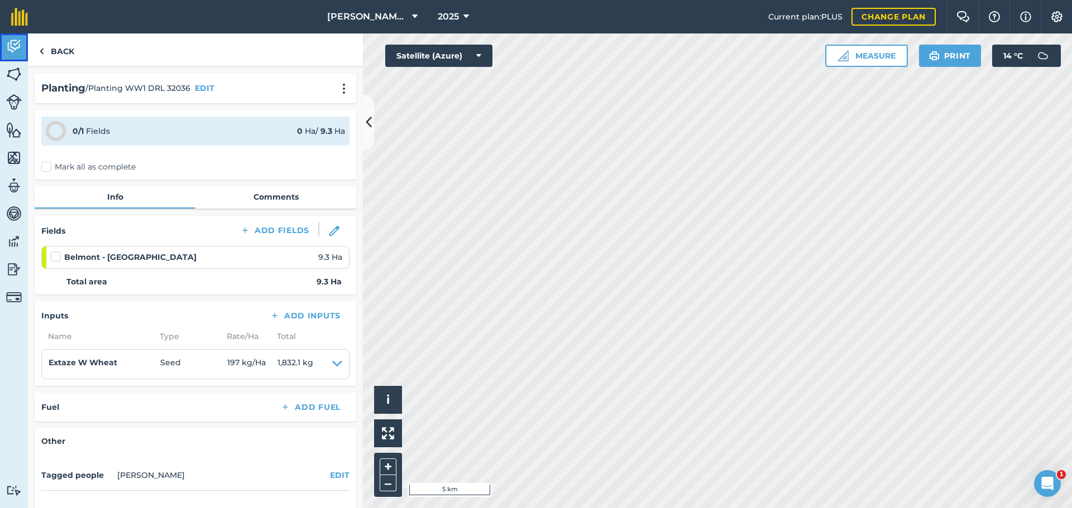
click at [17, 53] on img at bounding box center [14, 46] width 16 height 17
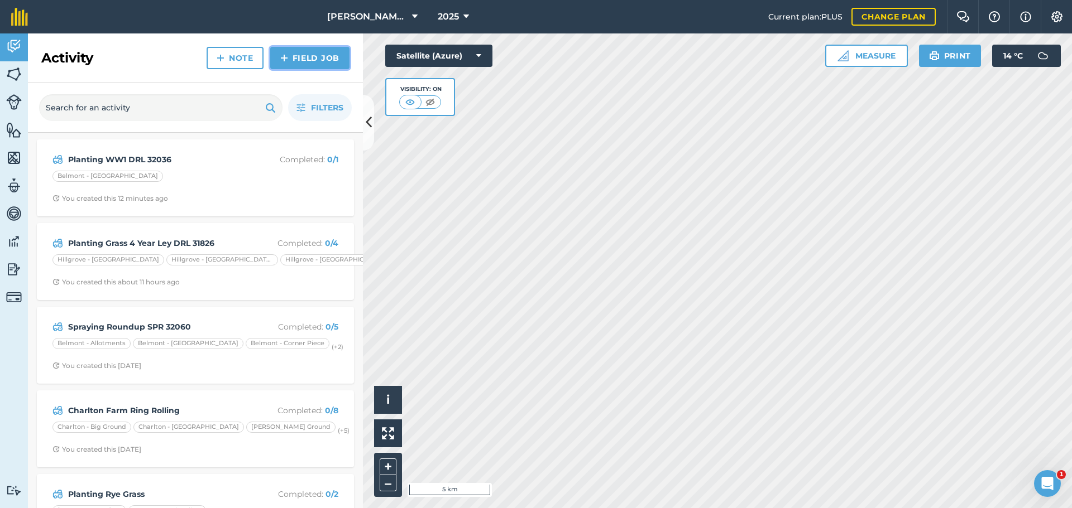
click at [280, 69] on link "Field Job" at bounding box center [309, 58] width 79 height 22
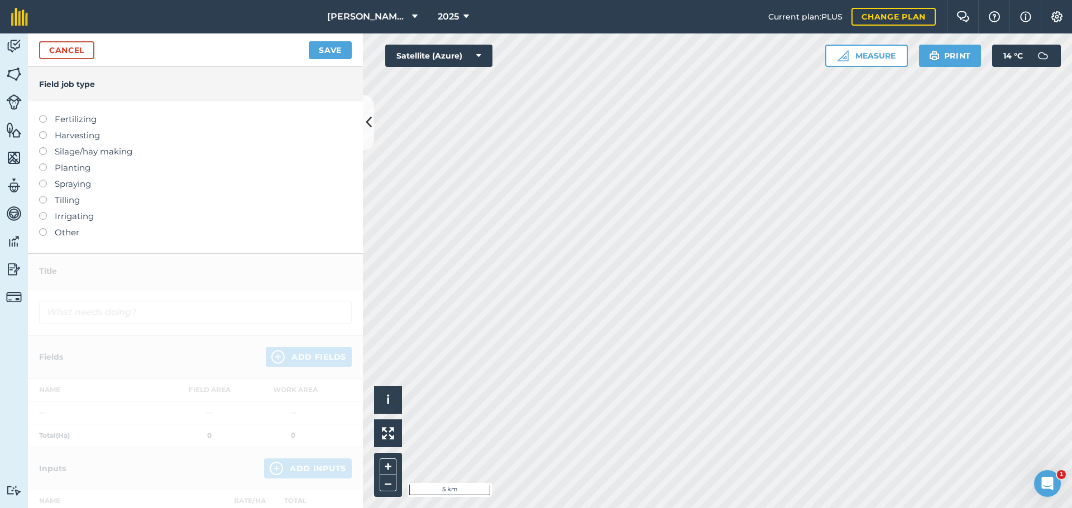
click at [48, 164] on label at bounding box center [47, 164] width 16 height 0
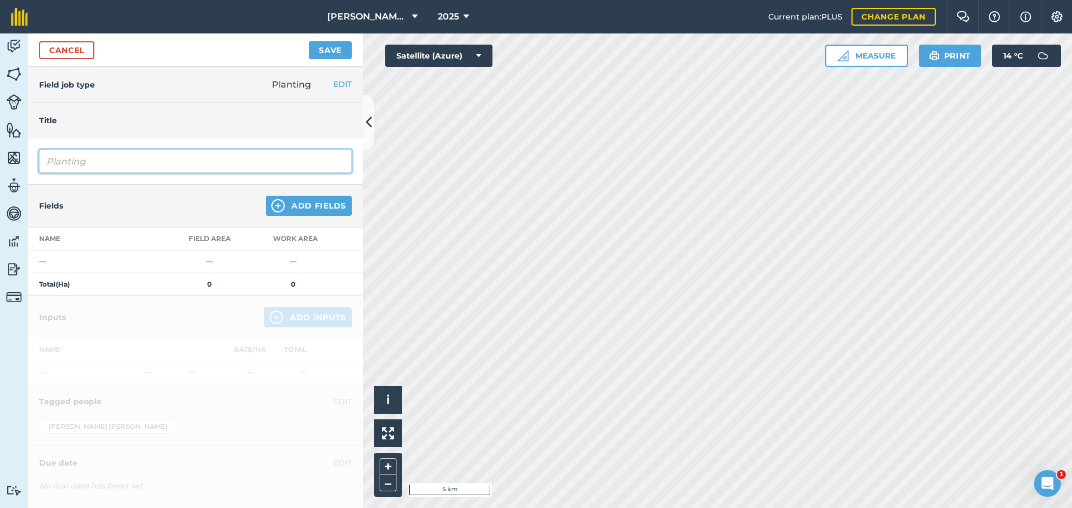
click at [116, 173] on input "Planting" at bounding box center [195, 161] width 313 height 23
click at [218, 173] on input "Planting Extaze W Wheat CLT32038" at bounding box center [195, 161] width 313 height 23
type input "Planting Extaze W Wheat CLT 32038"
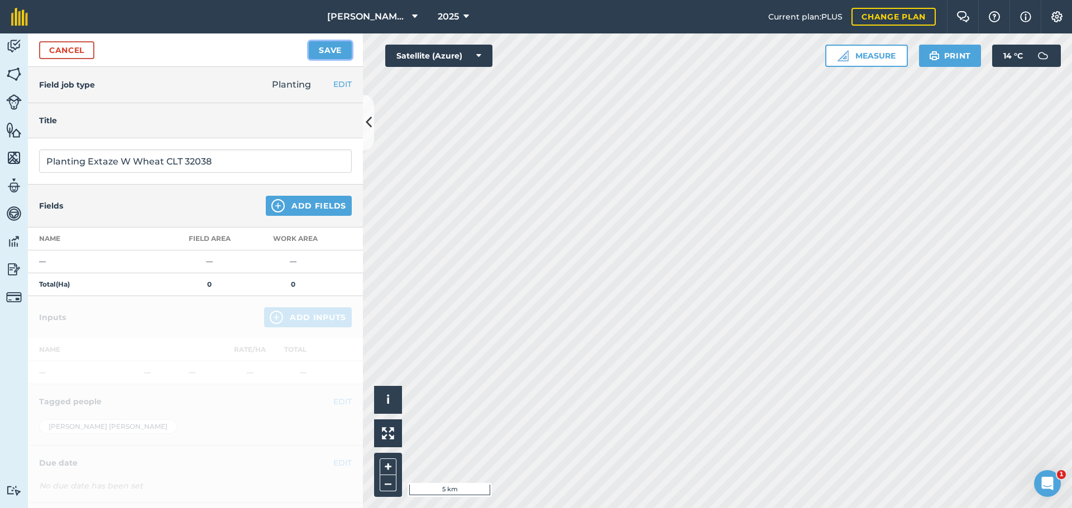
click at [320, 57] on button "Save" at bounding box center [330, 50] width 43 height 18
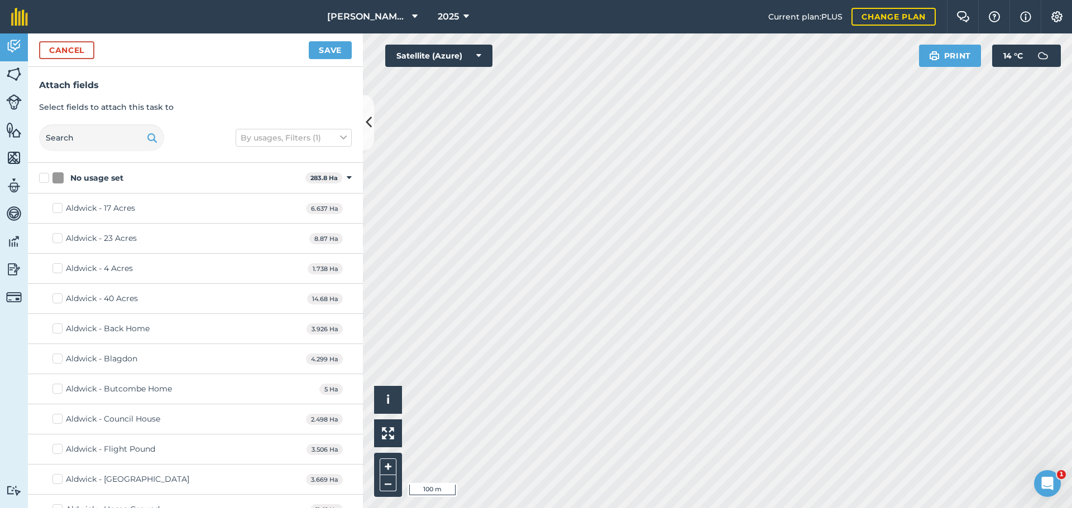
checkbox input "true"
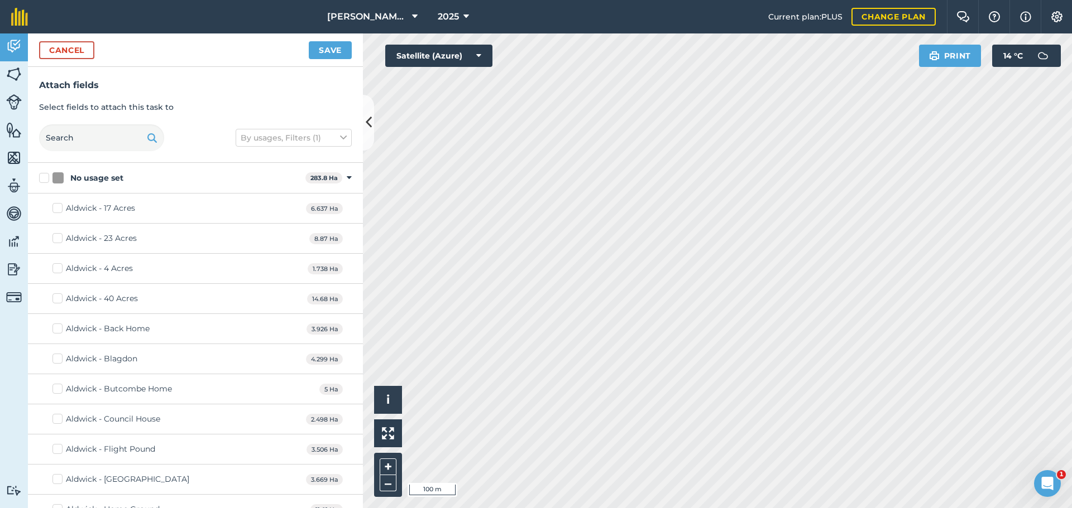
checkbox input "true"
click at [327, 56] on button "Save" at bounding box center [330, 50] width 43 height 18
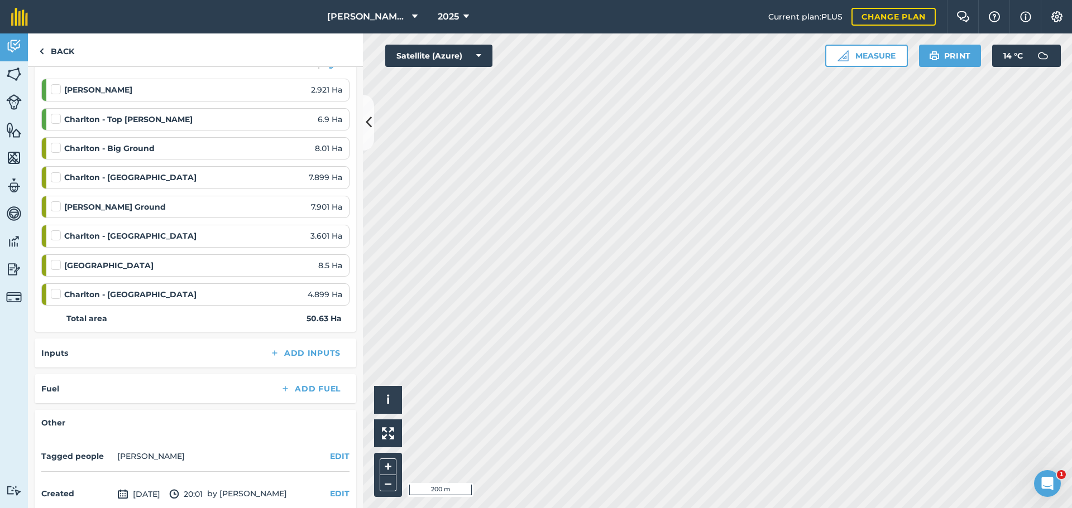
scroll to position [279, 0]
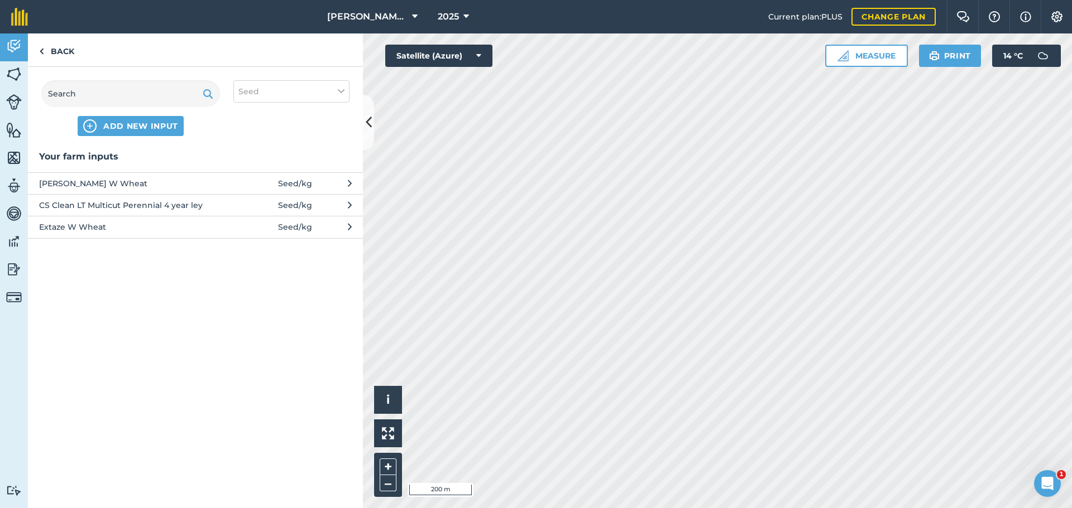
click at [98, 233] on span "Extaze W Wheat" at bounding box center [130, 227] width 183 height 12
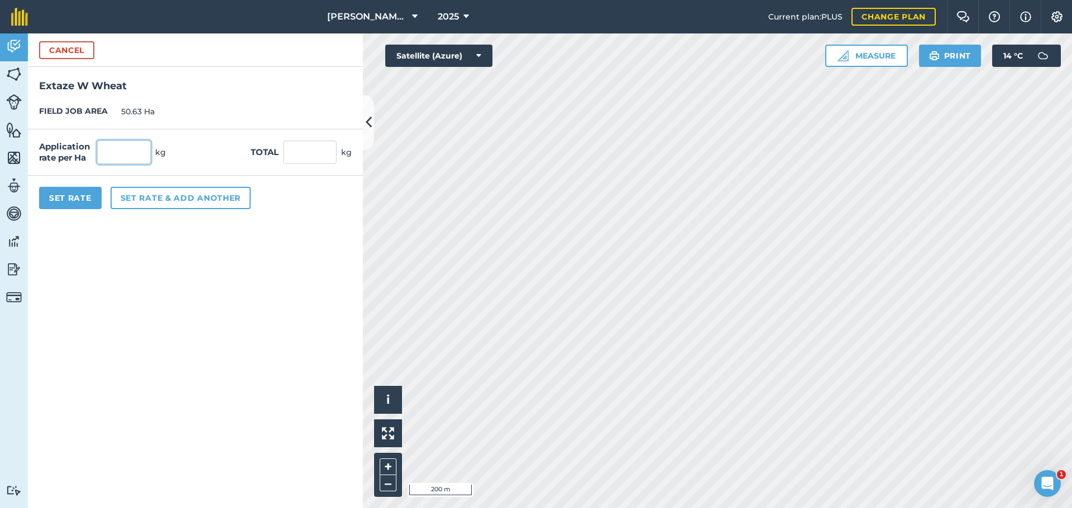
click at [146, 164] on input "text" at bounding box center [124, 152] width 54 height 23
type input "197"
type input "9,974.11"
click at [97, 209] on button "Set Rate" at bounding box center [70, 198] width 63 height 22
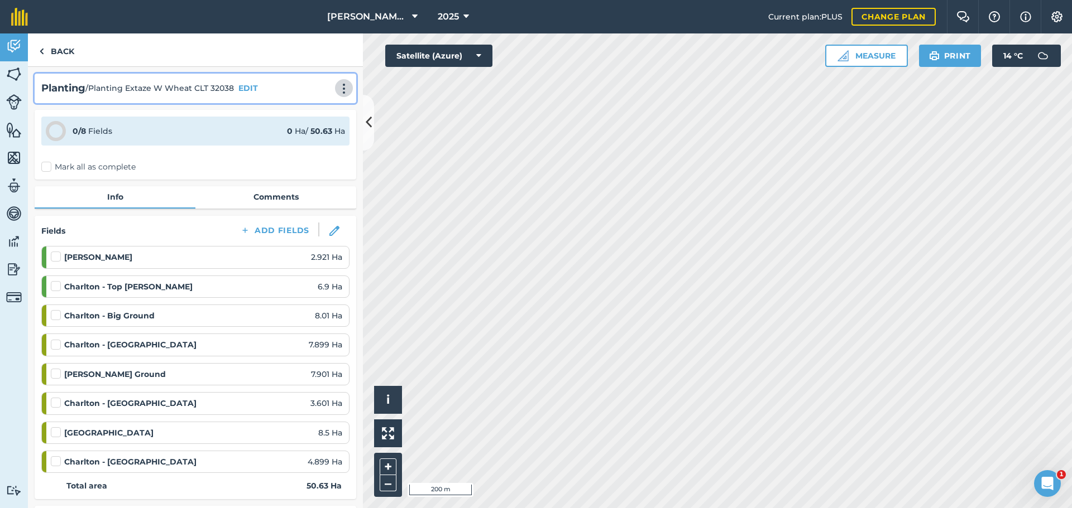
click at [337, 94] on img at bounding box center [343, 88] width 13 height 11
click at [287, 124] on link "Print" at bounding box center [320, 113] width 71 height 22
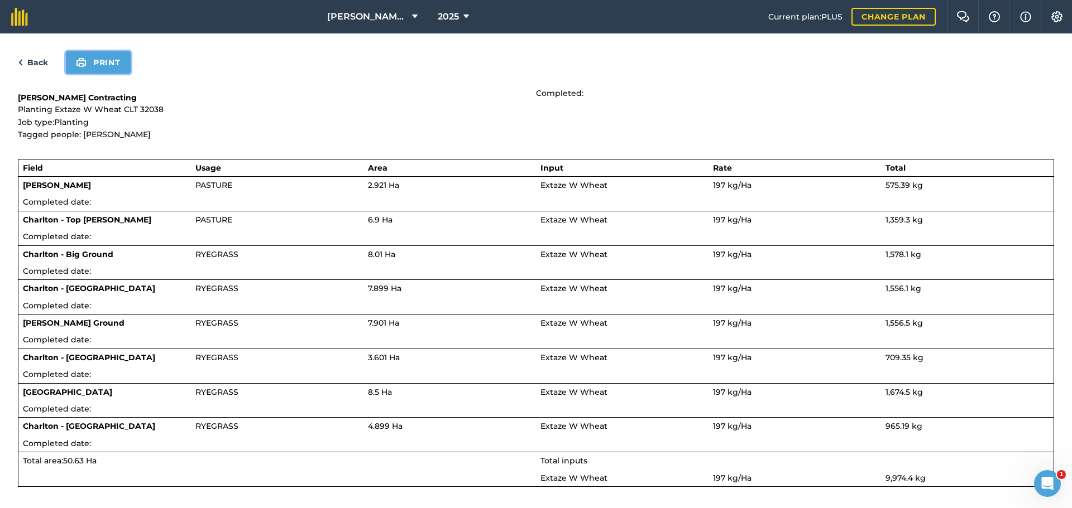
click at [117, 74] on button "Print" at bounding box center [98, 62] width 65 height 22
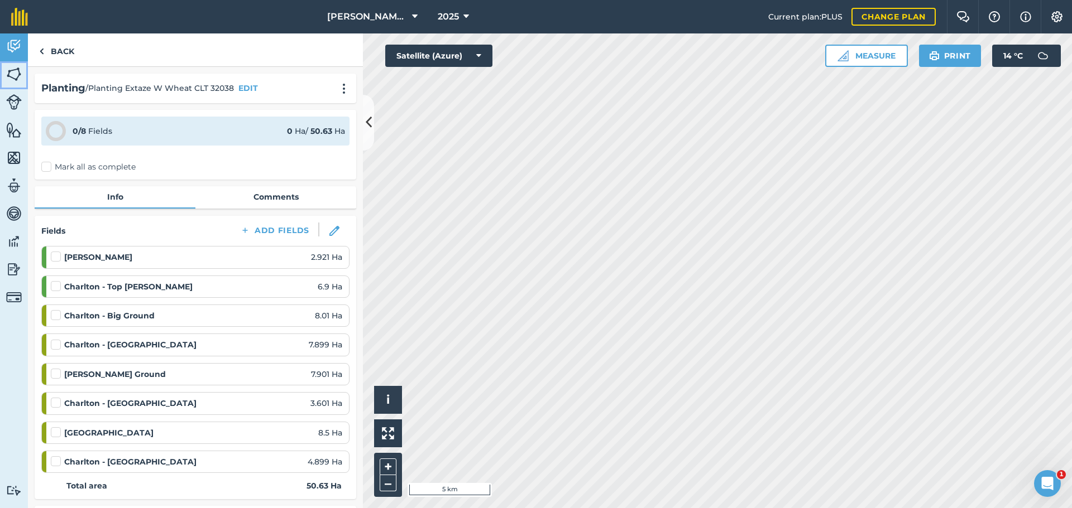
click at [9, 75] on img at bounding box center [14, 74] width 16 height 17
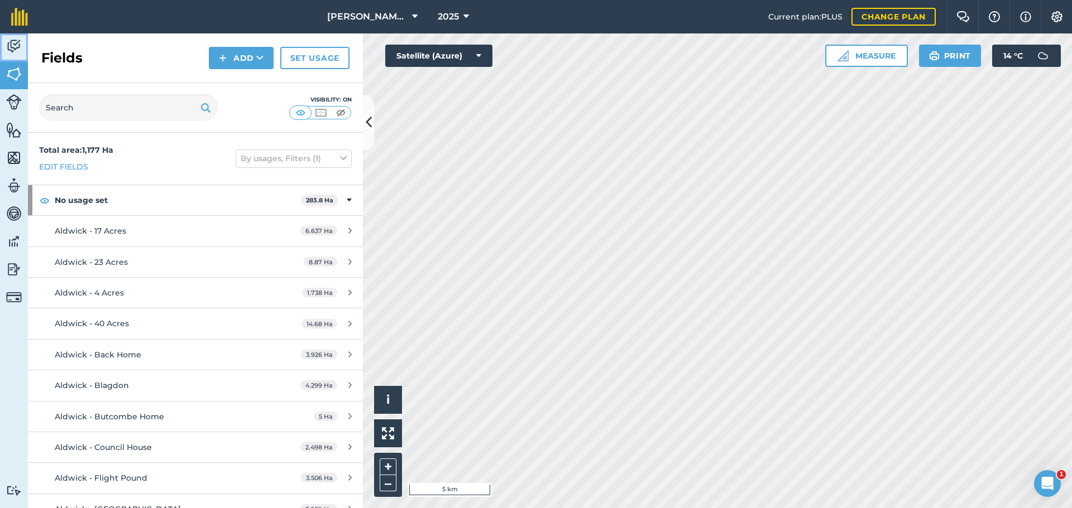
click at [17, 55] on img at bounding box center [14, 46] width 16 height 17
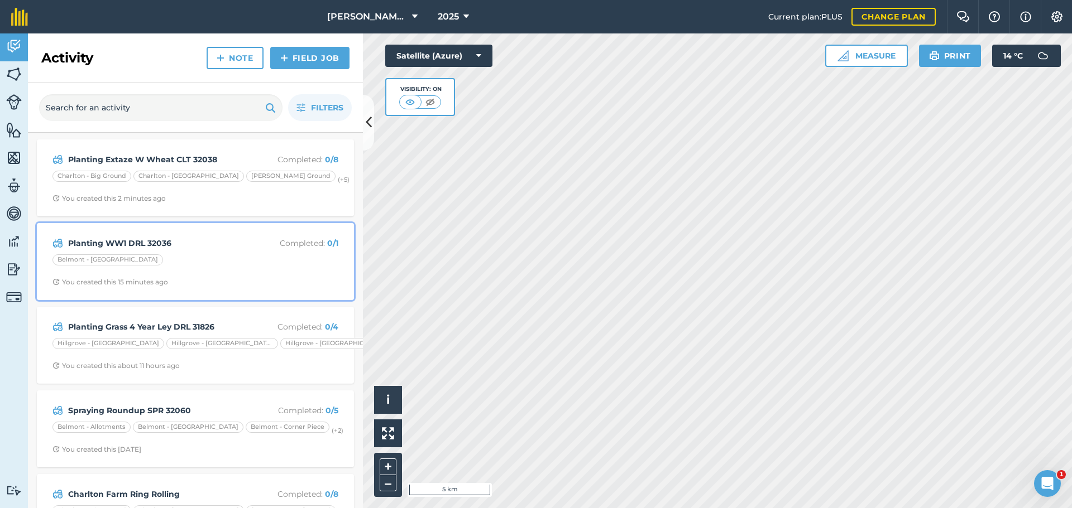
click at [172, 269] on div "Belmont - [GEOGRAPHIC_DATA]" at bounding box center [195, 262] width 286 height 15
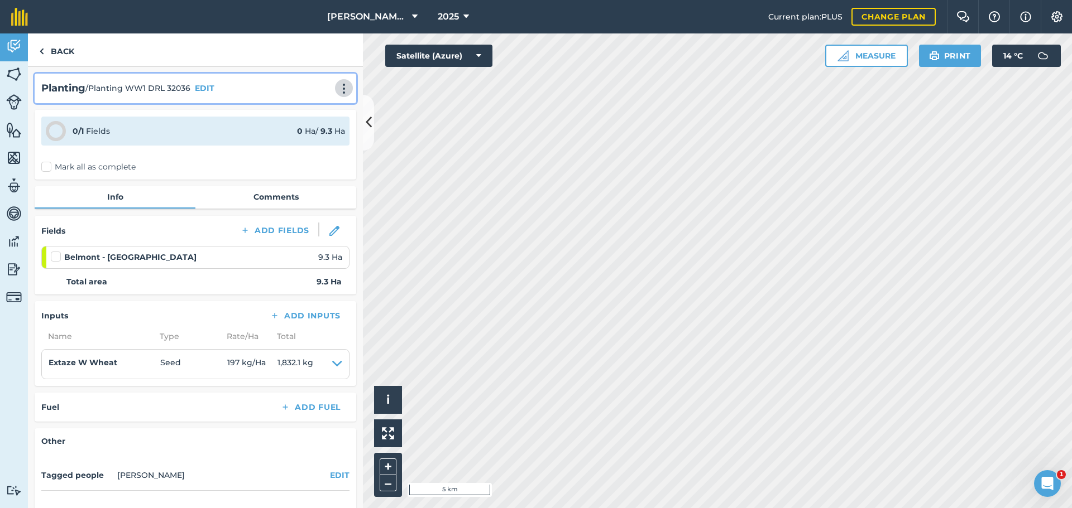
click at [337, 94] on img at bounding box center [343, 88] width 13 height 11
click at [286, 124] on link "Print" at bounding box center [320, 113] width 71 height 22
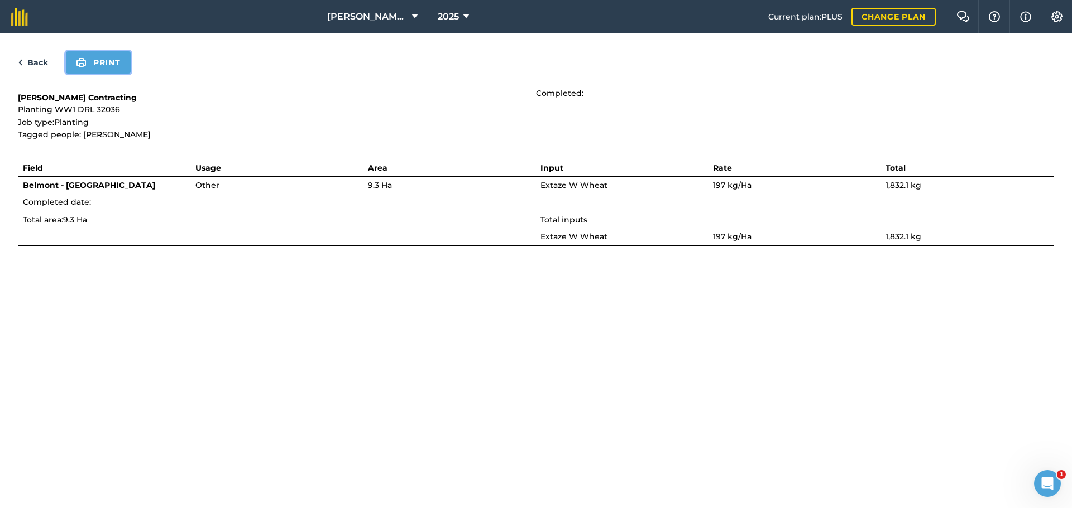
click at [131, 74] on button "Print" at bounding box center [98, 62] width 65 height 22
